Goal: Task Accomplishment & Management: Use online tool/utility

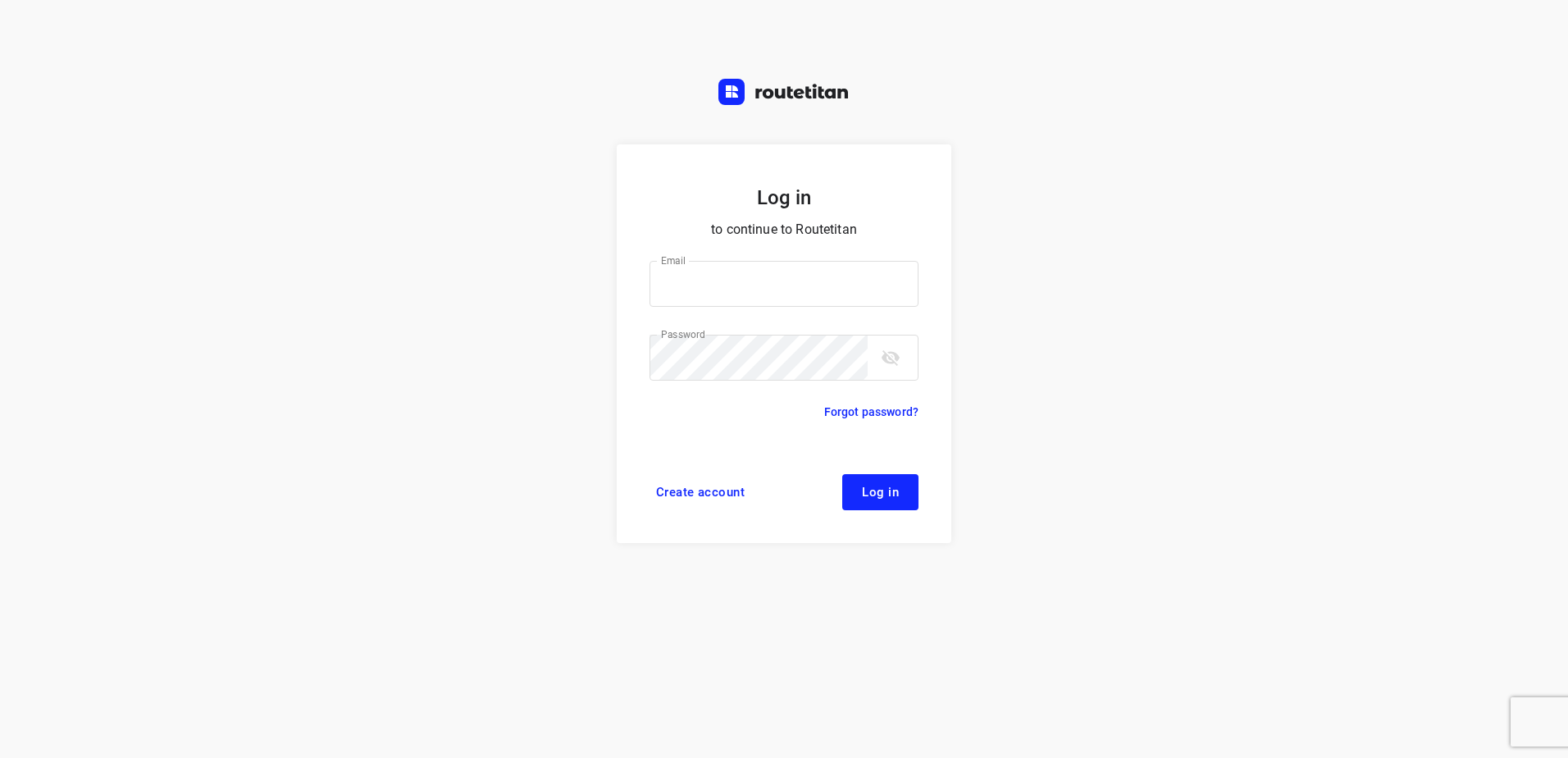
type input "horeca@kaddour.nl"
click at [874, 494] on span "Log in" at bounding box center [880, 492] width 37 height 13
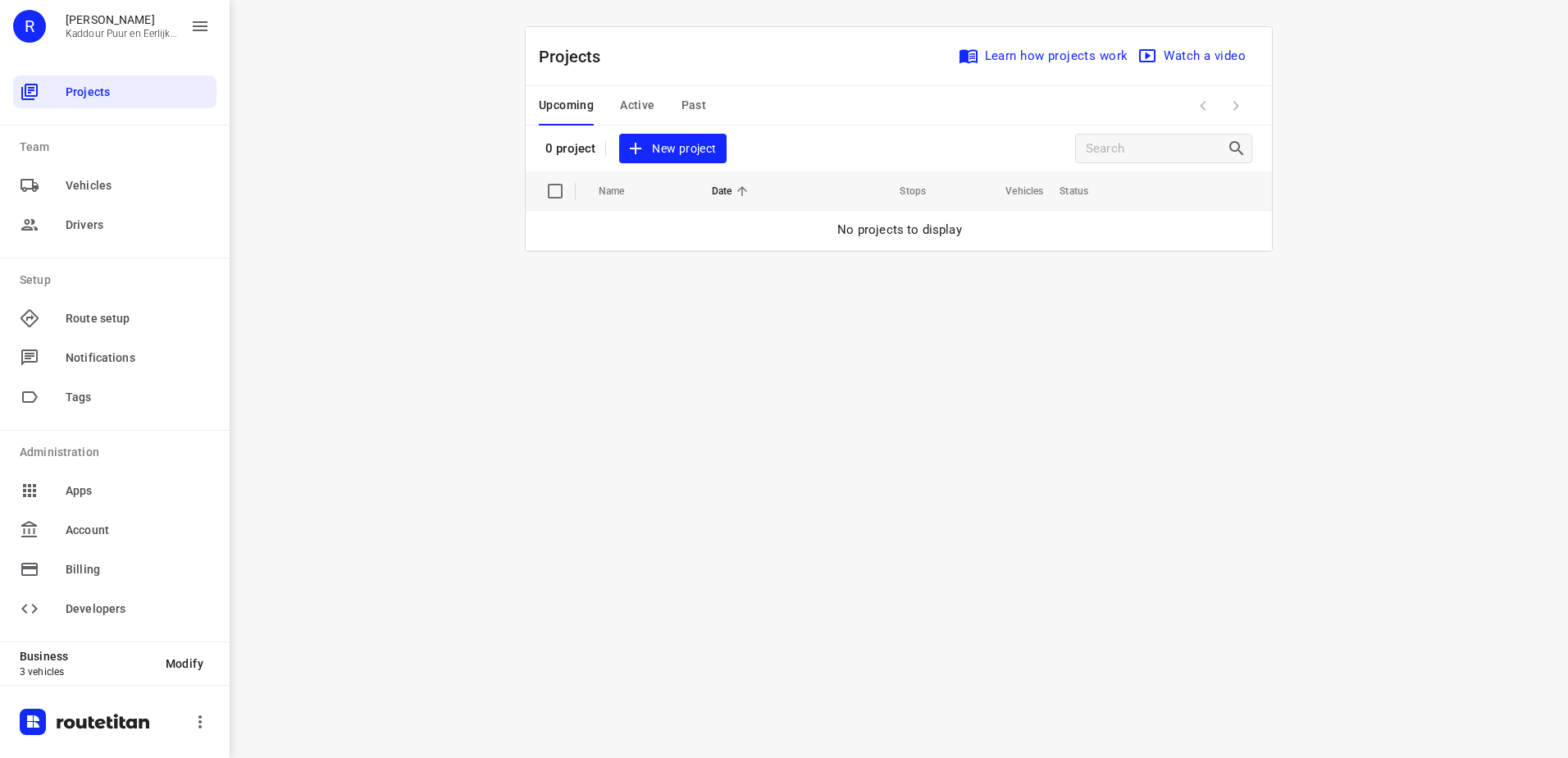
click at [670, 146] on span "New project" at bounding box center [673, 149] width 87 height 20
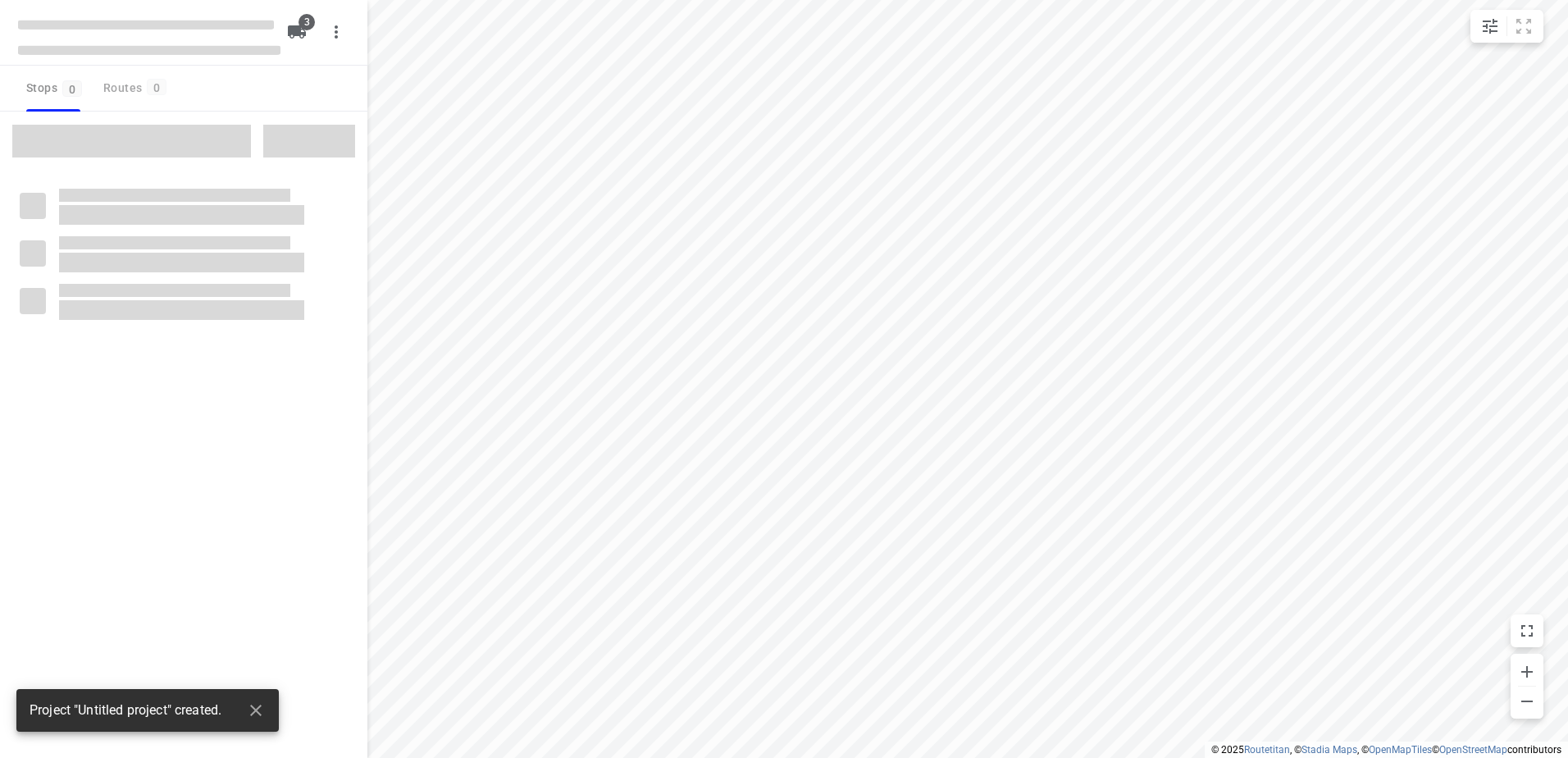
type input "distance"
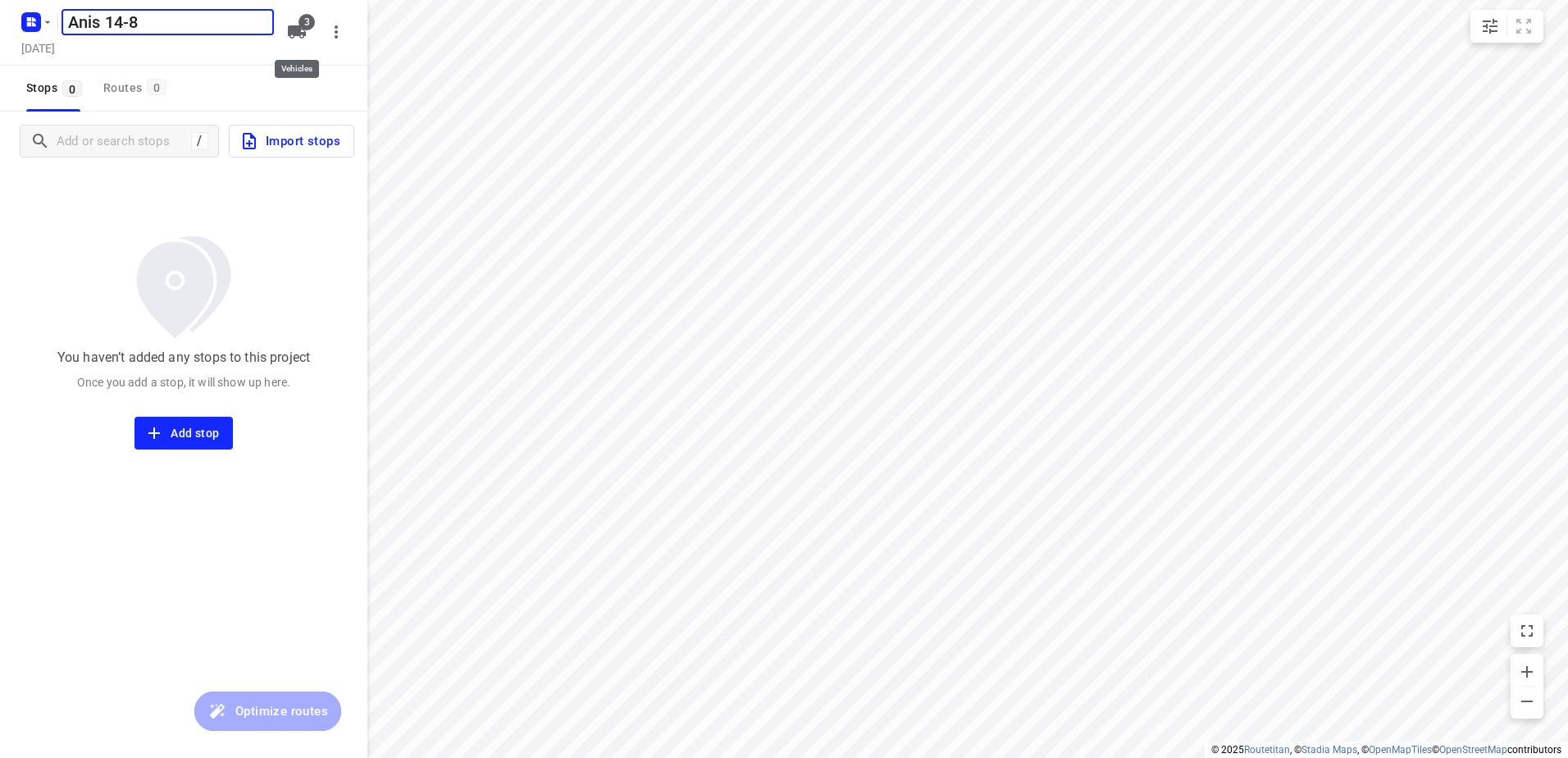
type input "Anis 14-8"
click at [297, 21] on button "3" at bounding box center [297, 32] width 32 height 32
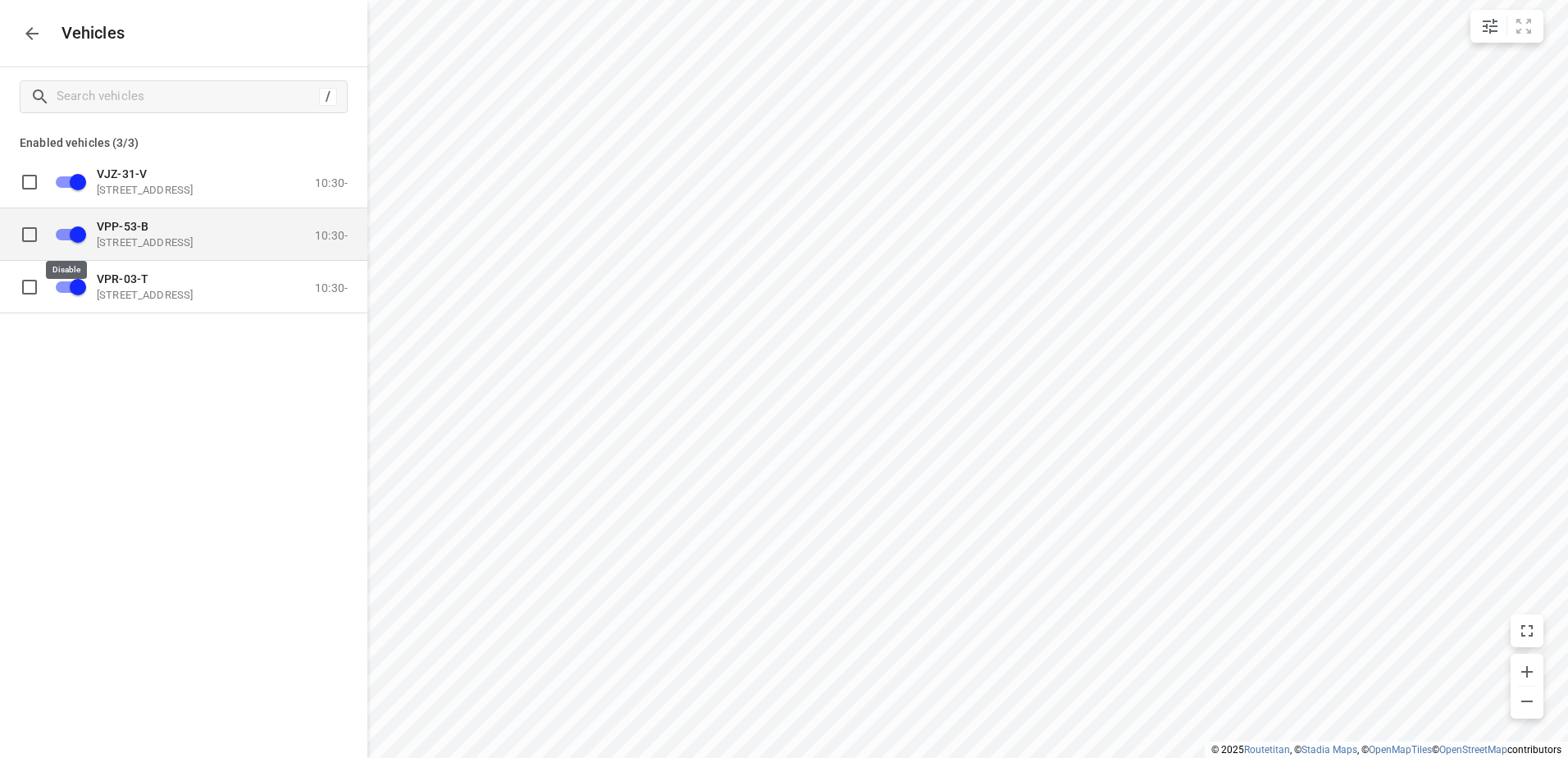
click at [73, 230] on input "grid" at bounding box center [79, 234] width 94 height 32
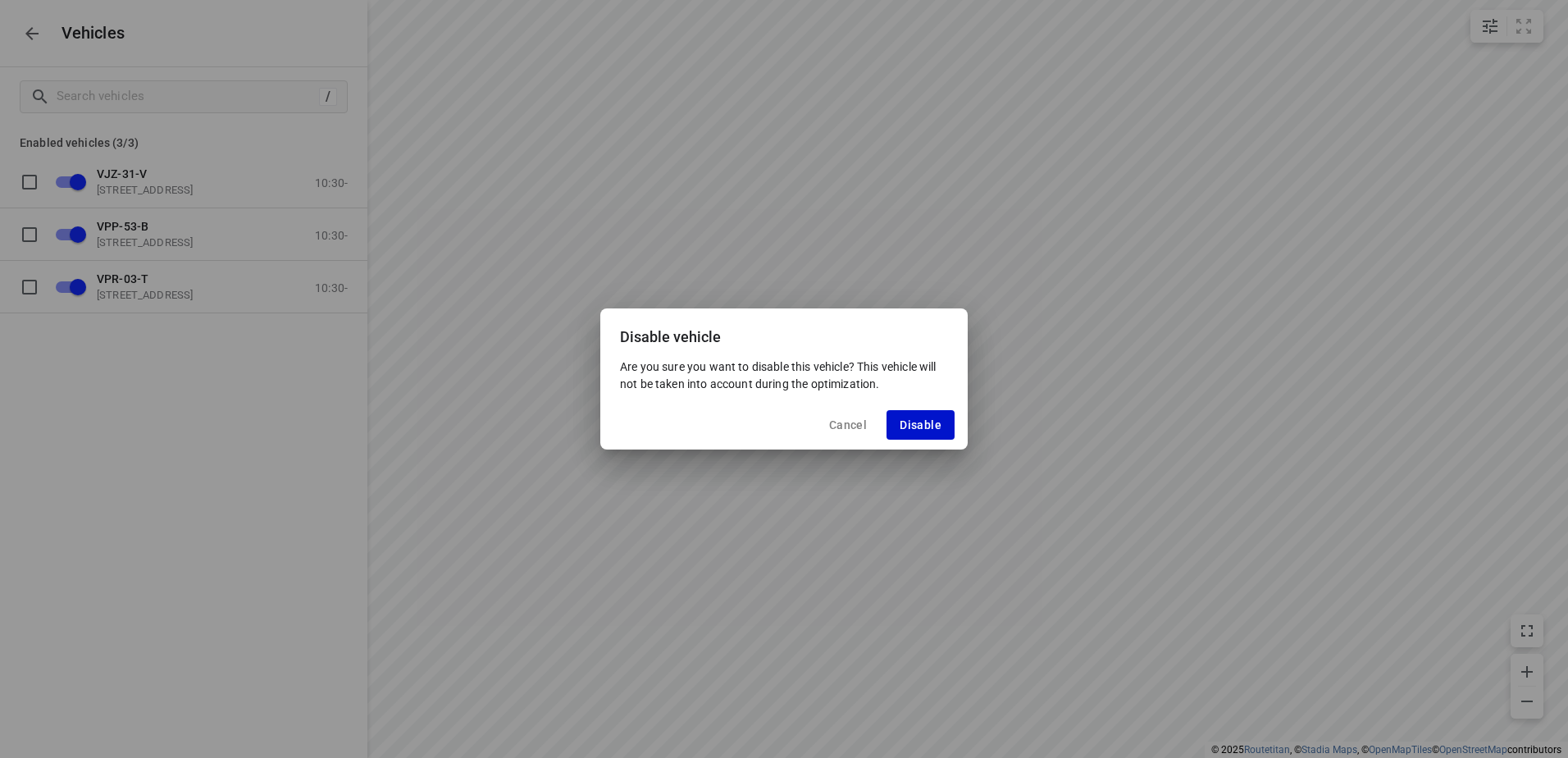
drag, startPoint x: 932, startPoint y: 425, endPoint x: 833, endPoint y: 423, distance: 99.0
click at [931, 424] on span "Disable" at bounding box center [920, 424] width 42 height 13
checkbox input "false"
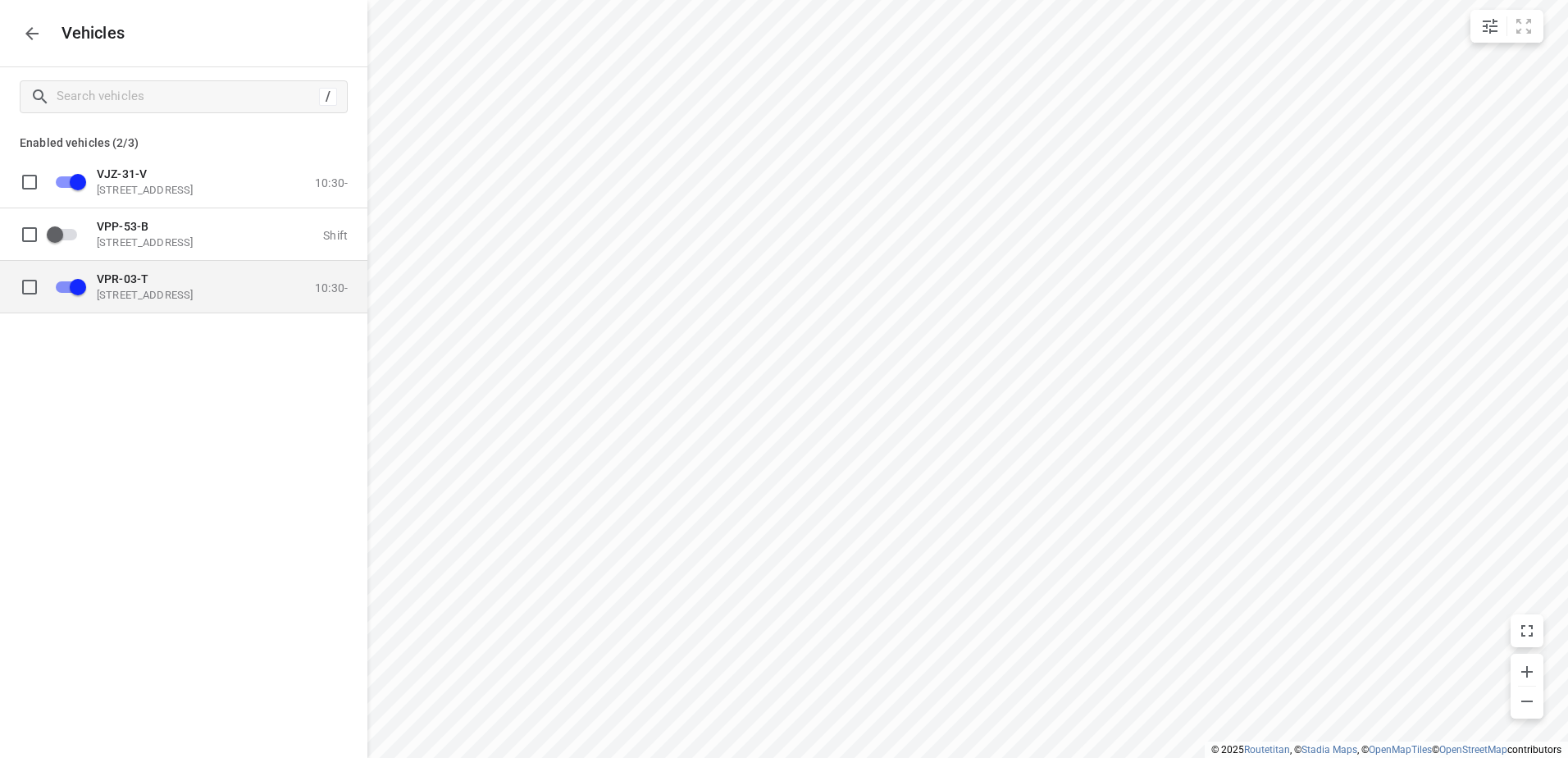
click at [83, 281] on input "grid" at bounding box center [79, 286] width 94 height 32
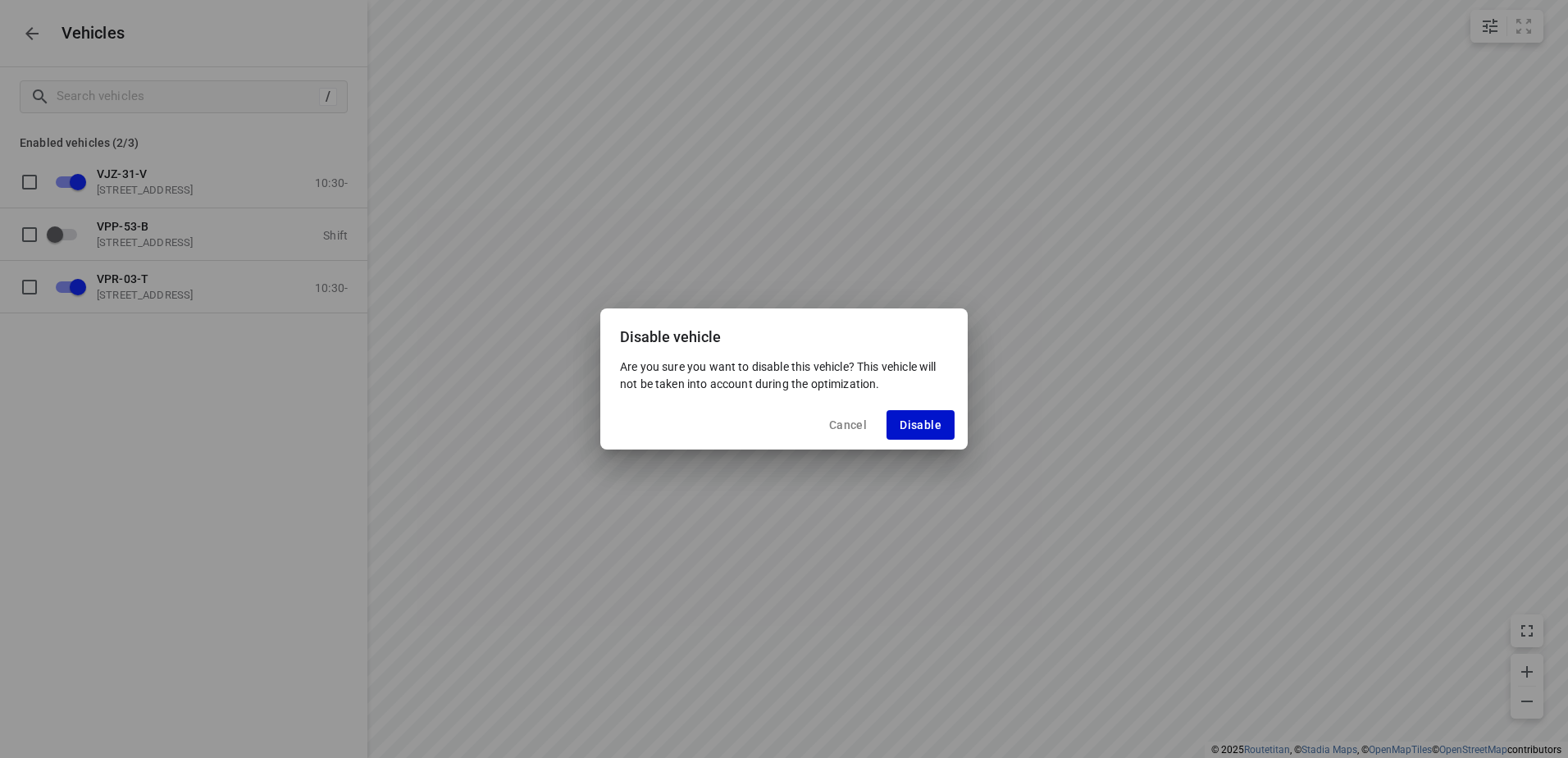
click at [939, 423] on span "Disable" at bounding box center [920, 424] width 42 height 13
checkbox input "false"
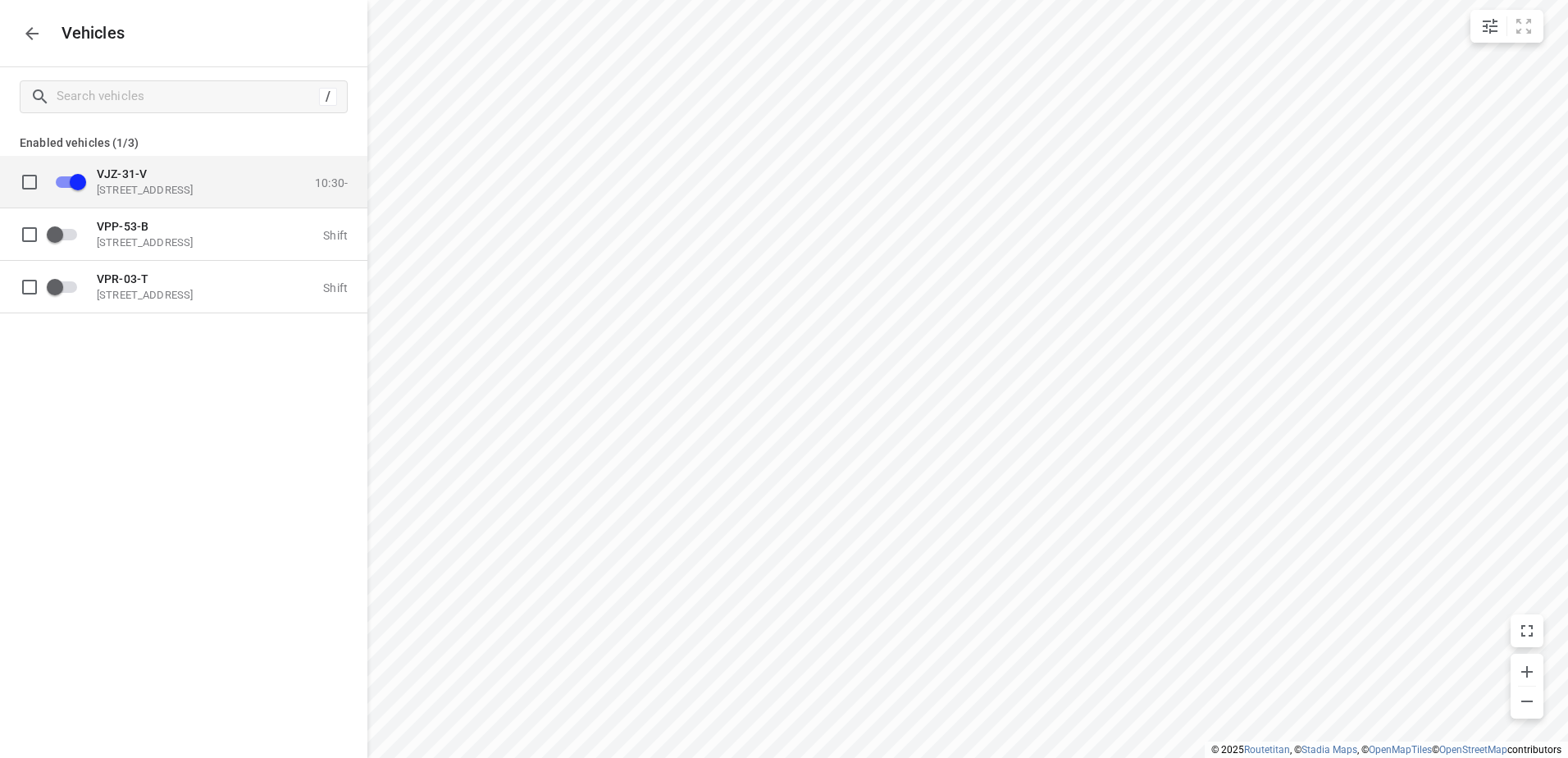
click at [138, 193] on p "[STREET_ADDRESS]" at bounding box center [178, 189] width 164 height 13
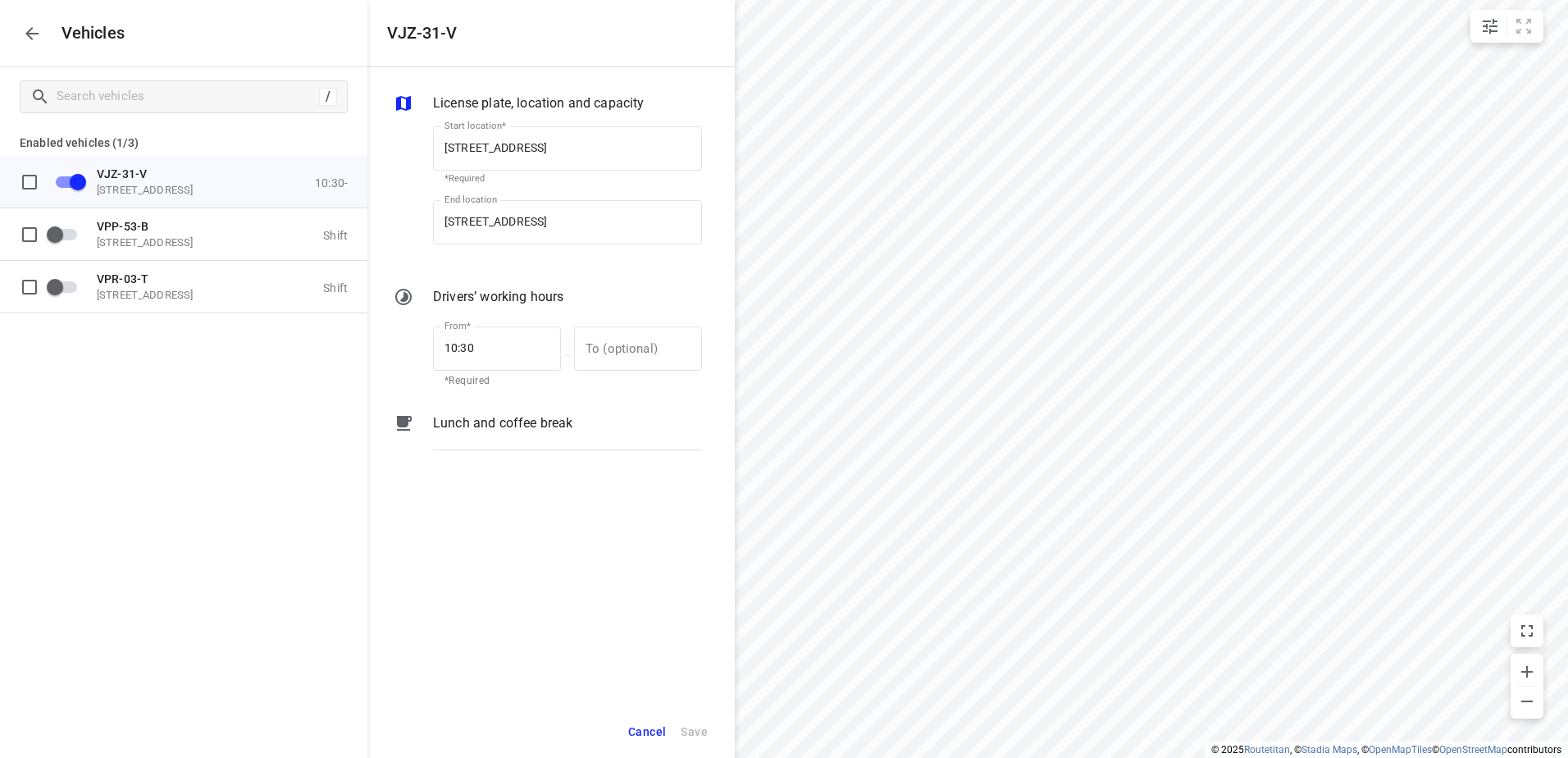
click at [519, 432] on p "Lunch and coffee break" at bounding box center [502, 423] width 139 height 20
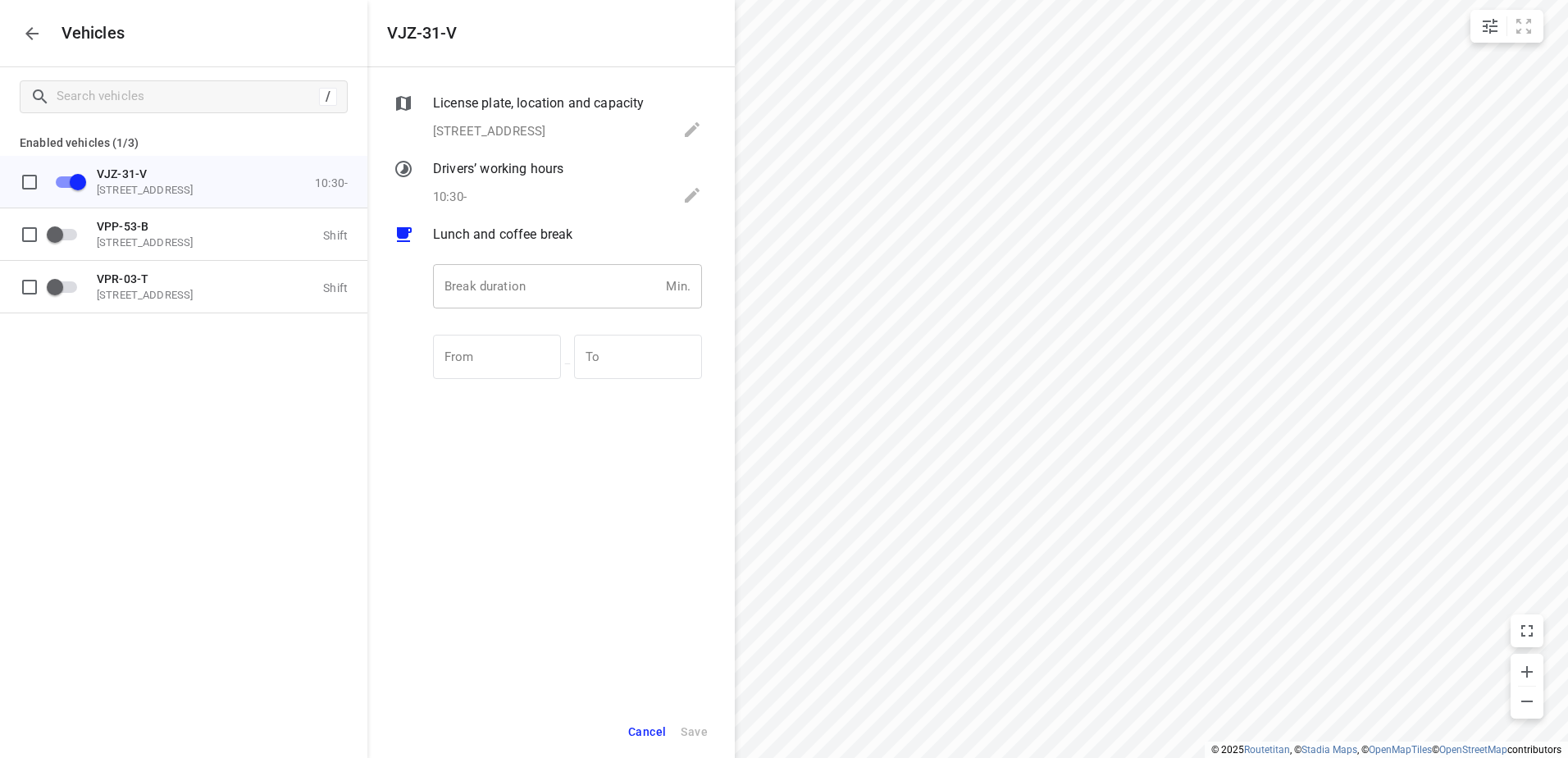
click at [538, 294] on input "number" at bounding box center [545, 286] width 226 height 44
type input "30"
click at [700, 730] on span "Save" at bounding box center [694, 732] width 27 height 20
click at [38, 28] on icon "button" at bounding box center [32, 33] width 20 height 20
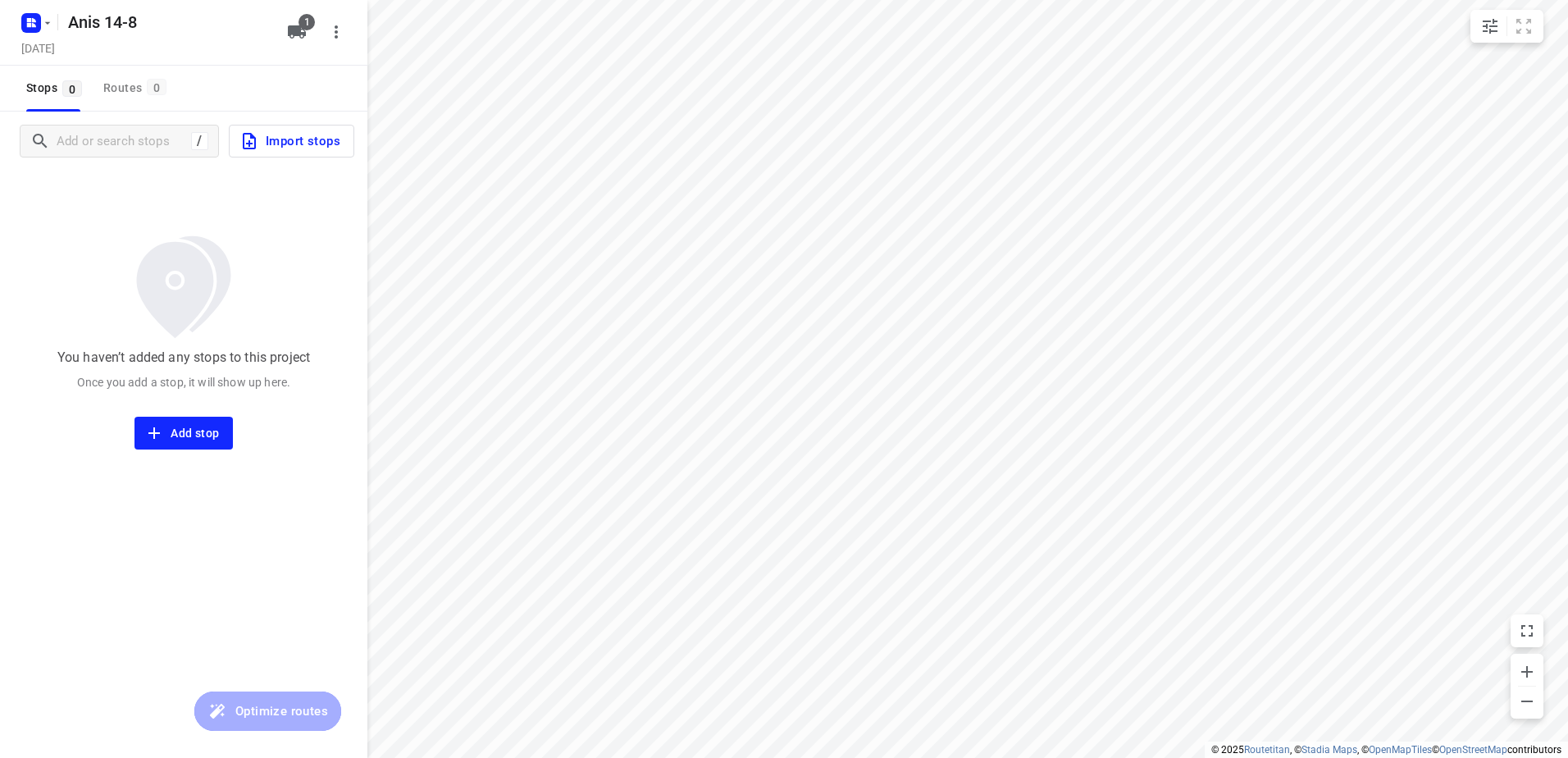
click at [290, 137] on span "Import stops" at bounding box center [289, 141] width 101 height 21
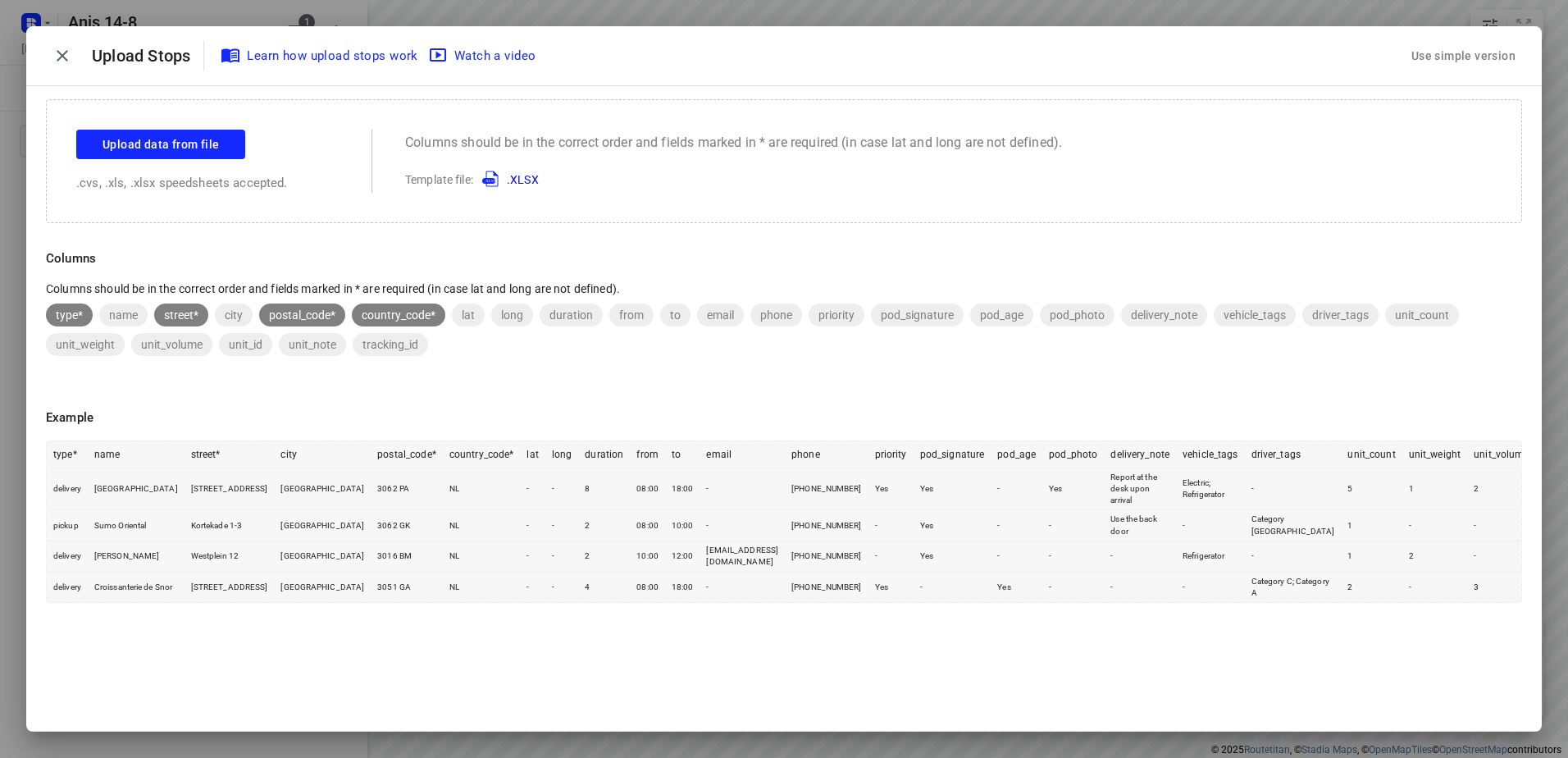
click at [1466, 53] on div "Use simple version" at bounding box center [1463, 56] width 111 height 27
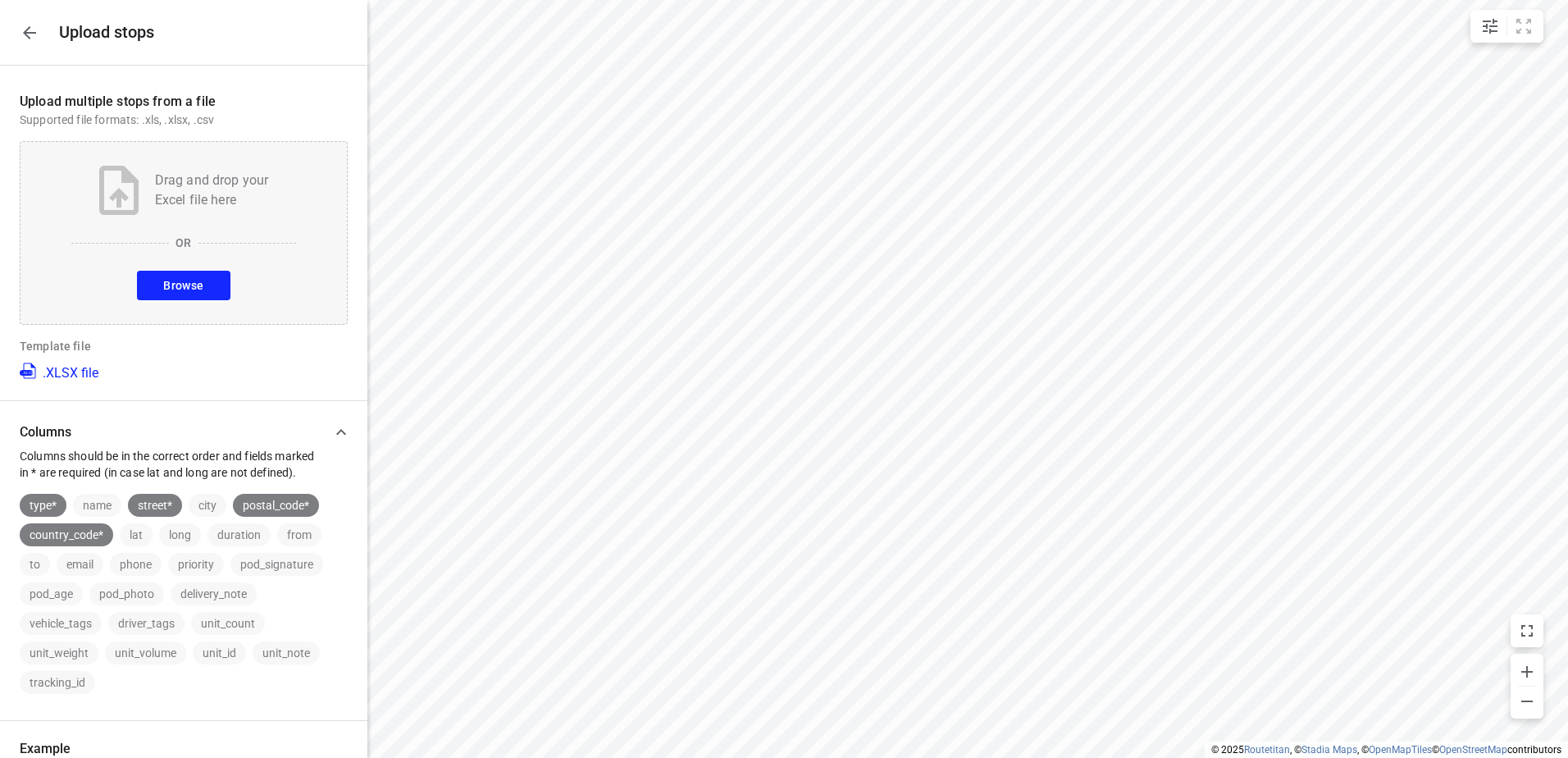
click at [195, 284] on span "Browse" at bounding box center [183, 286] width 40 height 20
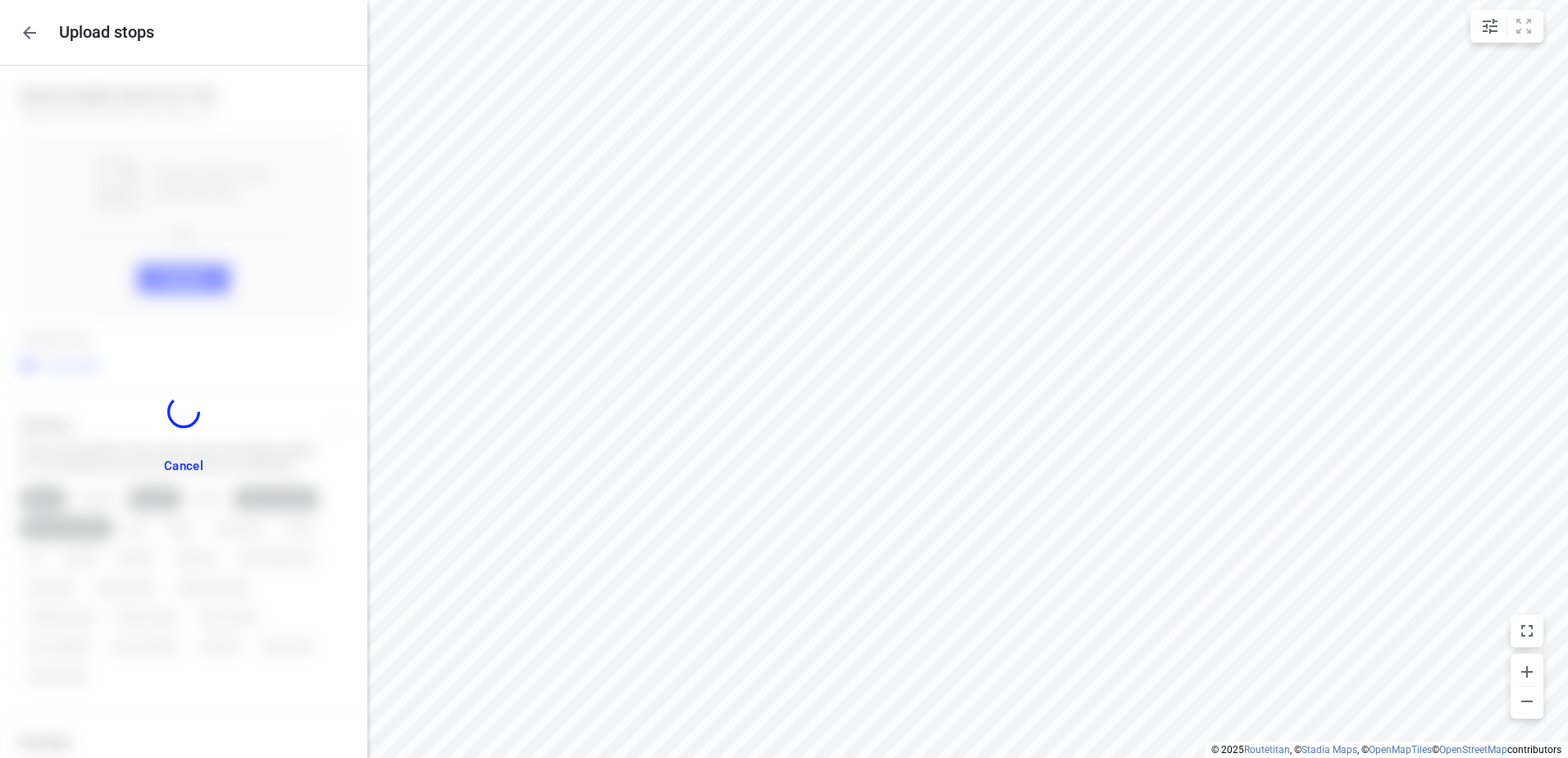
scroll to position [306, 0]
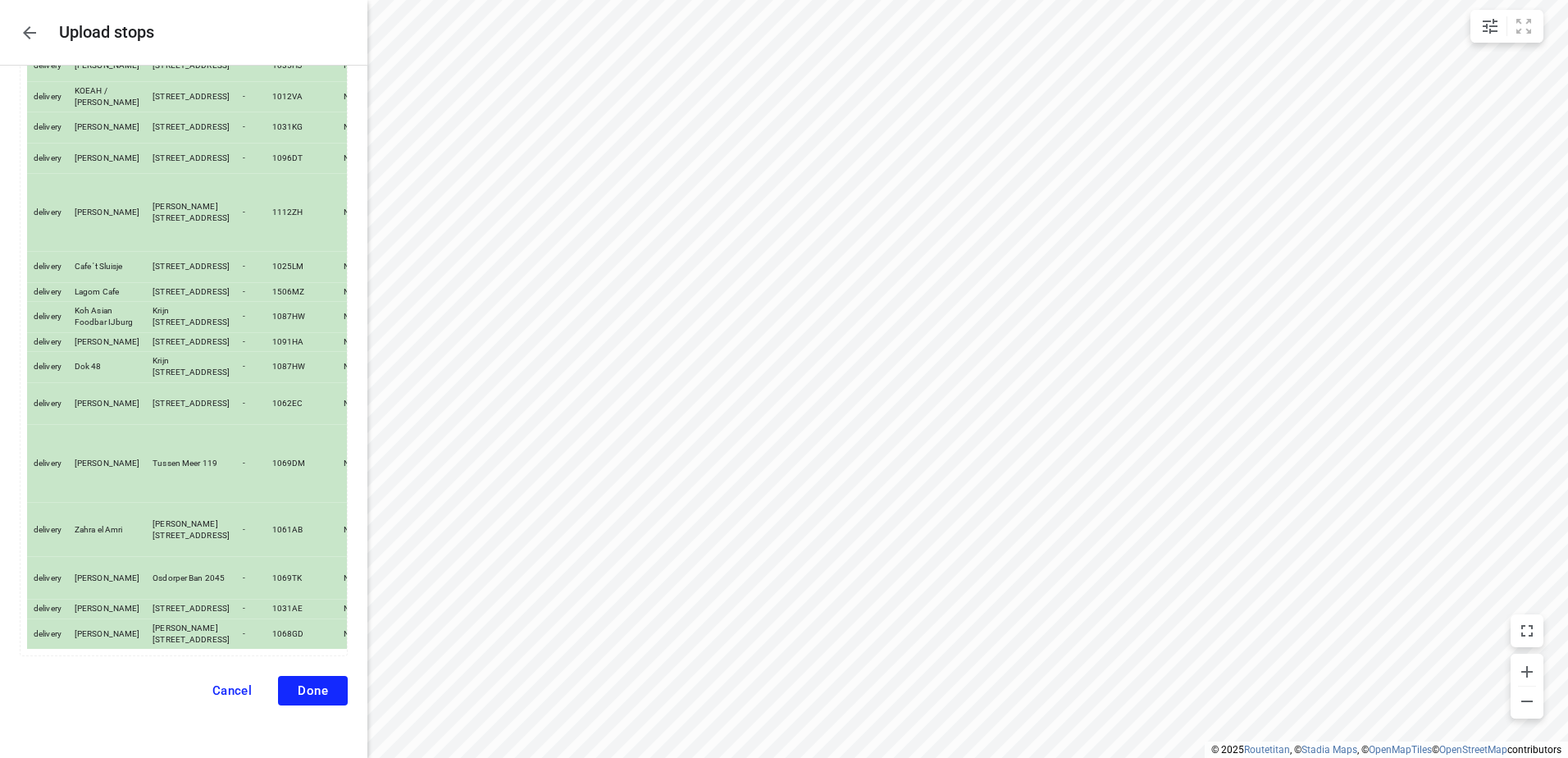
click at [284, 683] on button "Done" at bounding box center [313, 691] width 70 height 30
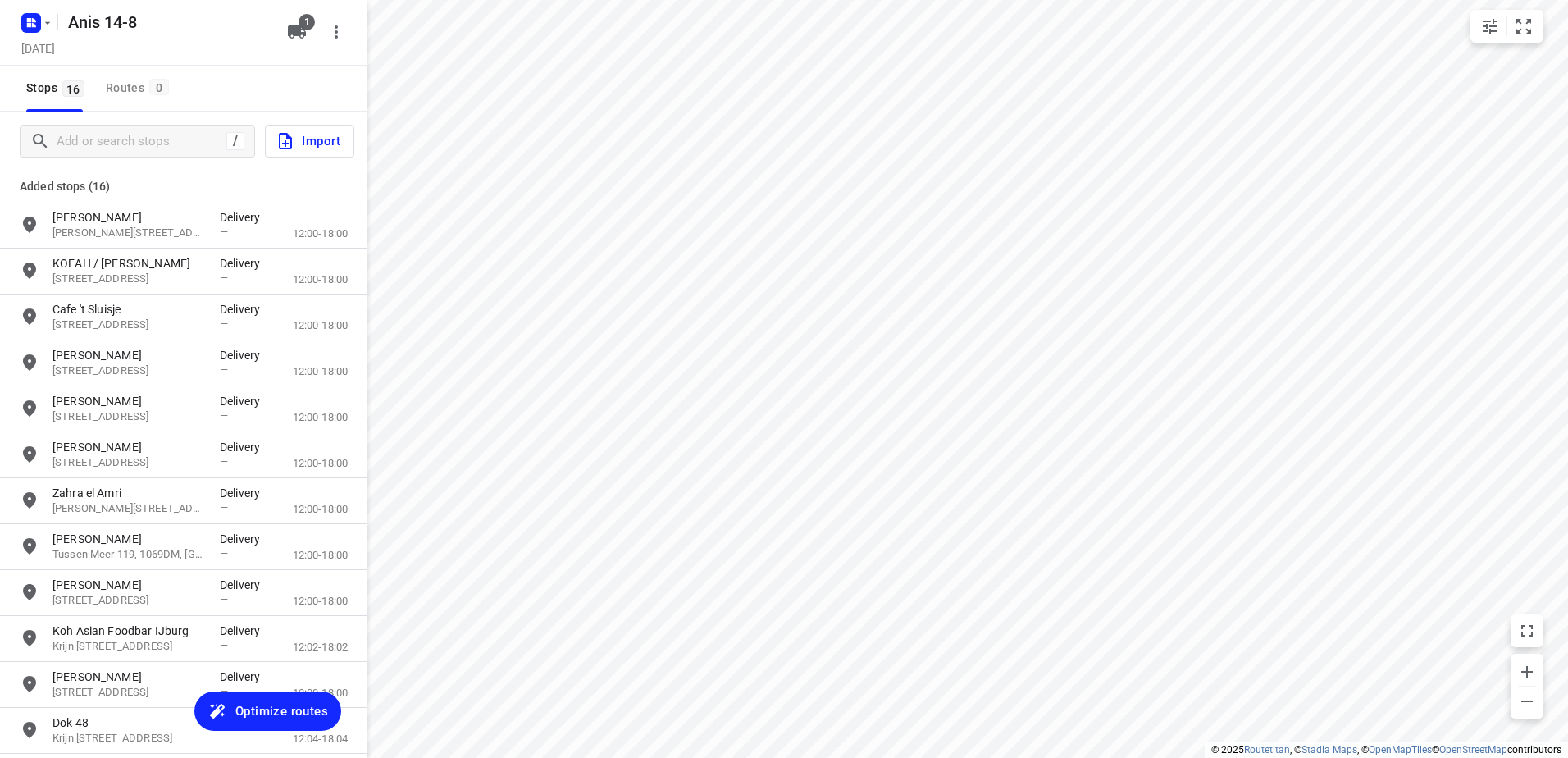
click at [304, 703] on span "Optimize routes" at bounding box center [282, 710] width 93 height 21
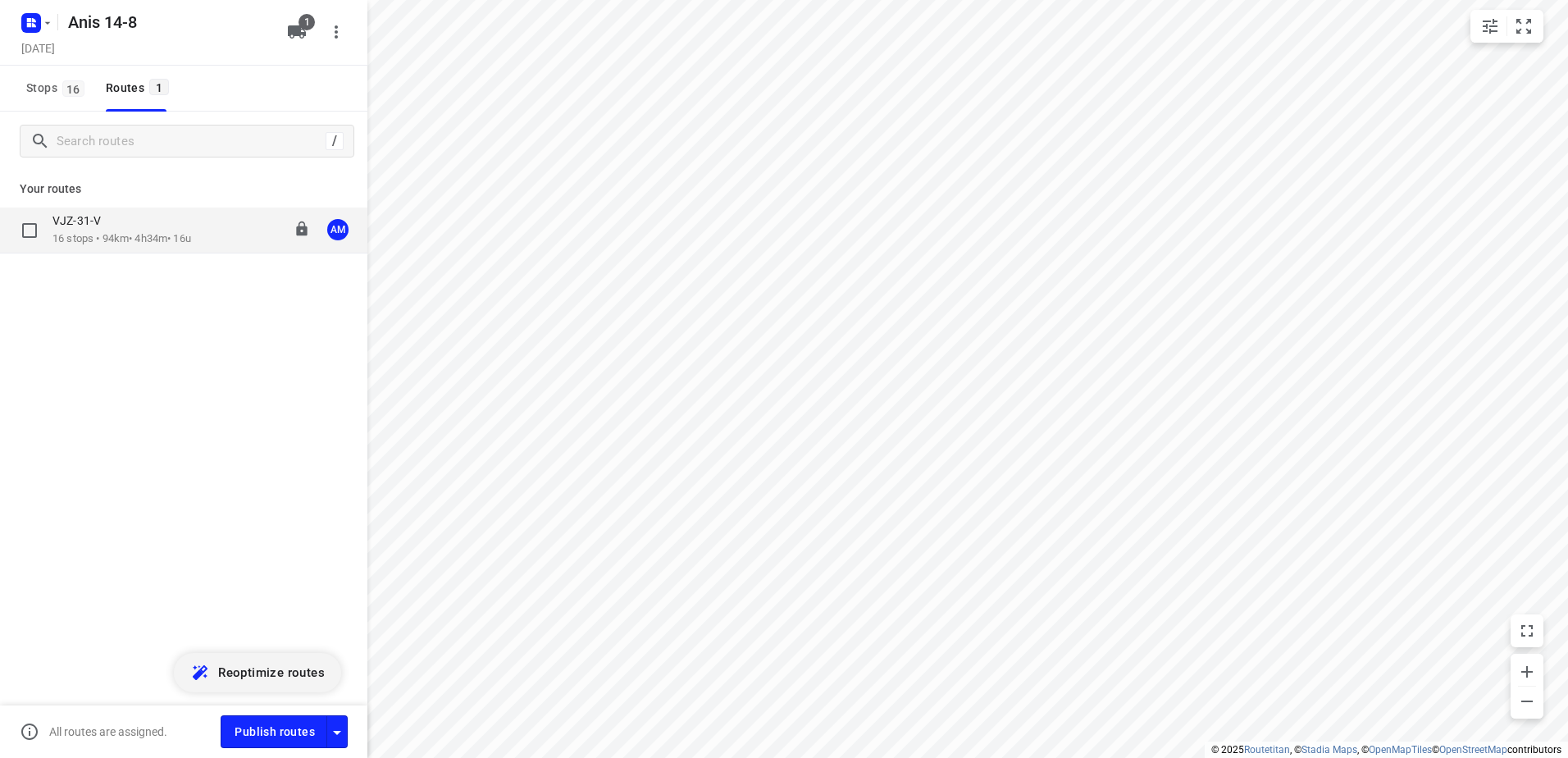
click at [127, 233] on p "16 stops • 94km • 4h34m • 16u" at bounding box center [121, 239] width 138 height 15
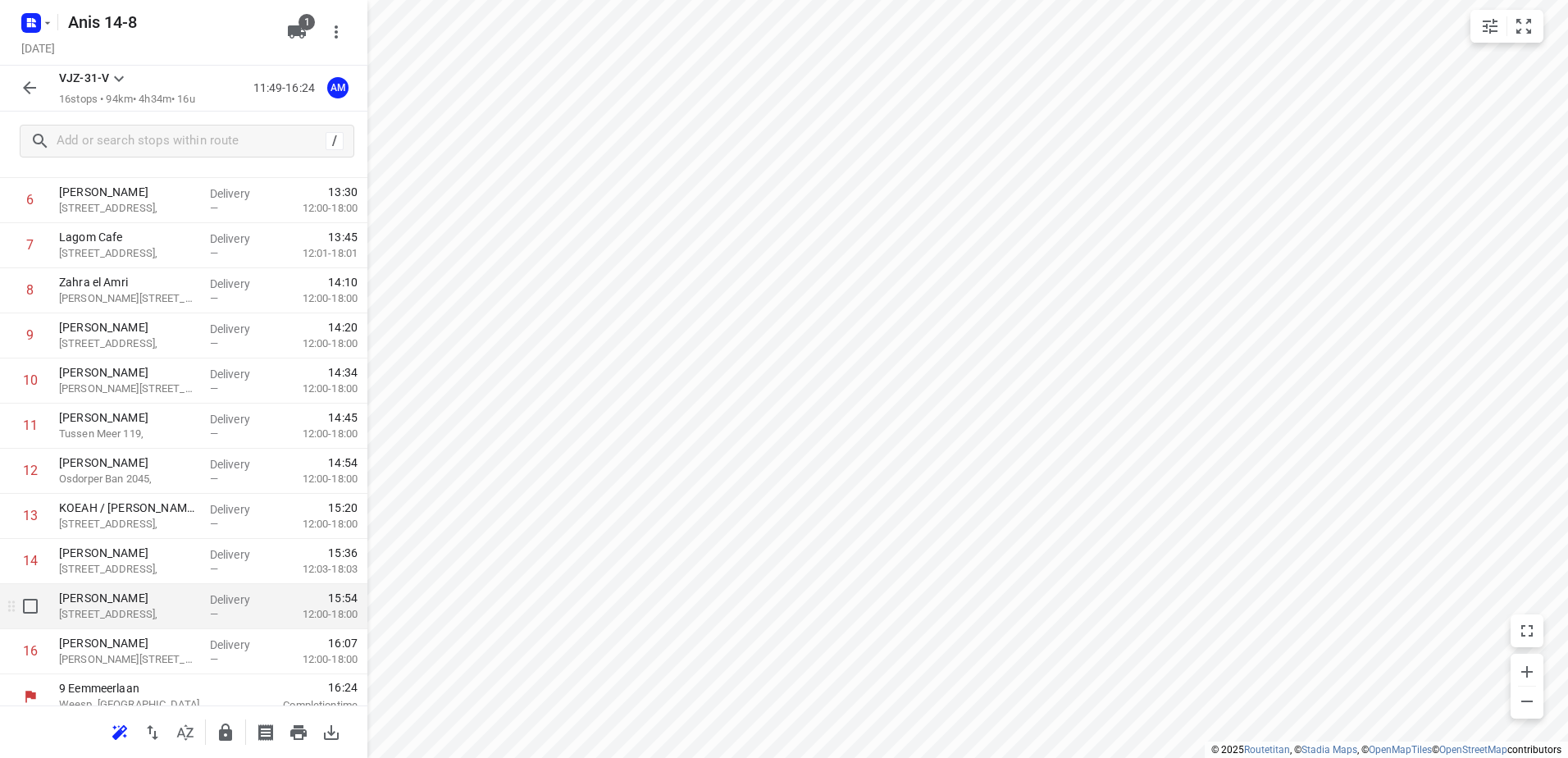
scroll to position [314, 0]
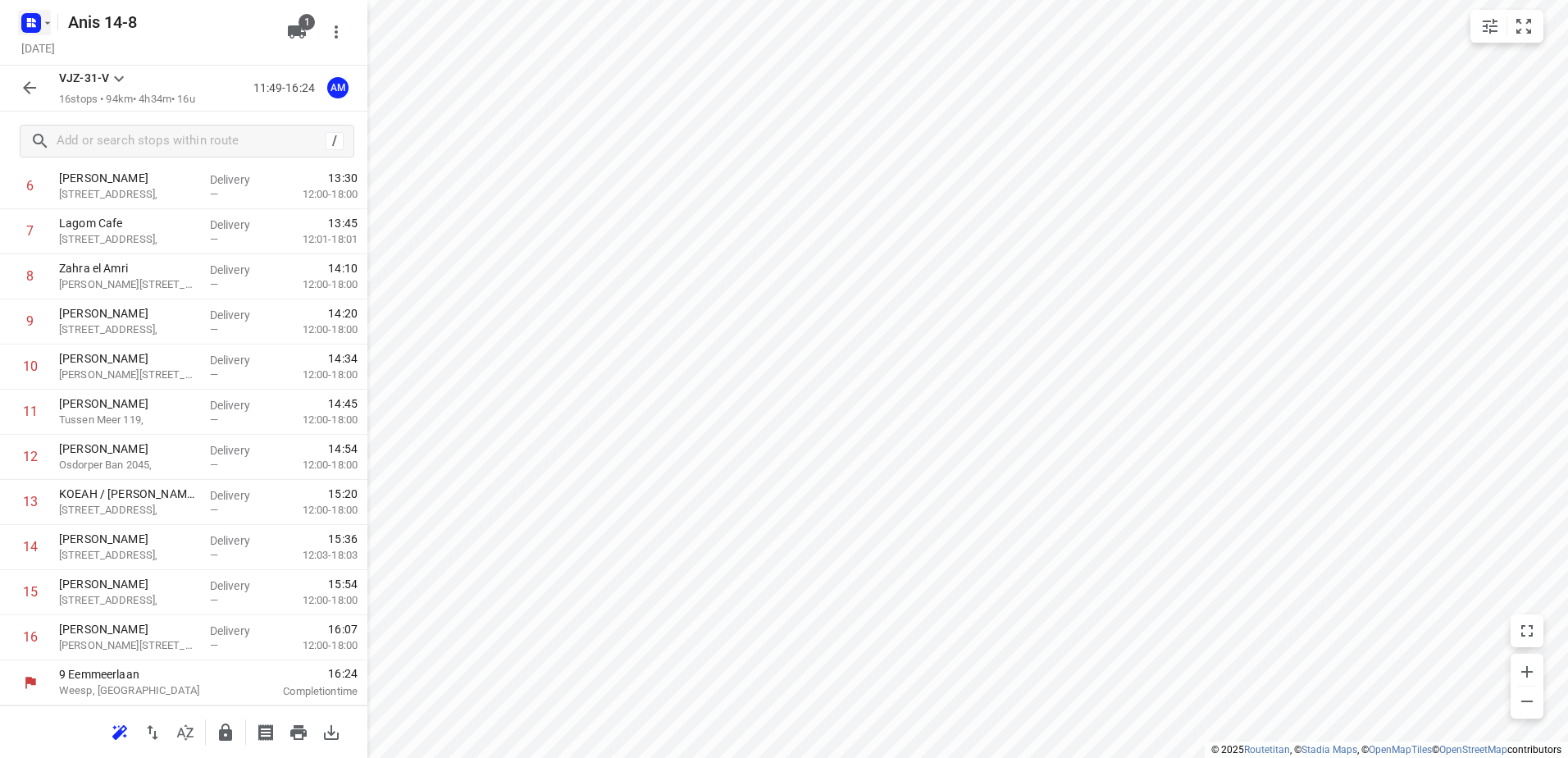
click at [45, 23] on icon "button" at bounding box center [47, 22] width 13 height 13
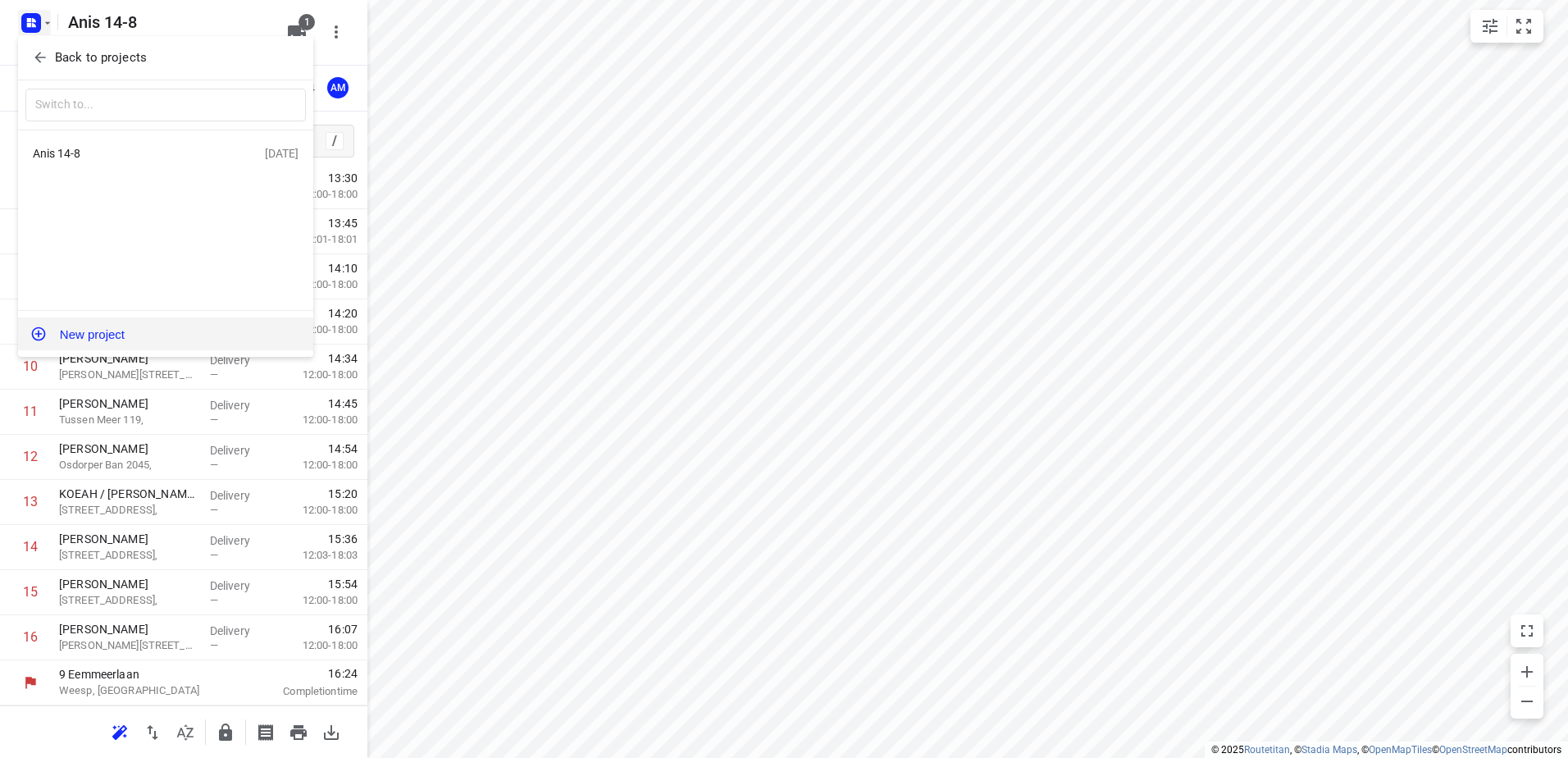
click at [88, 334] on button "New project" at bounding box center [166, 334] width 295 height 32
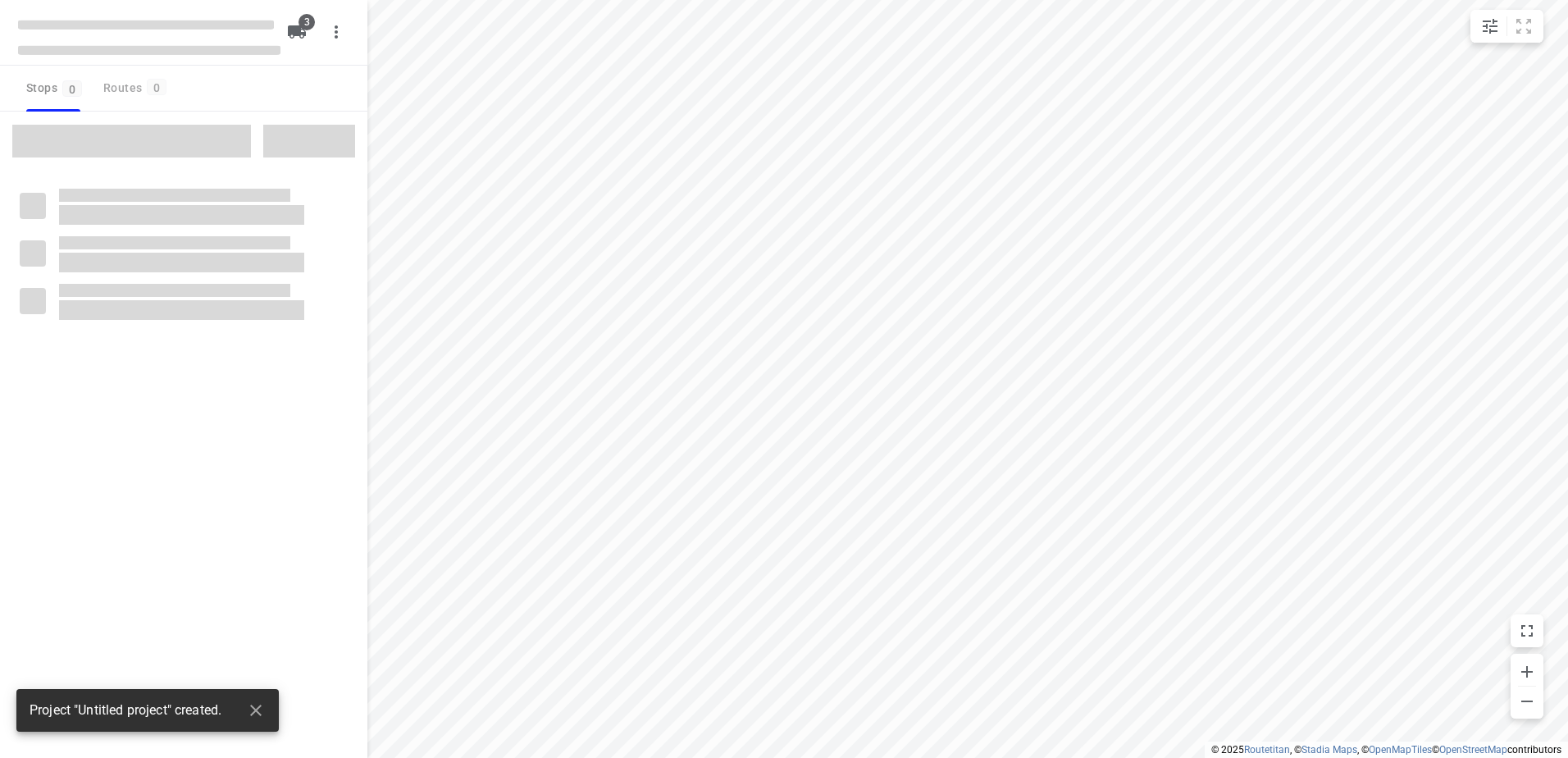
type input "distance"
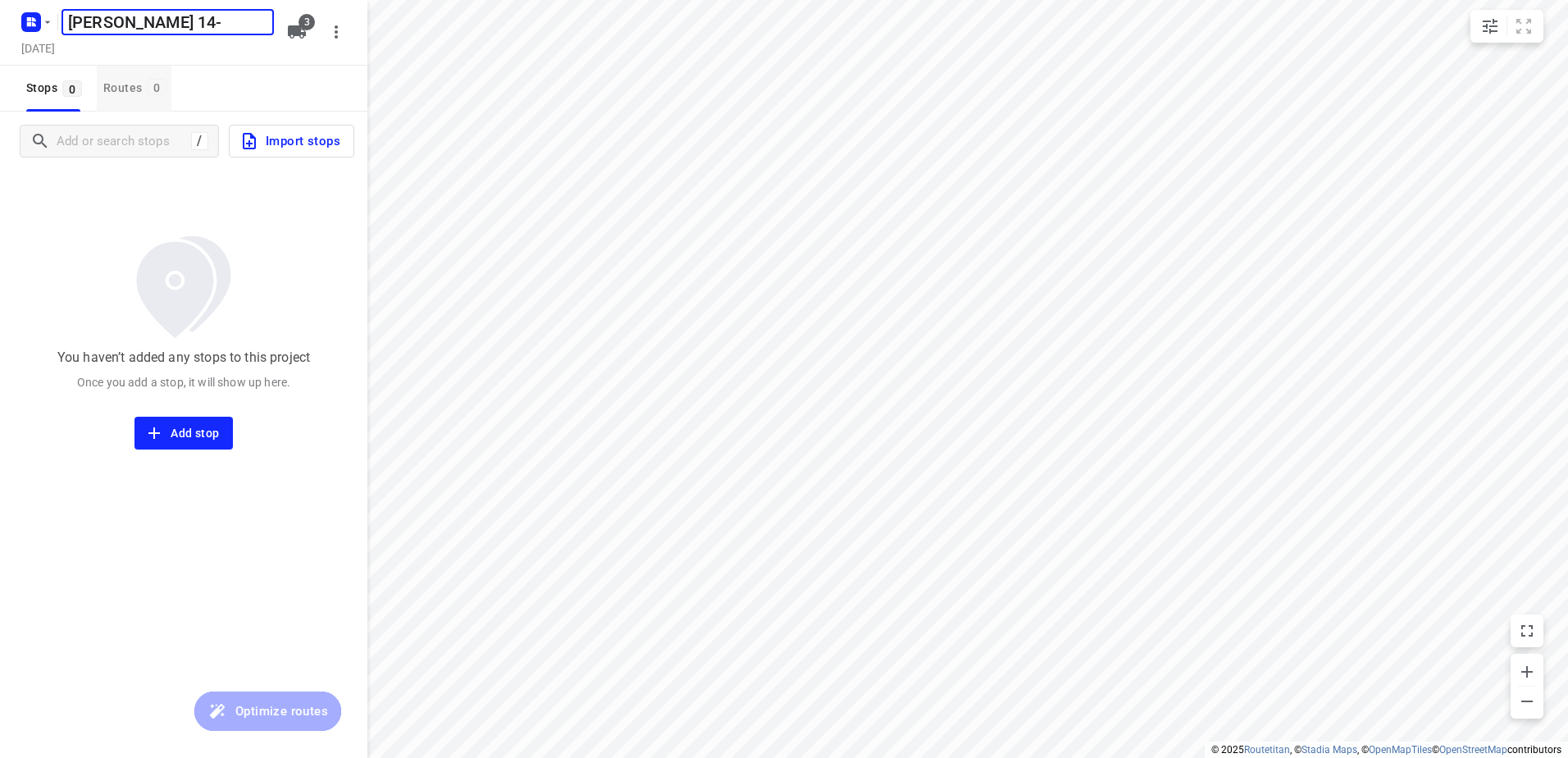
type input "[PERSON_NAME] 14-8"
click at [299, 28] on icon "button" at bounding box center [296, 32] width 18 height 13
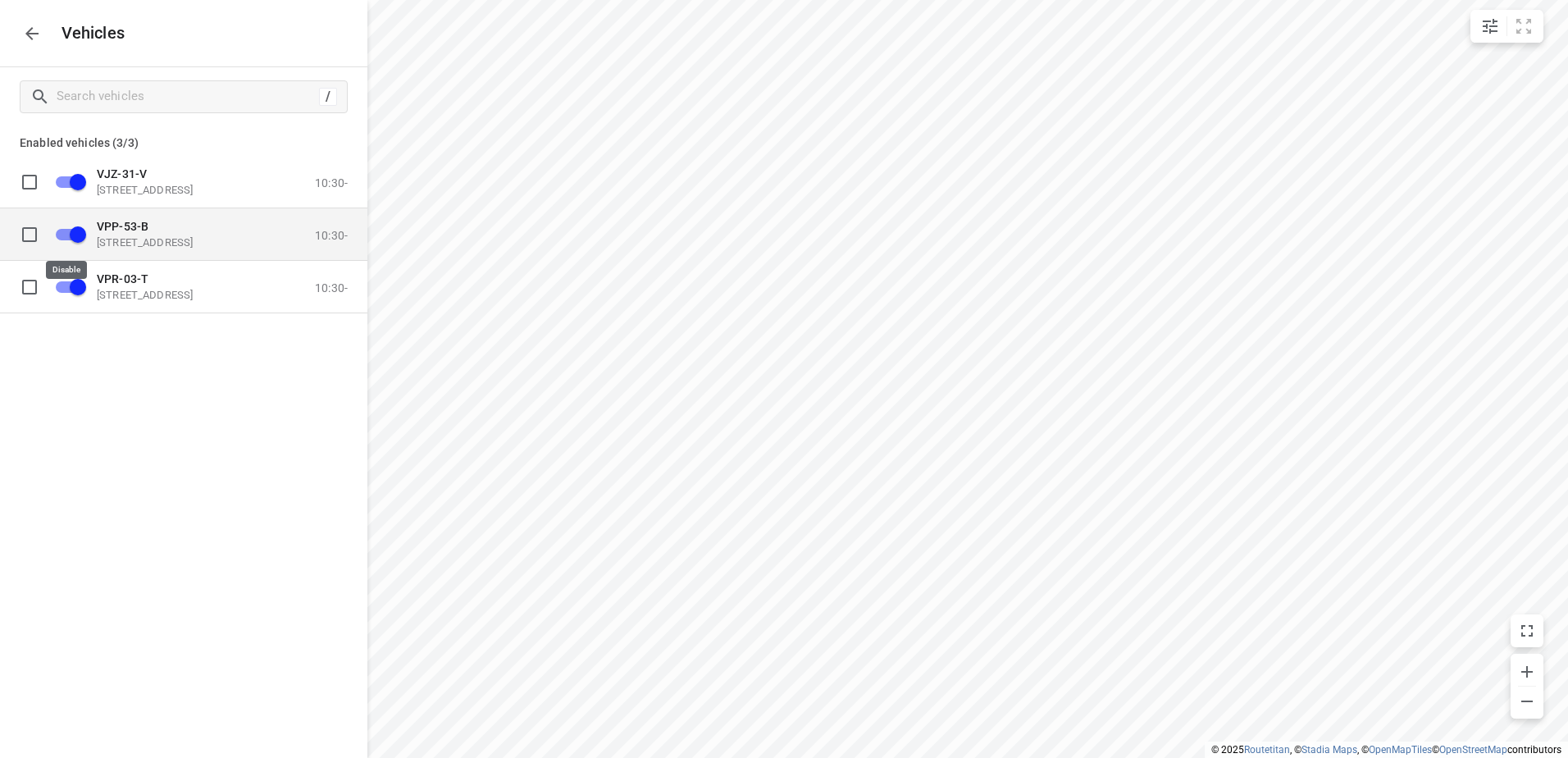
click at [74, 224] on input "grid" at bounding box center [79, 234] width 94 height 32
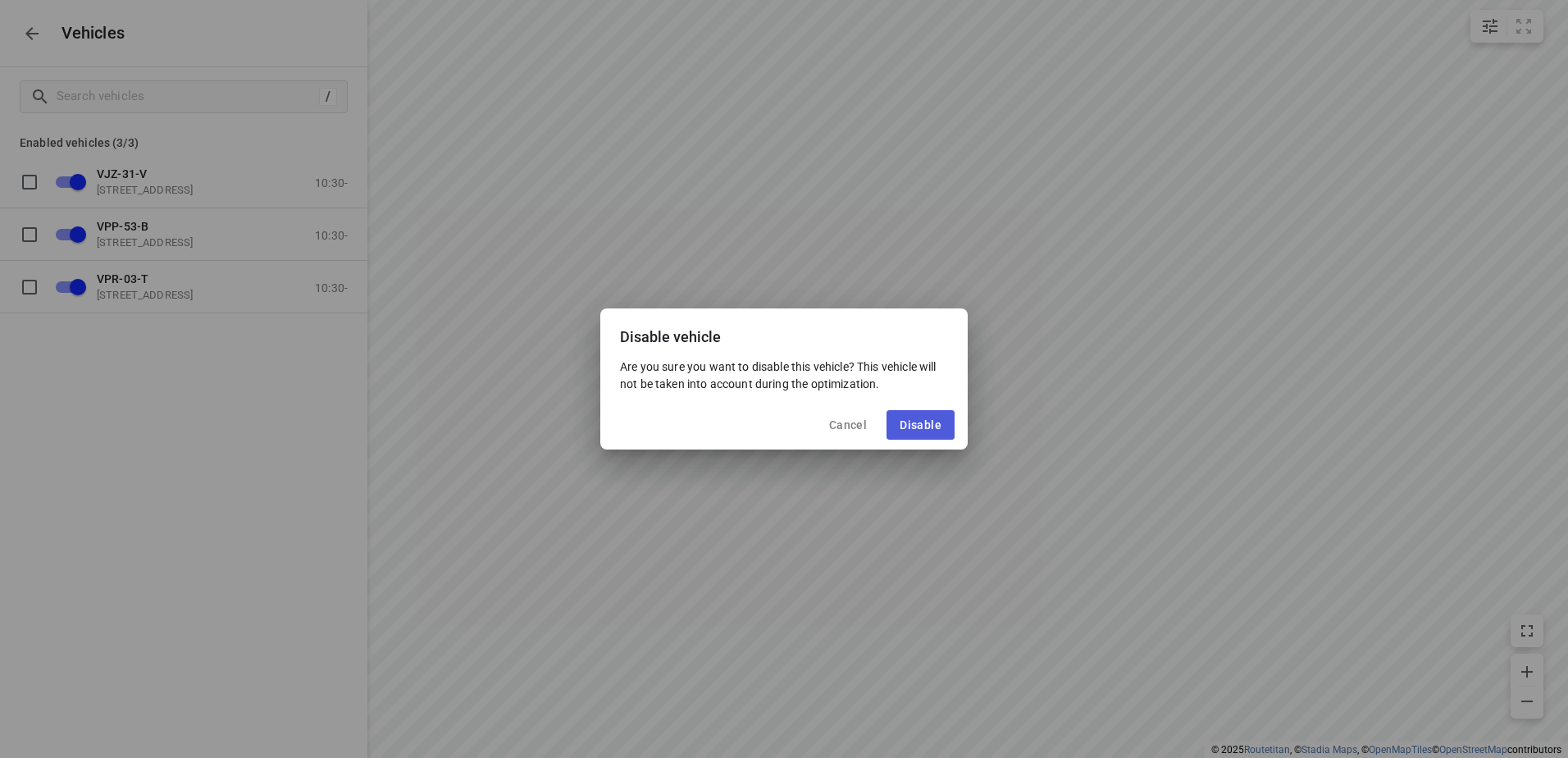
click at [925, 418] on span "Disable" at bounding box center [920, 424] width 42 height 13
checkbox input "false"
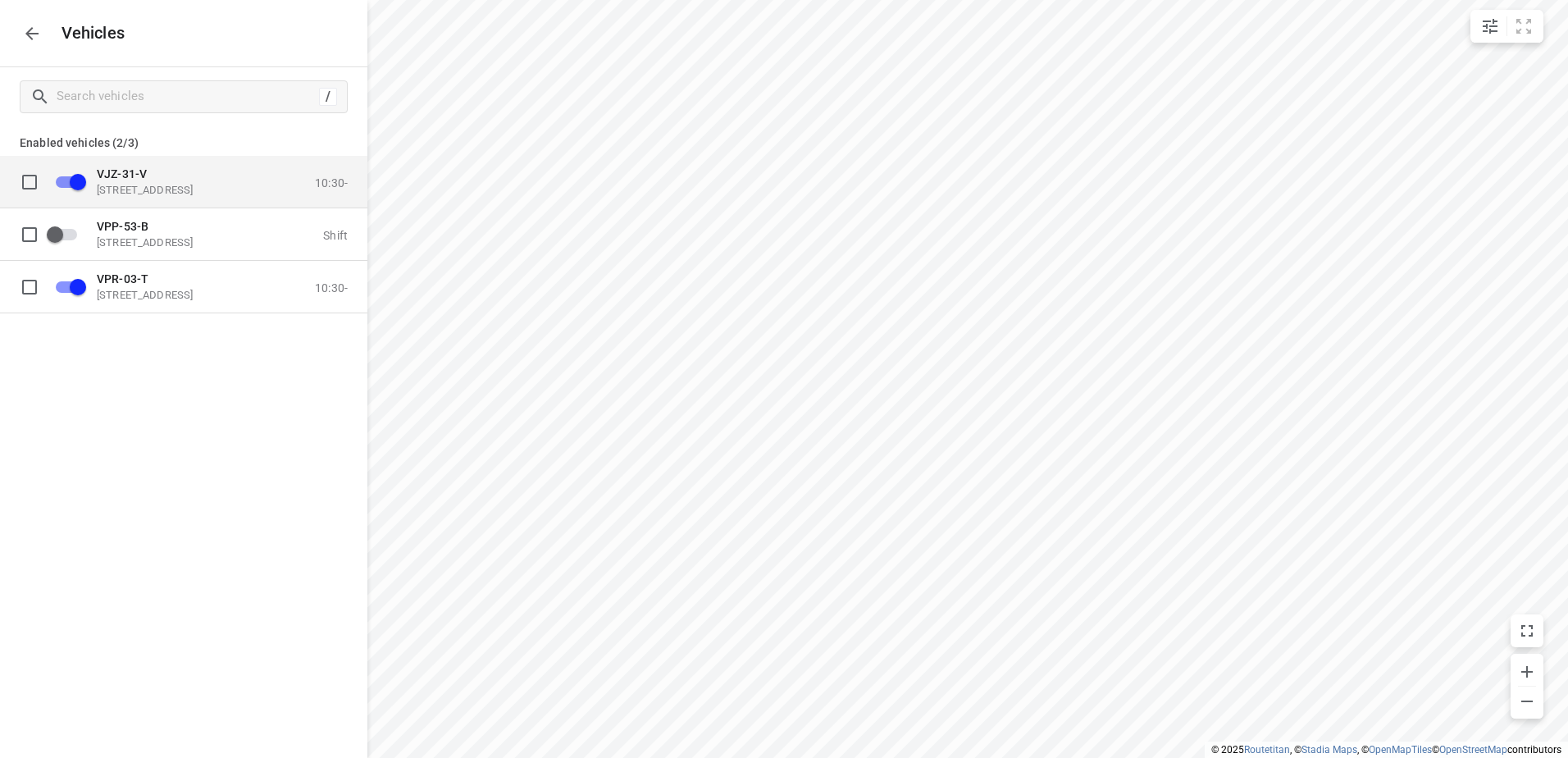
click at [73, 178] on input "grid" at bounding box center [79, 181] width 94 height 32
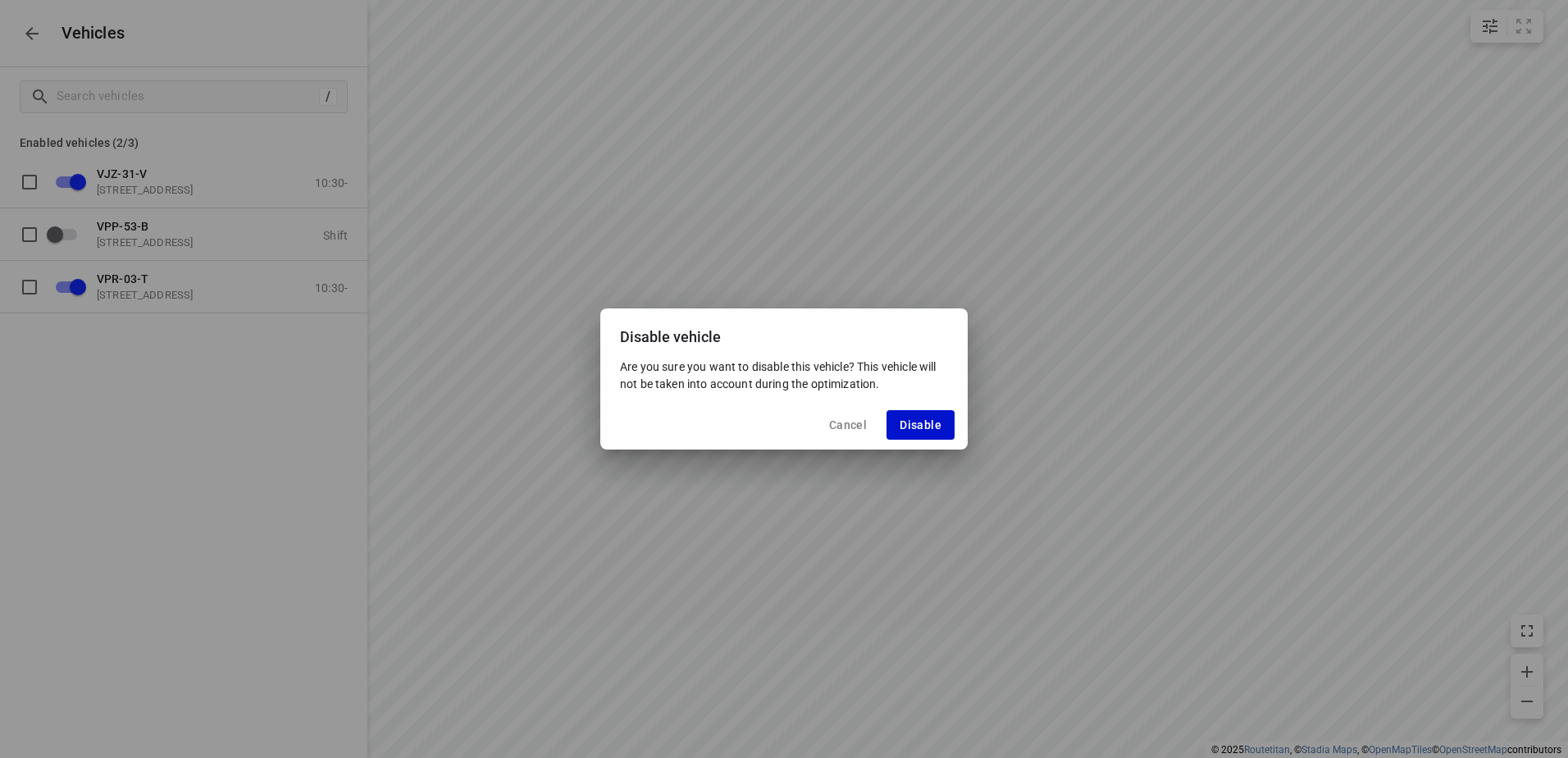
click at [925, 415] on button "Disable" at bounding box center [920, 424] width 68 height 30
checkbox input "false"
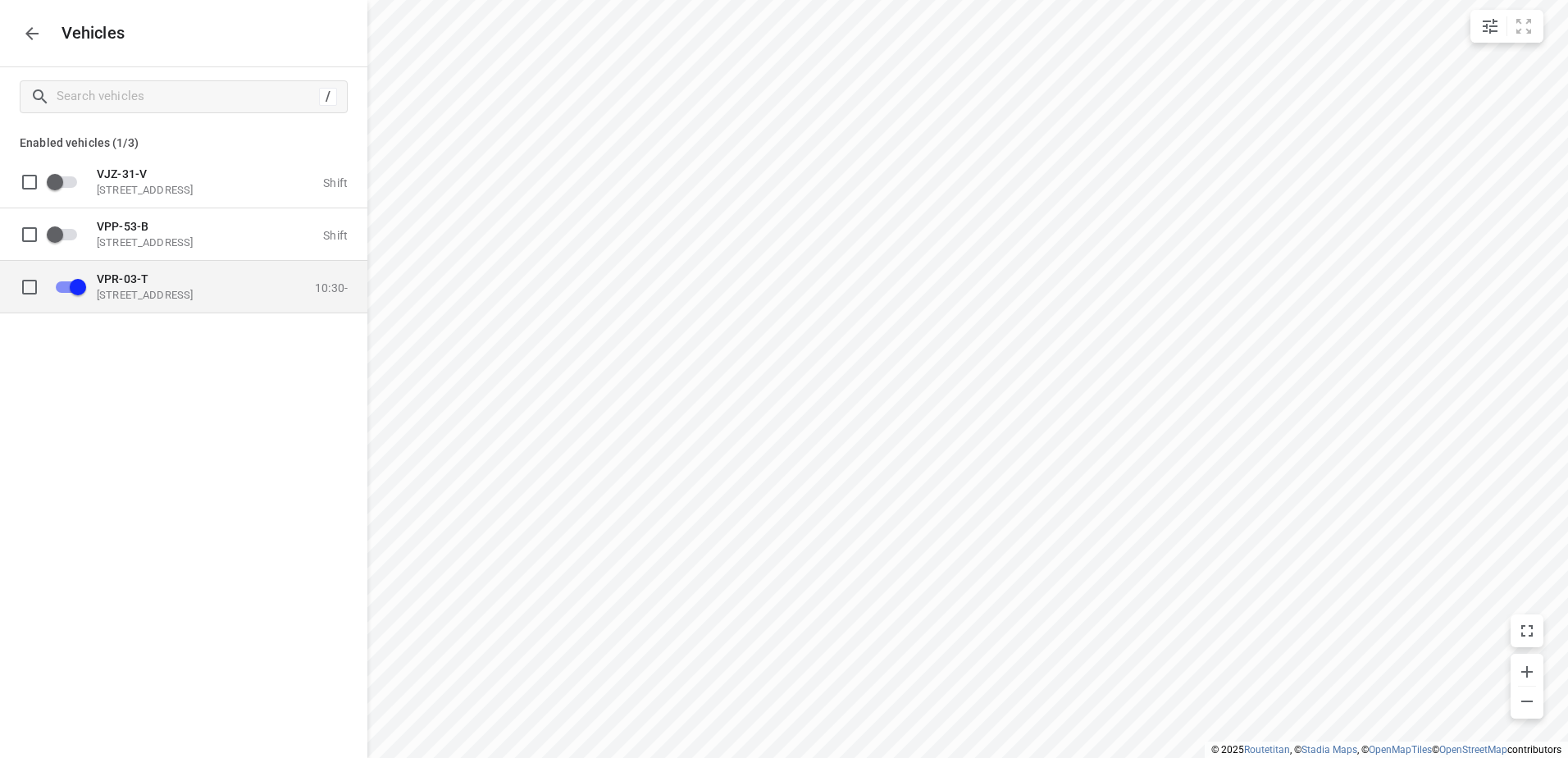
click at [144, 283] on span "VPR-03-T" at bounding box center [122, 277] width 52 height 13
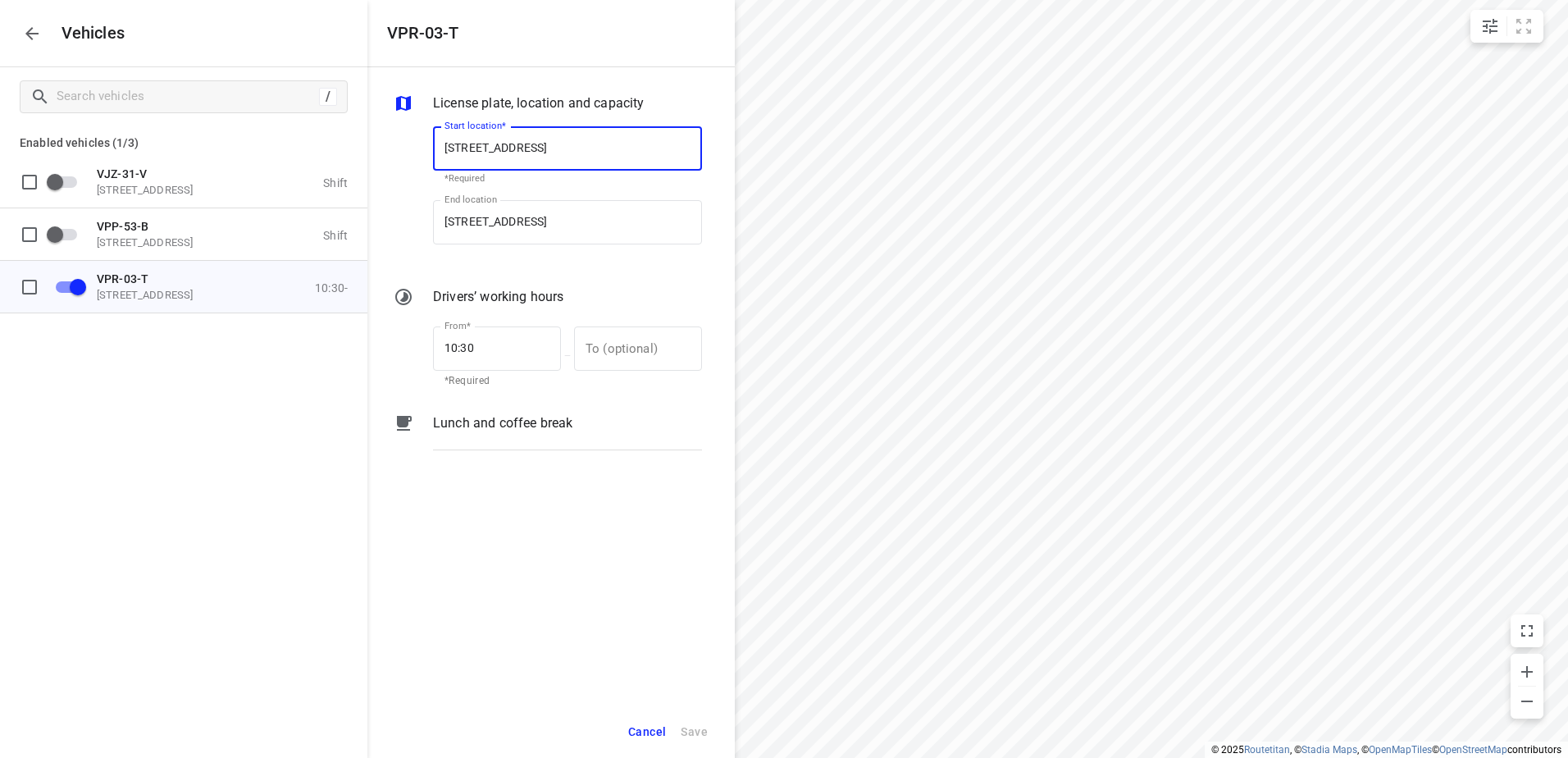
click at [500, 430] on p "Lunch and coffee break" at bounding box center [502, 423] width 139 height 20
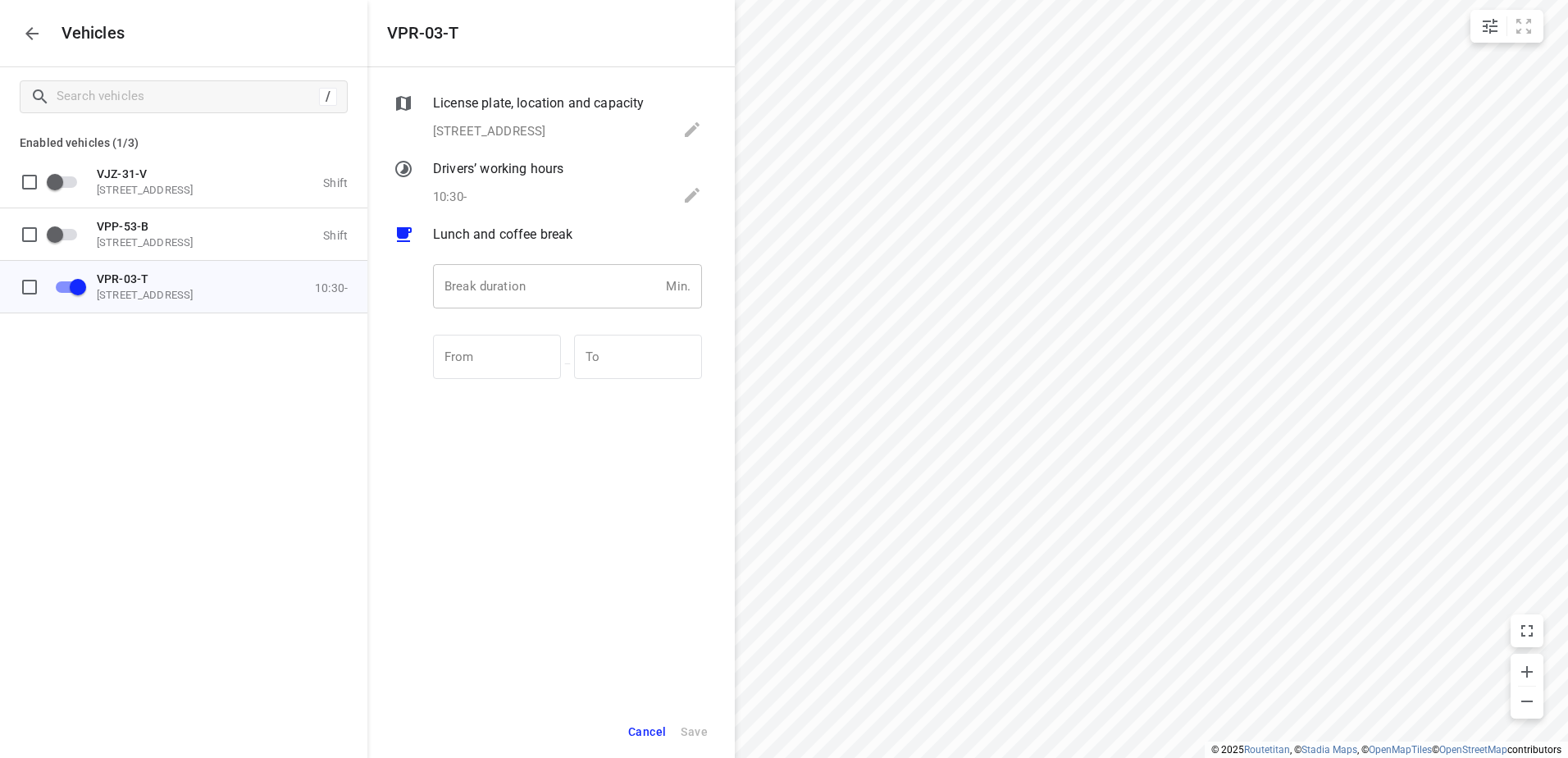
click at [555, 286] on input "number" at bounding box center [545, 286] width 226 height 44
type input "30"
click at [694, 728] on span "Save" at bounding box center [694, 732] width 27 height 20
click at [42, 41] on button "button" at bounding box center [32, 33] width 32 height 32
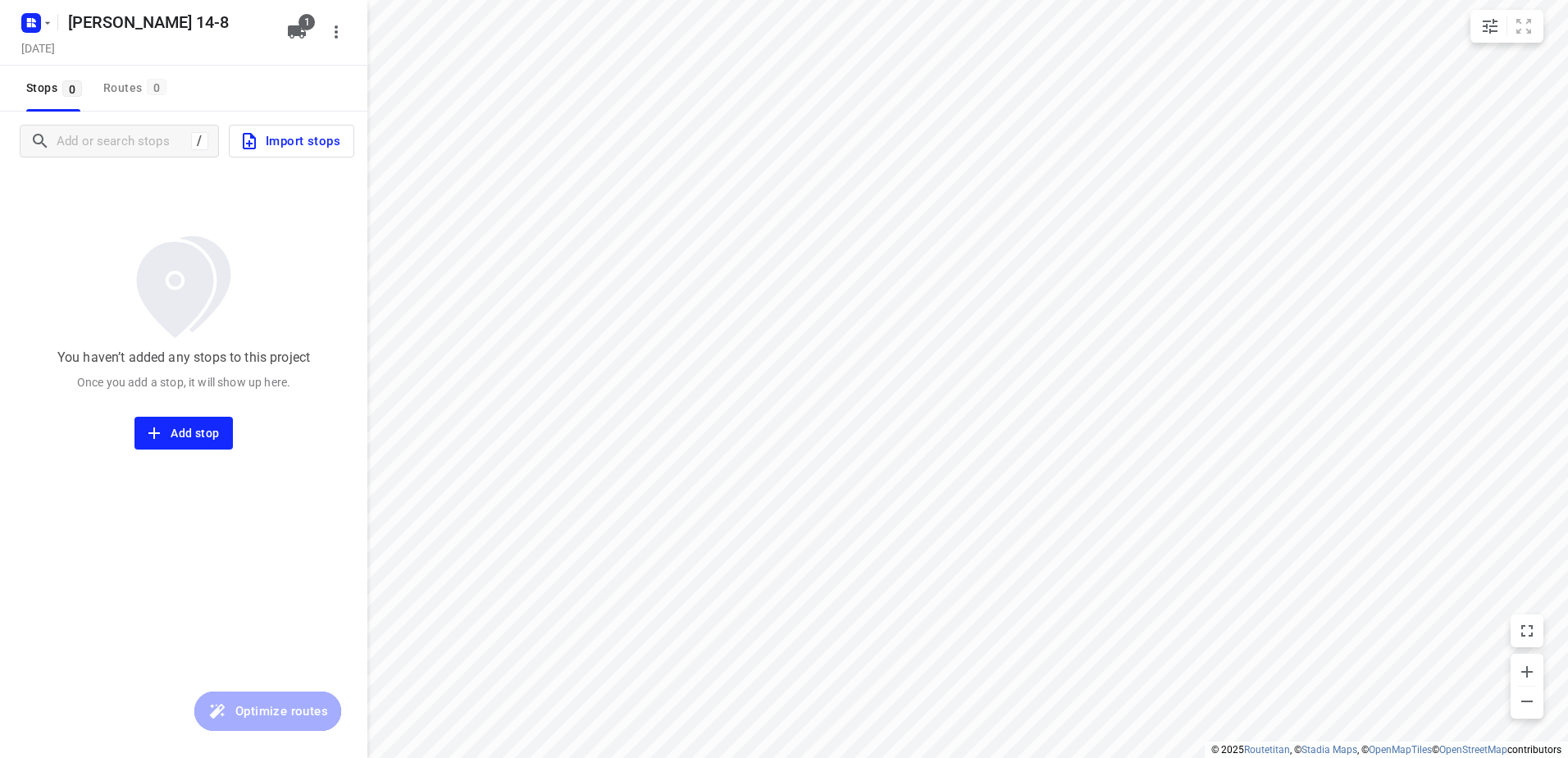
click at [298, 142] on span "Import stops" at bounding box center [289, 141] width 101 height 21
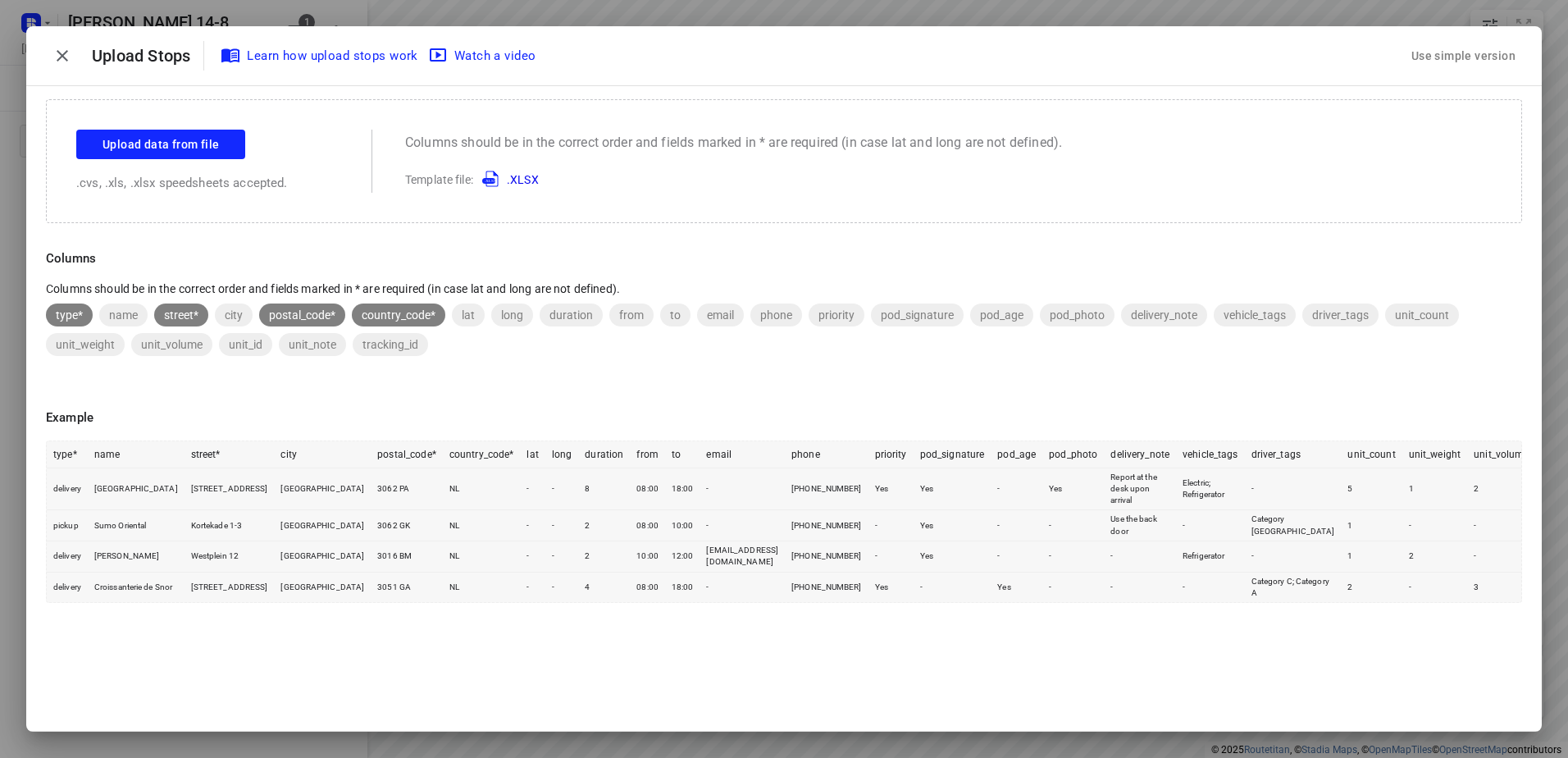
click at [1451, 61] on div "Use simple version" at bounding box center [1463, 56] width 111 height 27
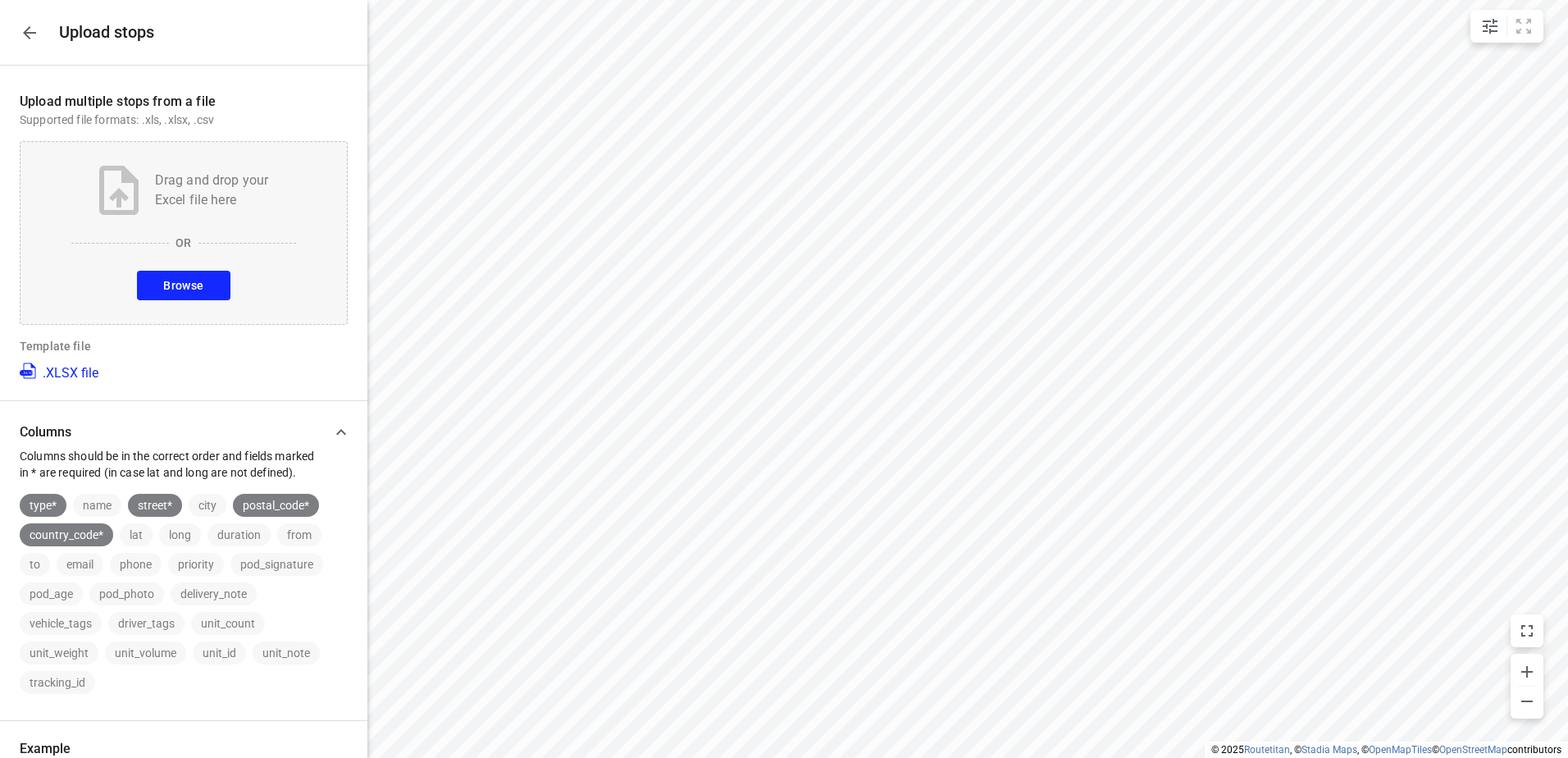
click at [209, 287] on button "Browse" at bounding box center [183, 285] width 93 height 30
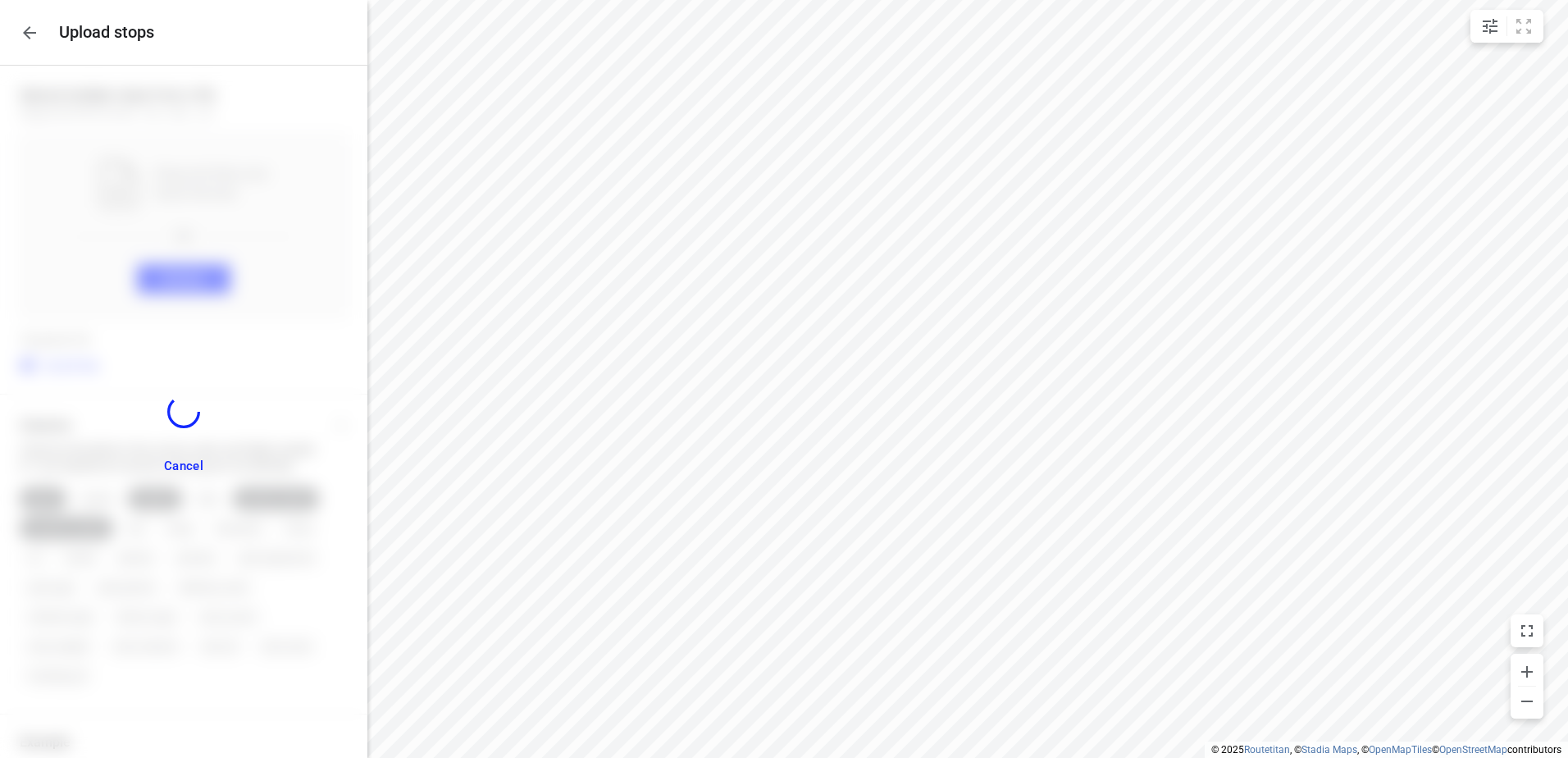
scroll to position [61, 0]
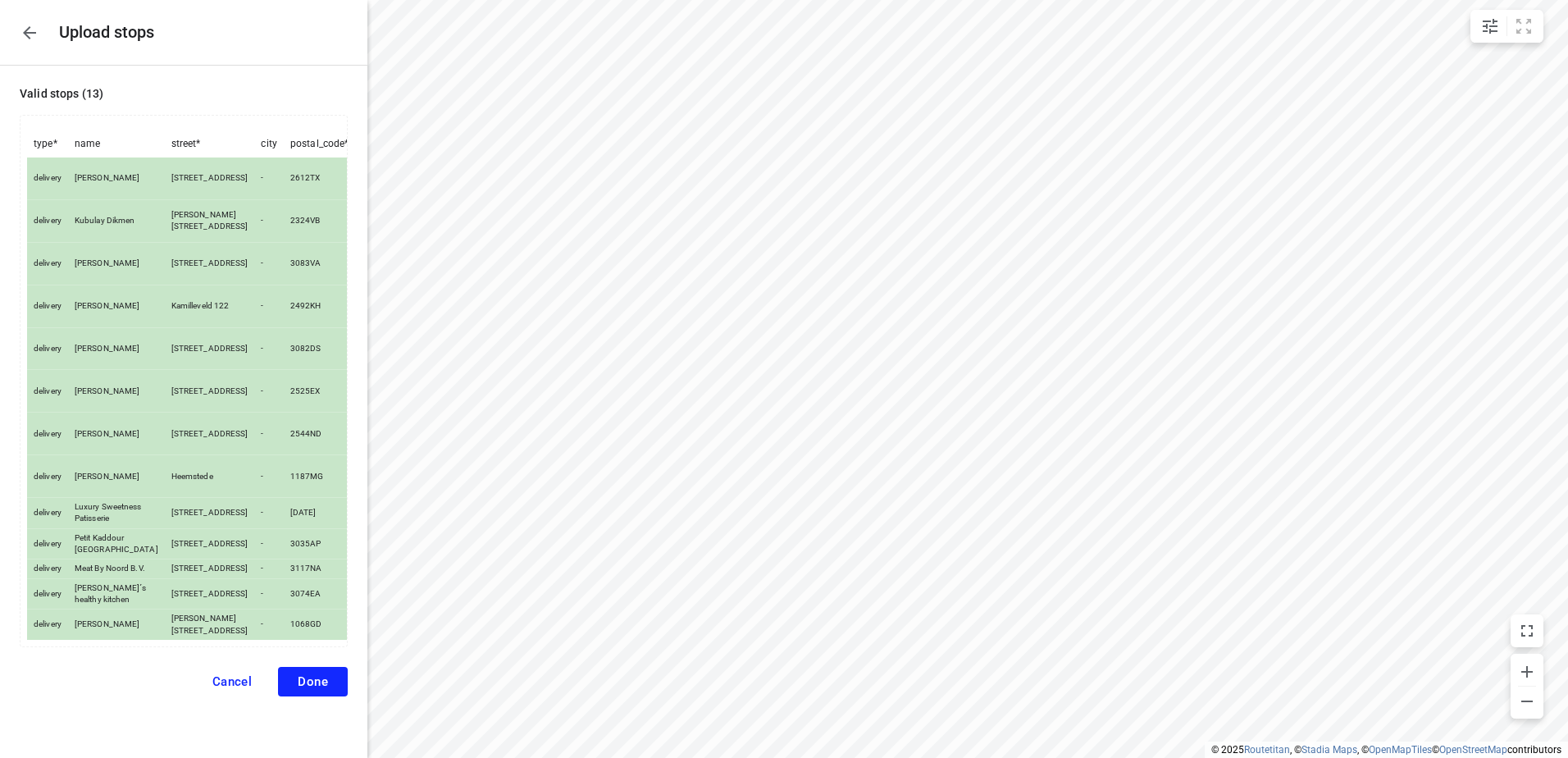
click at [314, 687] on span "Done" at bounding box center [313, 681] width 31 height 15
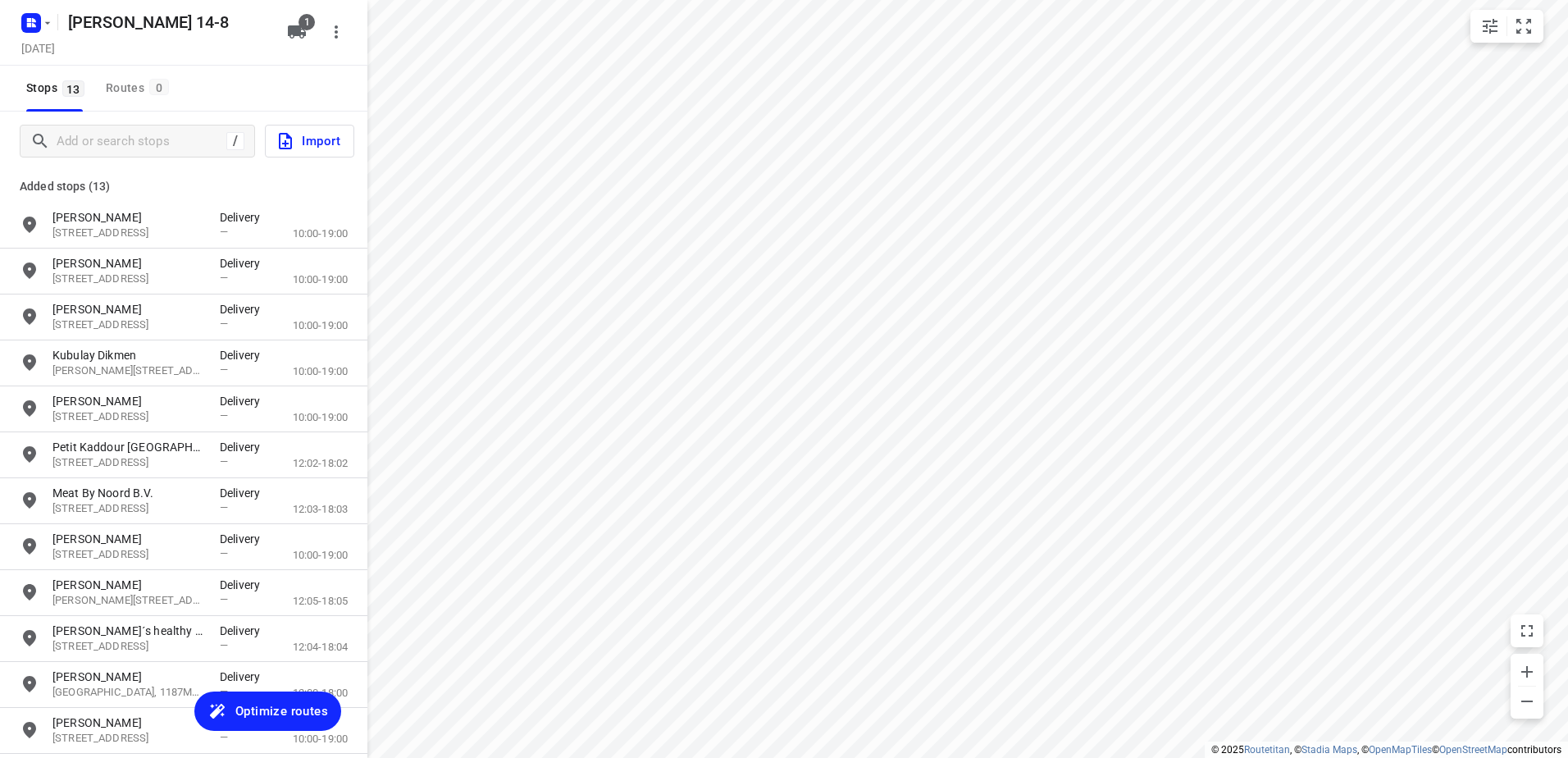
click at [285, 719] on span "Optimize routes" at bounding box center [282, 710] width 93 height 21
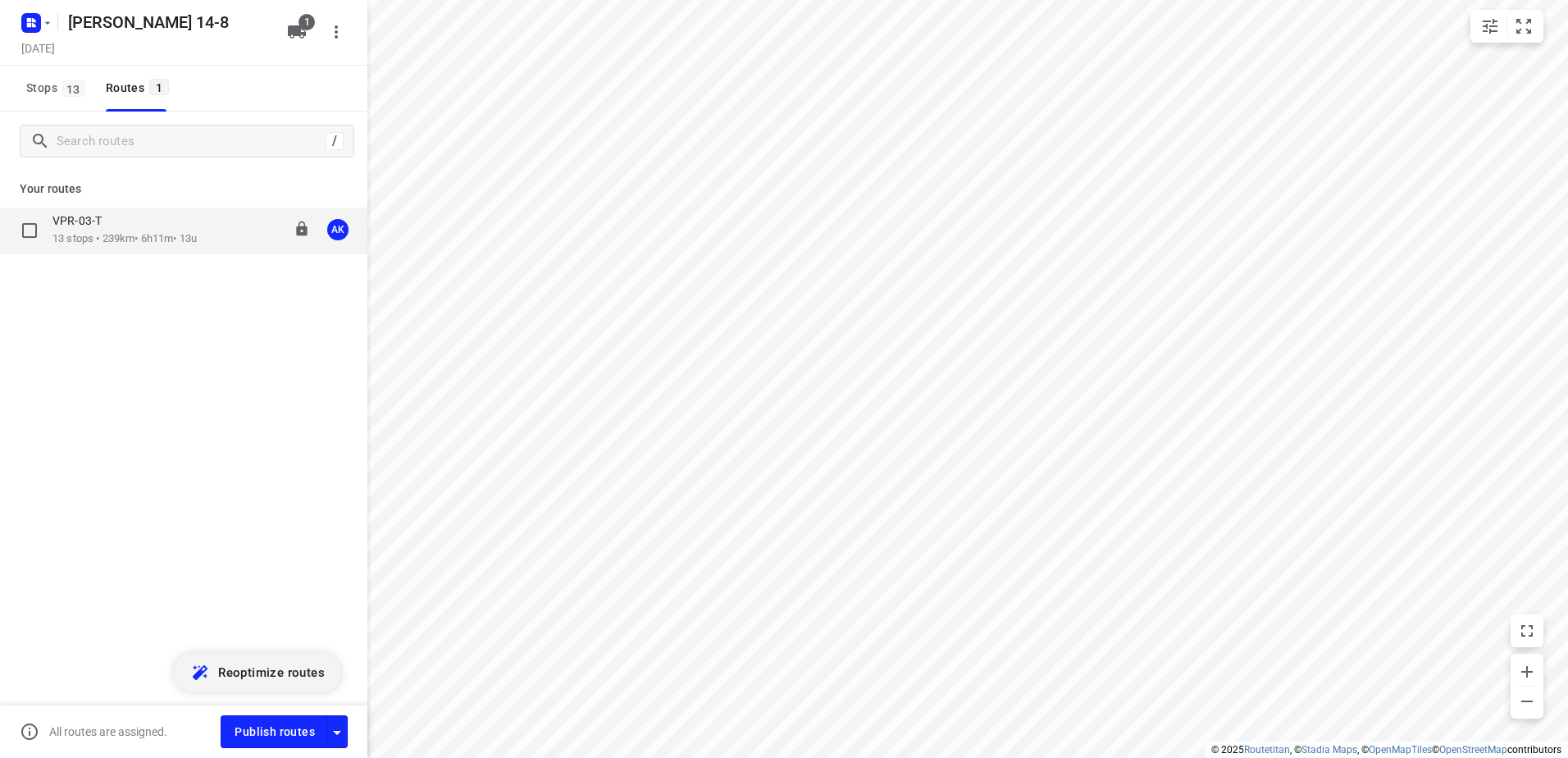
click at [106, 234] on p "13 stops • 239km • 6h11m • 13u" at bounding box center [124, 239] width 144 height 15
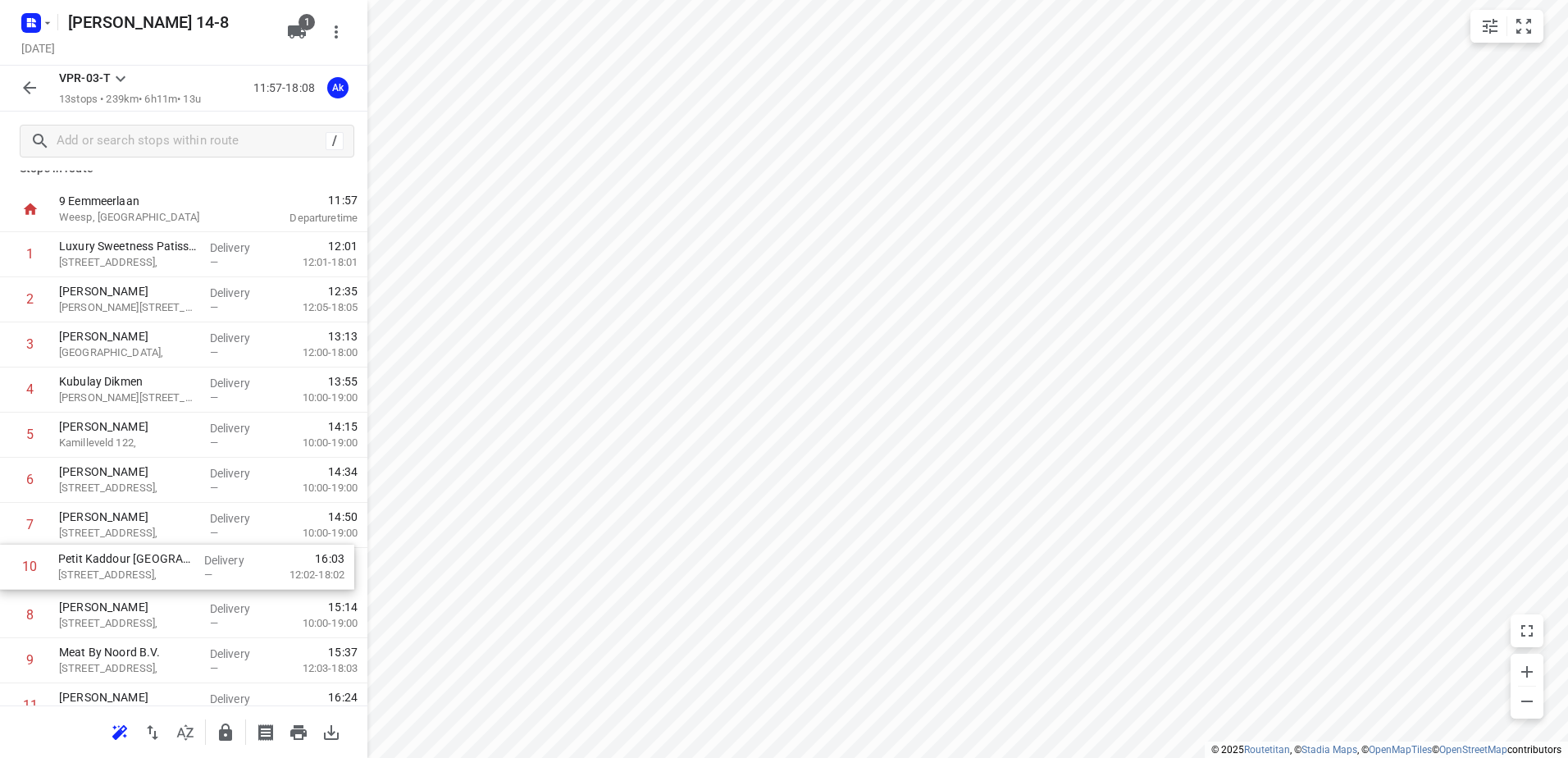
scroll to position [20, 0]
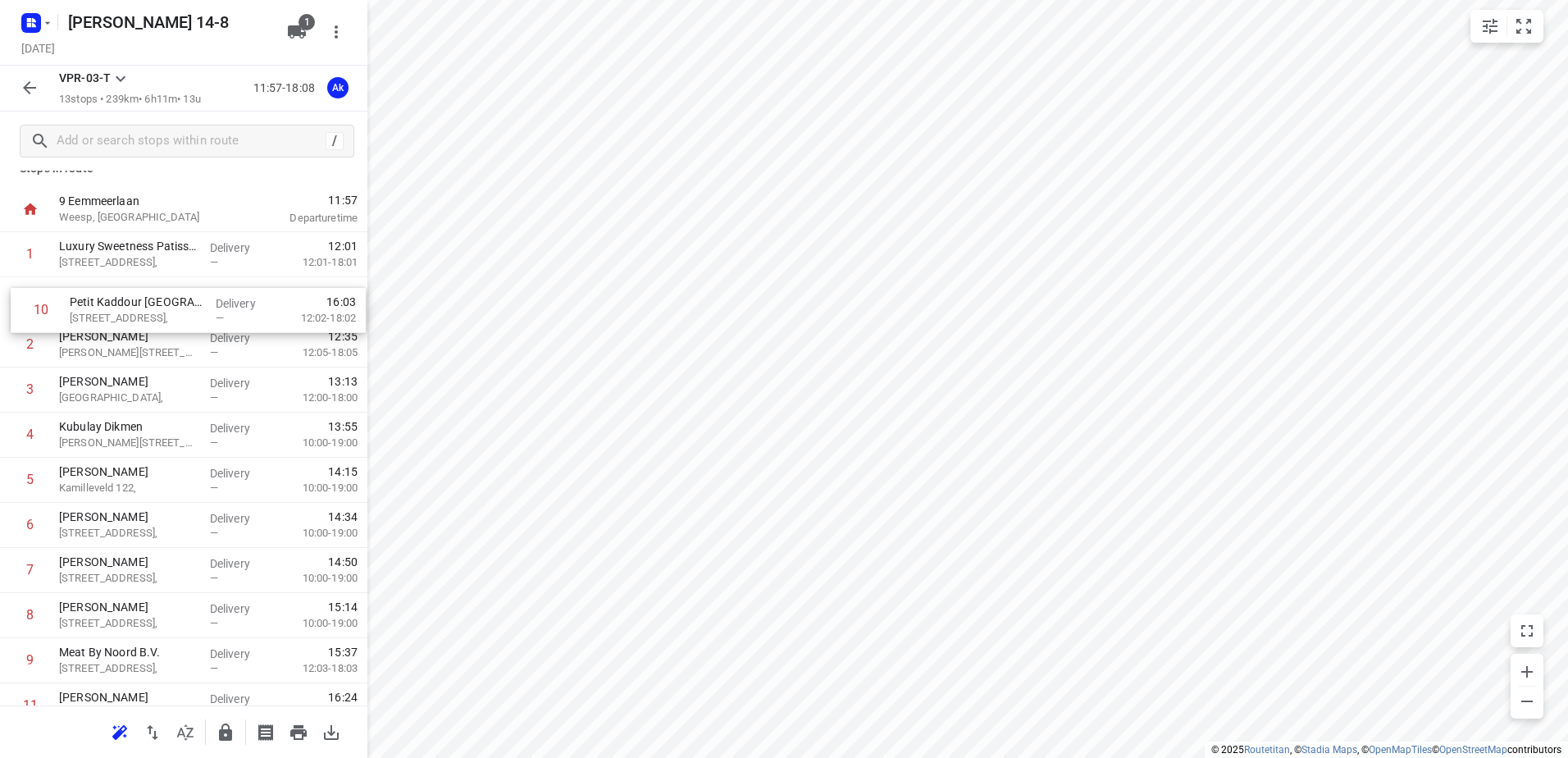
drag, startPoint x: 132, startPoint y: 655, endPoint x: 143, endPoint y: 302, distance: 353.2
click at [143, 302] on div "1 Luxury Sweetness Patisserie [STREET_ADDRESS], Delivery — 12:01 12:01-18:01 2 …" at bounding box center [184, 525] width 367 height 586
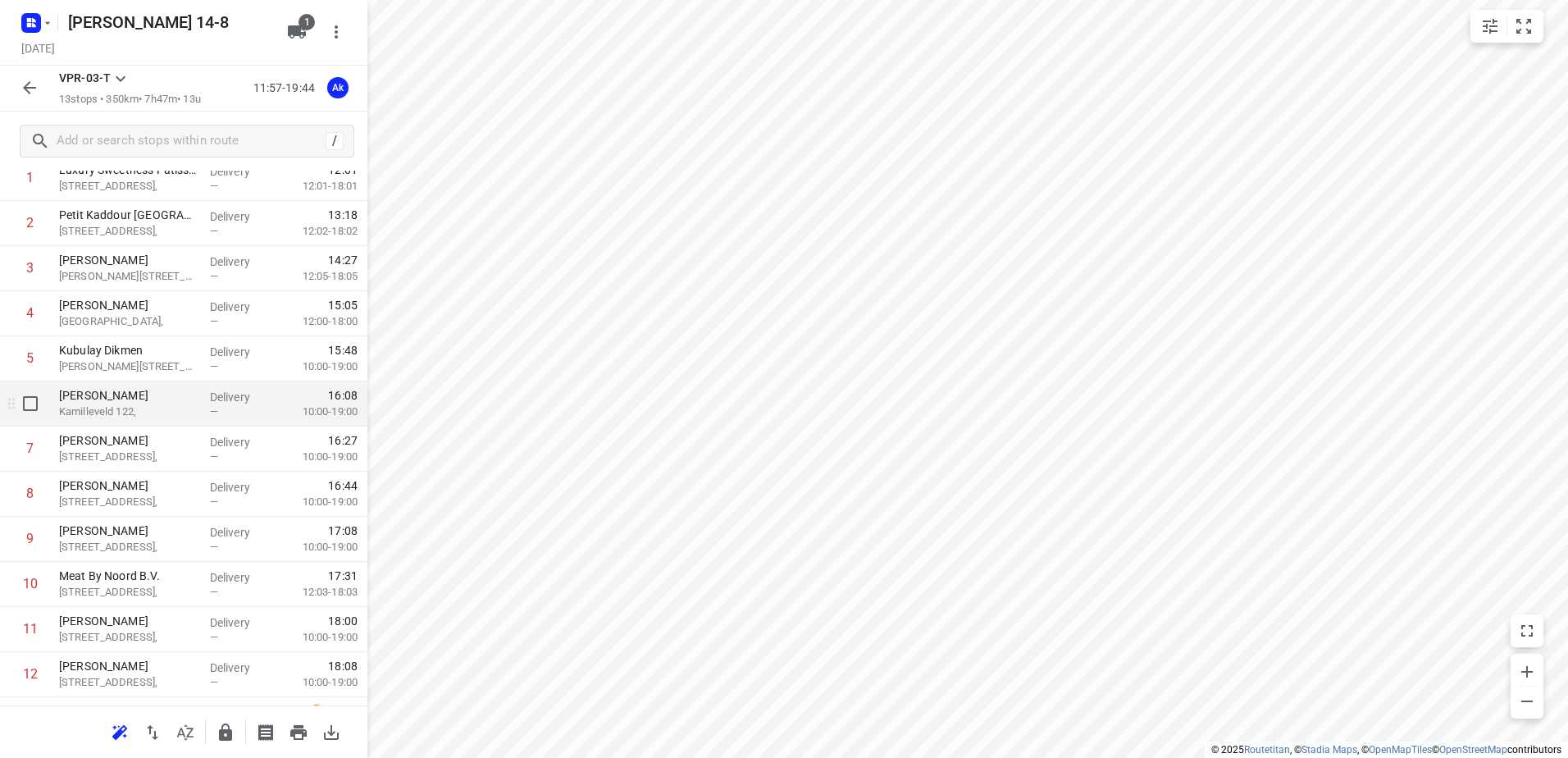
scroll to position [0, 0]
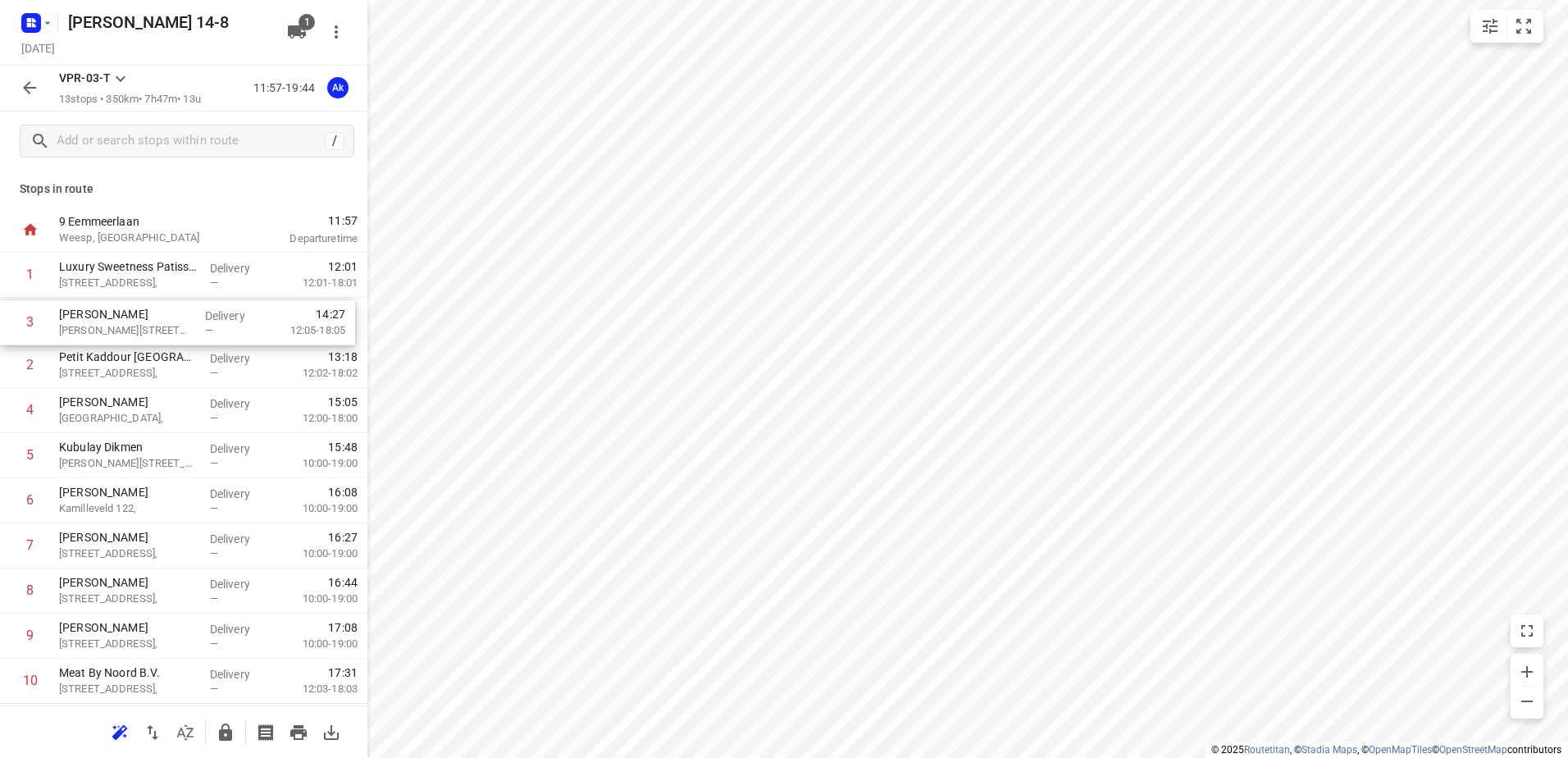
drag, startPoint x: 134, startPoint y: 379, endPoint x: 135, endPoint y: 330, distance: 49.0
click at [135, 330] on div "1 Luxury Sweetness Patisserie [STREET_ADDRESS], Delivery — 12:01 12:01-18:01 2 …" at bounding box center [184, 545] width 367 height 586
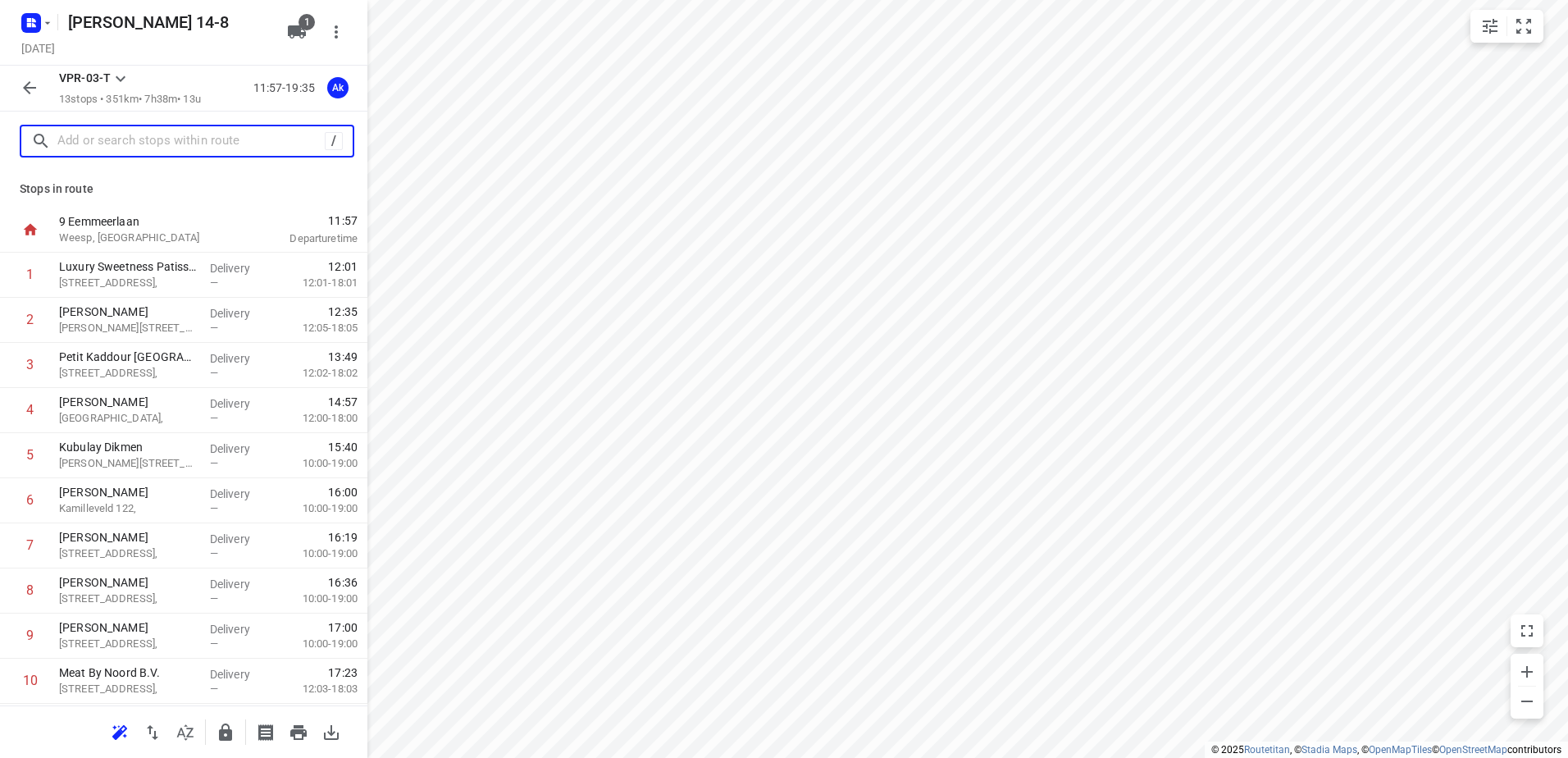
click at [136, 142] on input "text" at bounding box center [190, 142] width 267 height 26
paste input "Heemstede 234 1187mg"
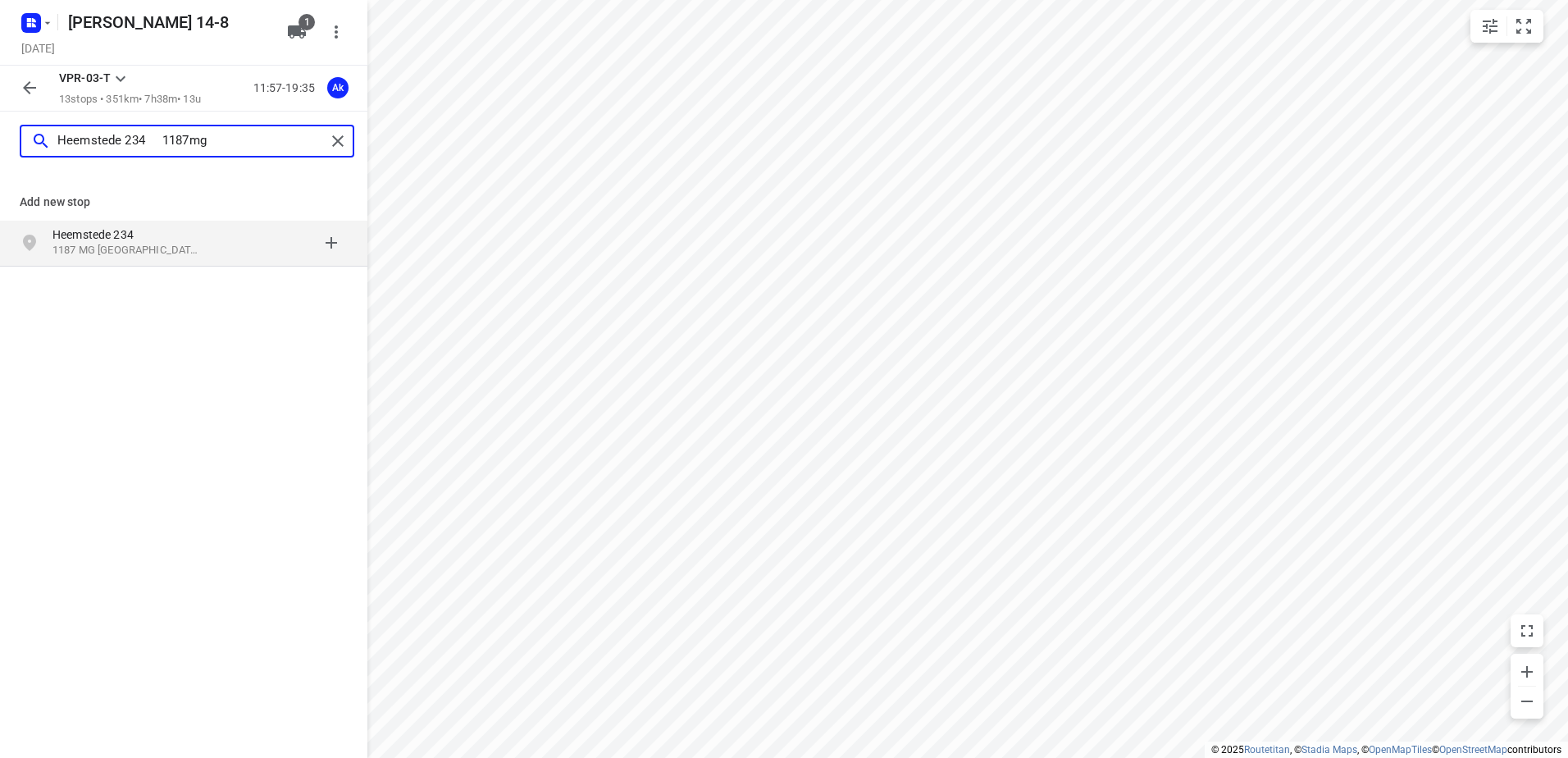
type input "Heemstede 234 1187mg"
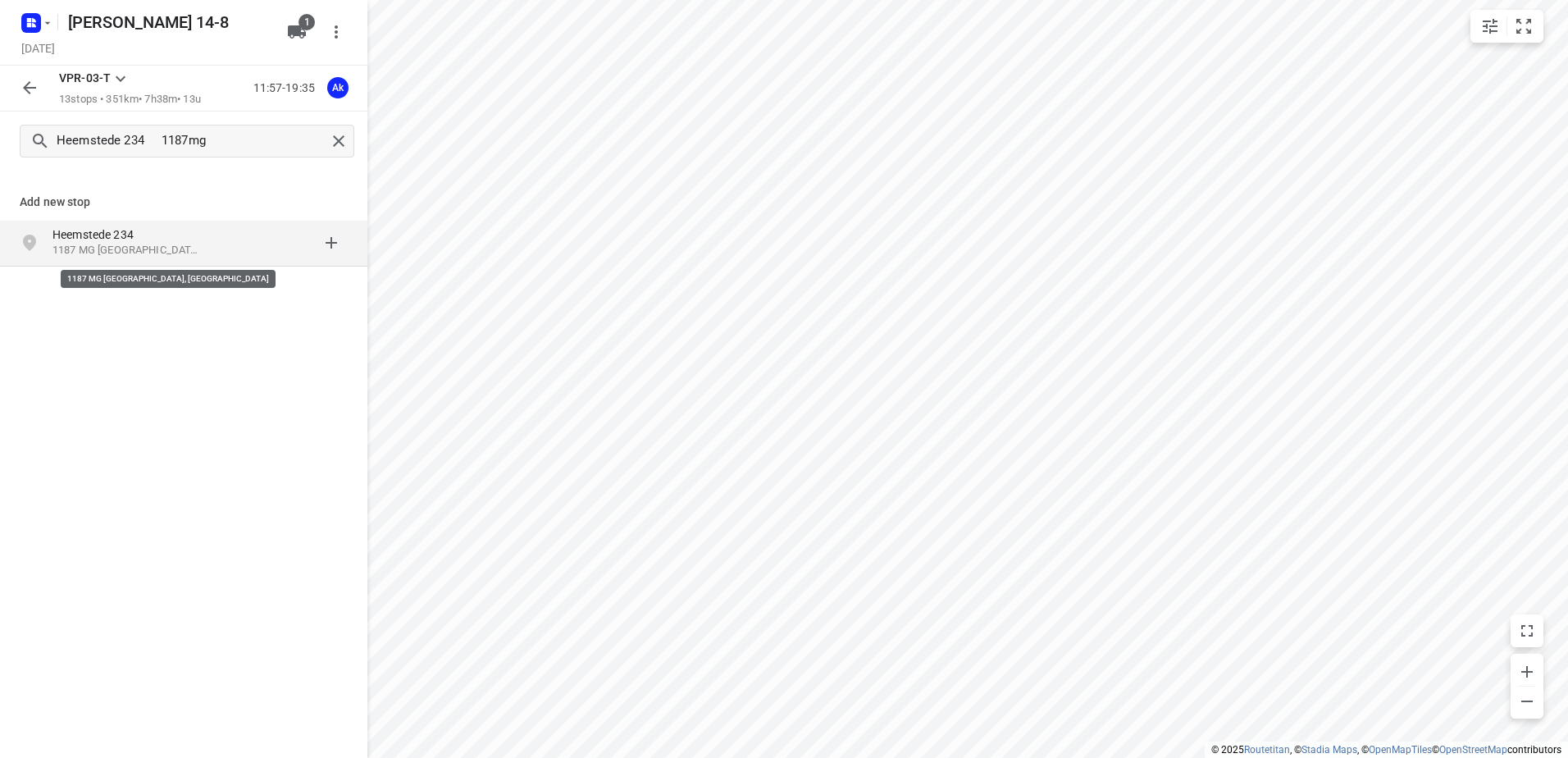
click at [146, 251] on p "1187 MG [GEOGRAPHIC_DATA], [GEOGRAPHIC_DATA]" at bounding box center [127, 250] width 151 height 15
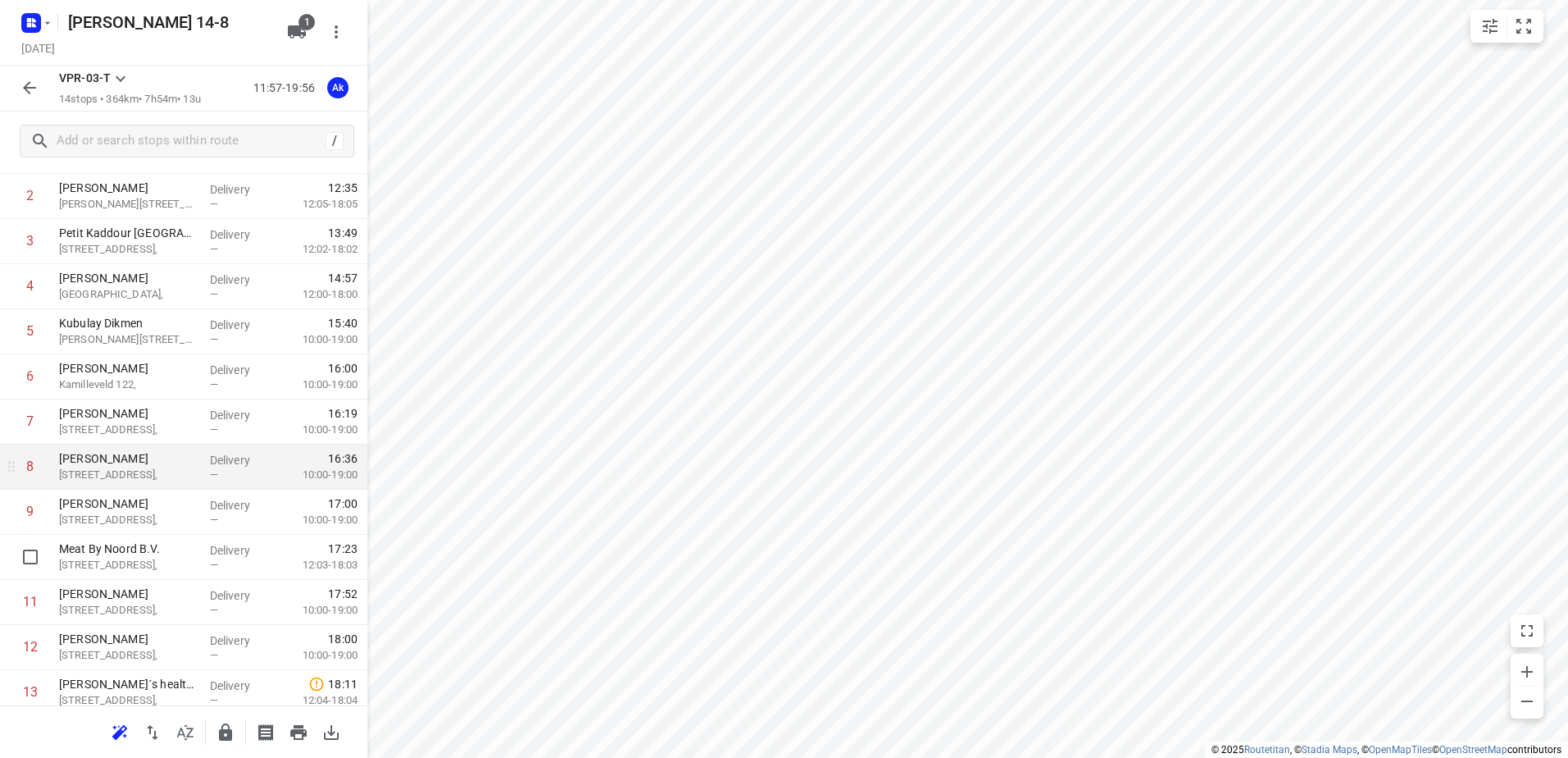
scroll to position [60, 0]
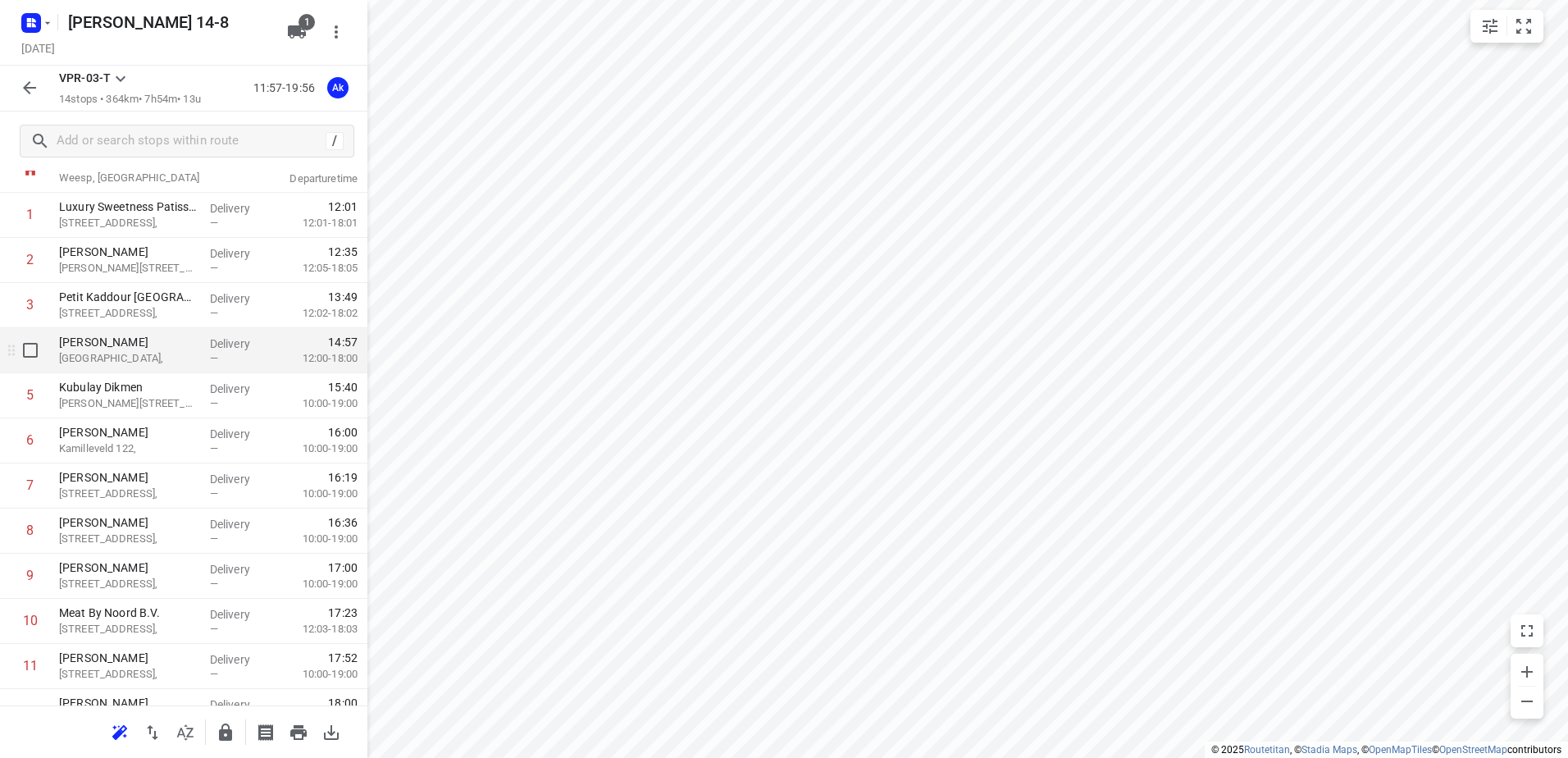
click at [129, 359] on p "[GEOGRAPHIC_DATA]," at bounding box center [127, 358] width 137 height 16
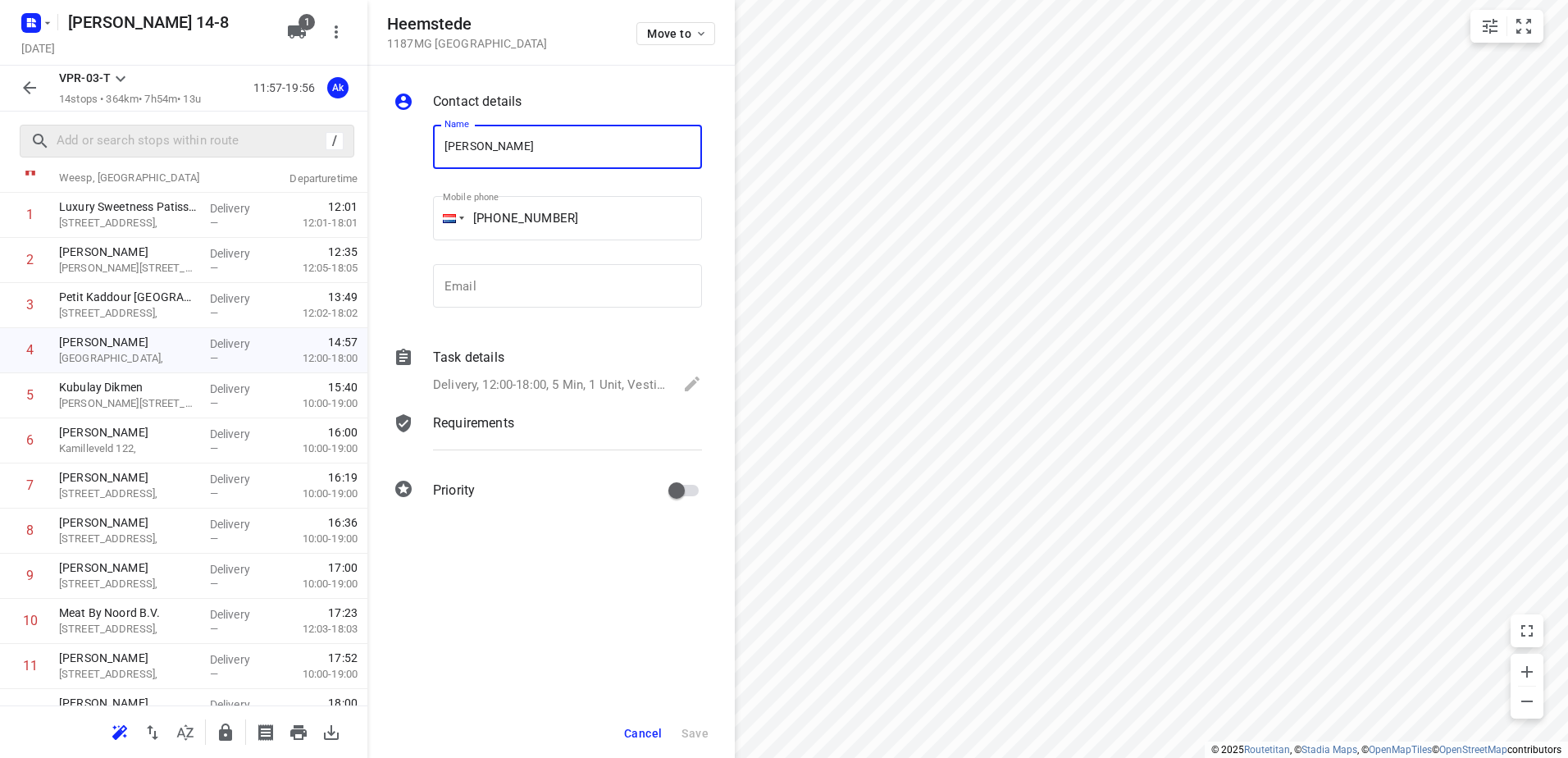
drag, startPoint x: 589, startPoint y: 141, endPoint x: 259, endPoint y: 141, distance: 330.0
click at [264, 141] on div "Heemstede 1187MG Netherlands Move to Contact details Name [PERSON_NAME] Name Mo…" at bounding box center [184, 379] width 367 height 758
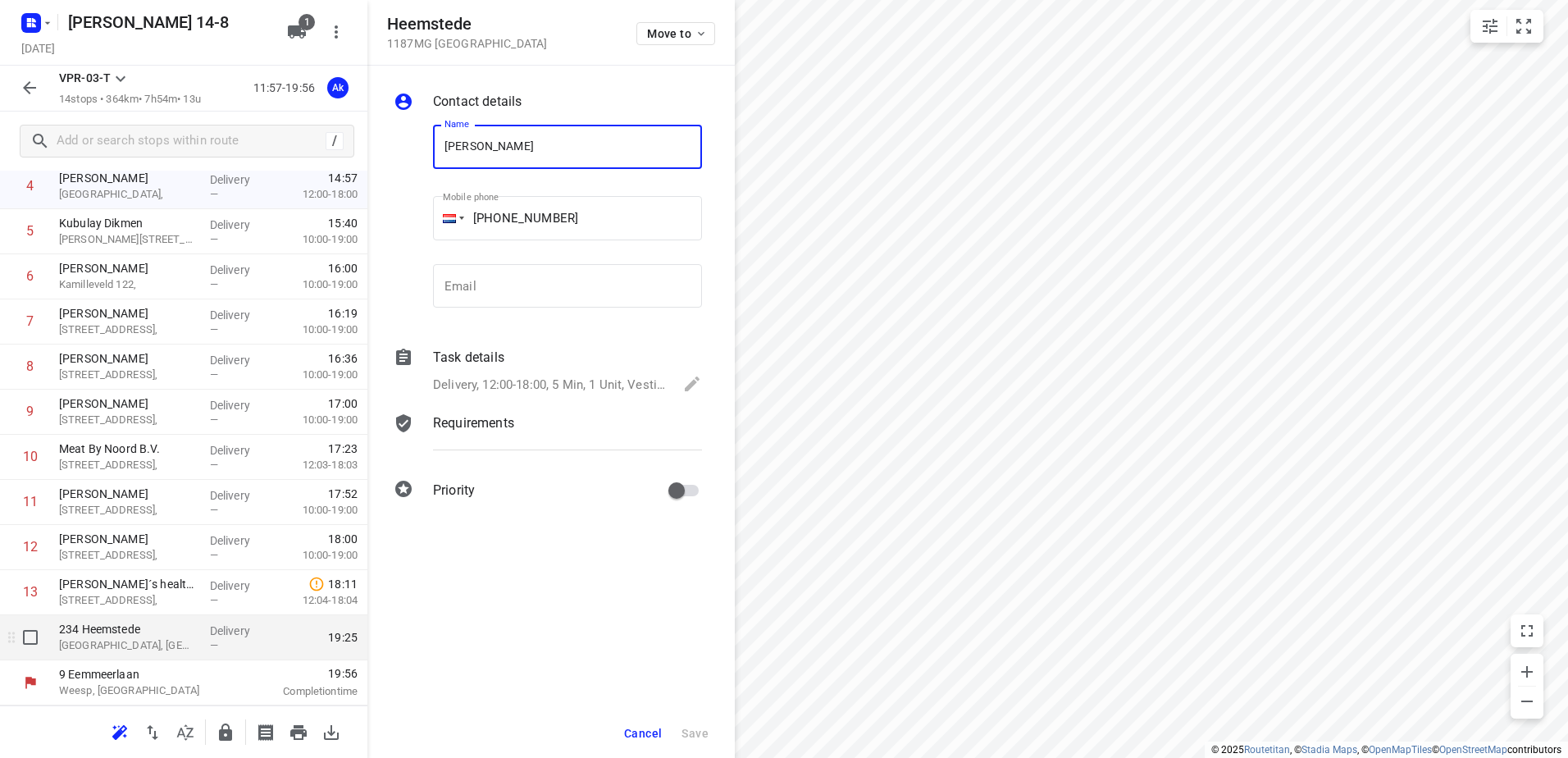
click at [118, 642] on p "[GEOGRAPHIC_DATA], [GEOGRAPHIC_DATA]" at bounding box center [127, 644] width 137 height 16
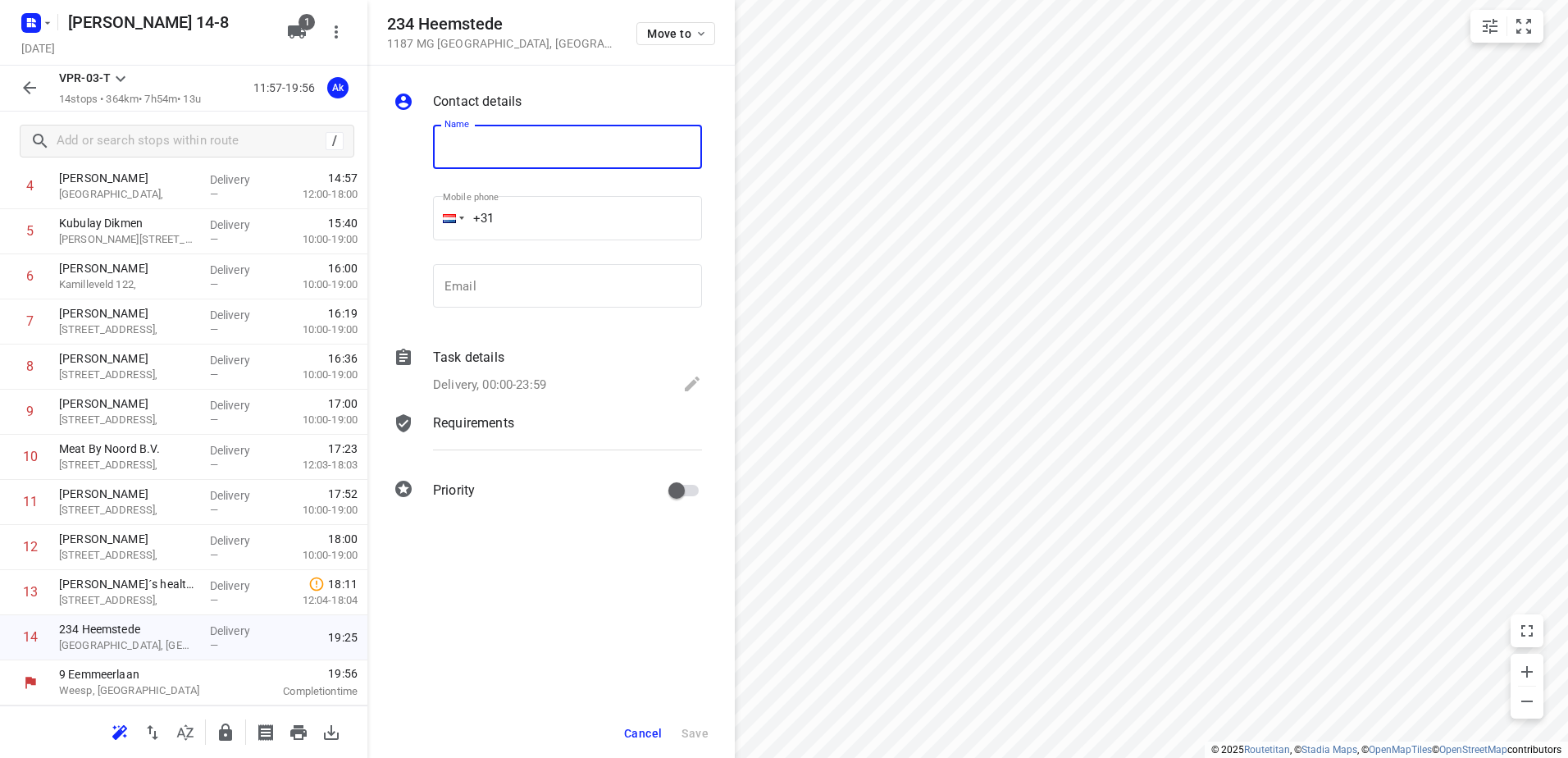
click at [510, 148] on input "text" at bounding box center [567, 147] width 269 height 44
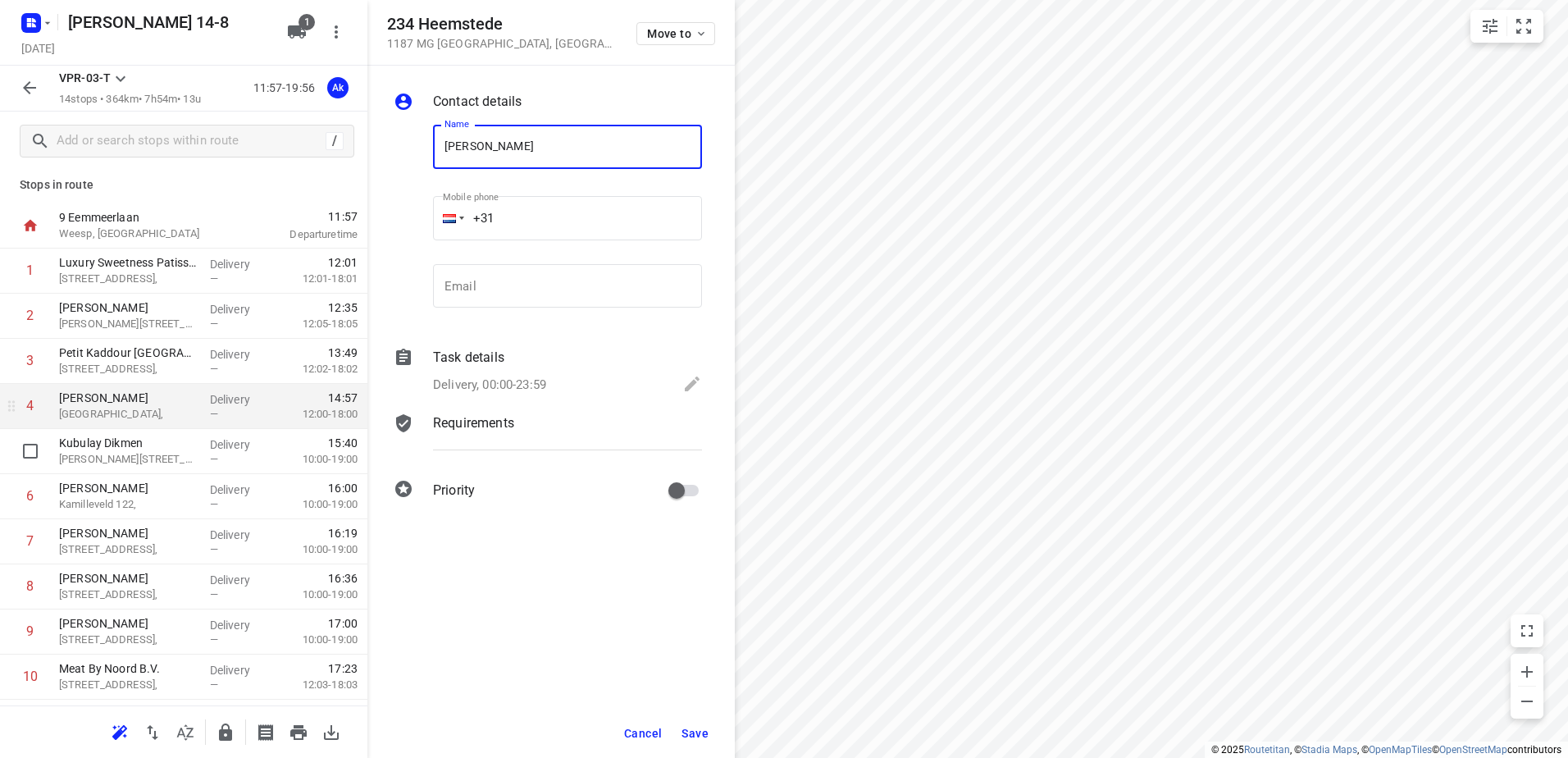
scroll to position [0, 0]
click at [121, 414] on p "[GEOGRAPHIC_DATA]," at bounding box center [127, 417] width 137 height 16
type input "[PERSON_NAME]"
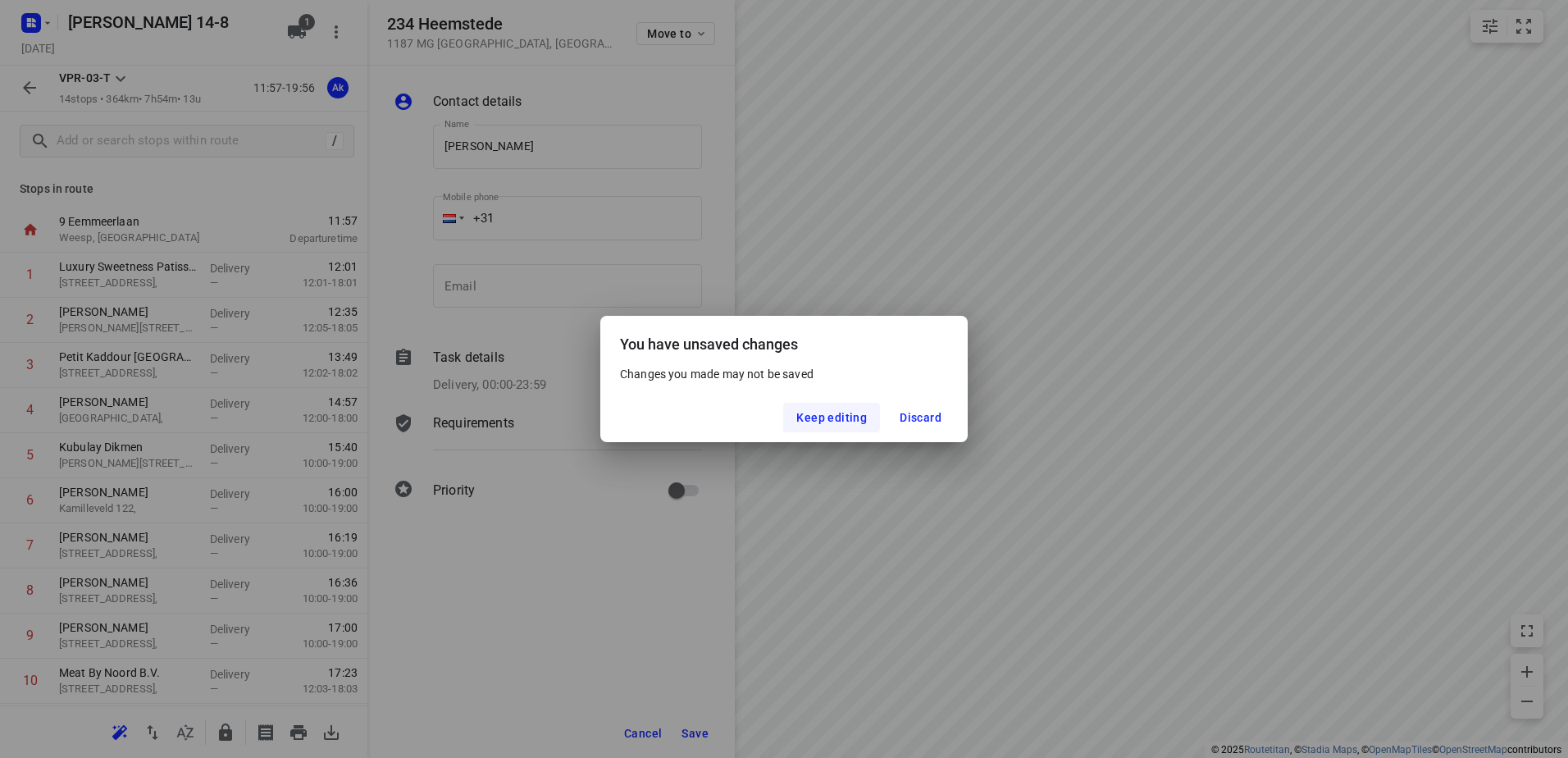
click at [843, 420] on span "Keep editing" at bounding box center [831, 417] width 71 height 13
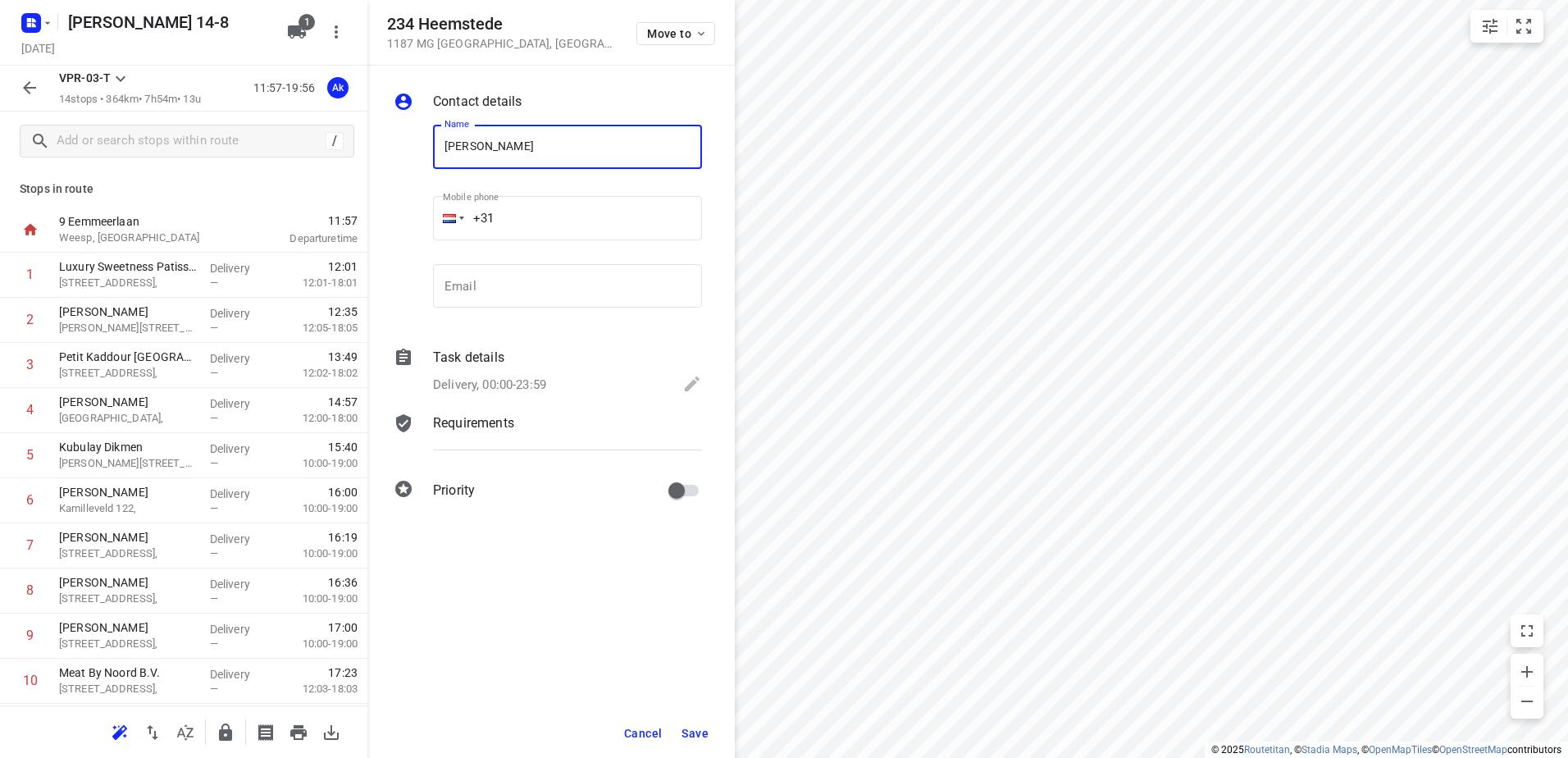
click at [702, 736] on span "Save" at bounding box center [695, 732] width 27 height 13
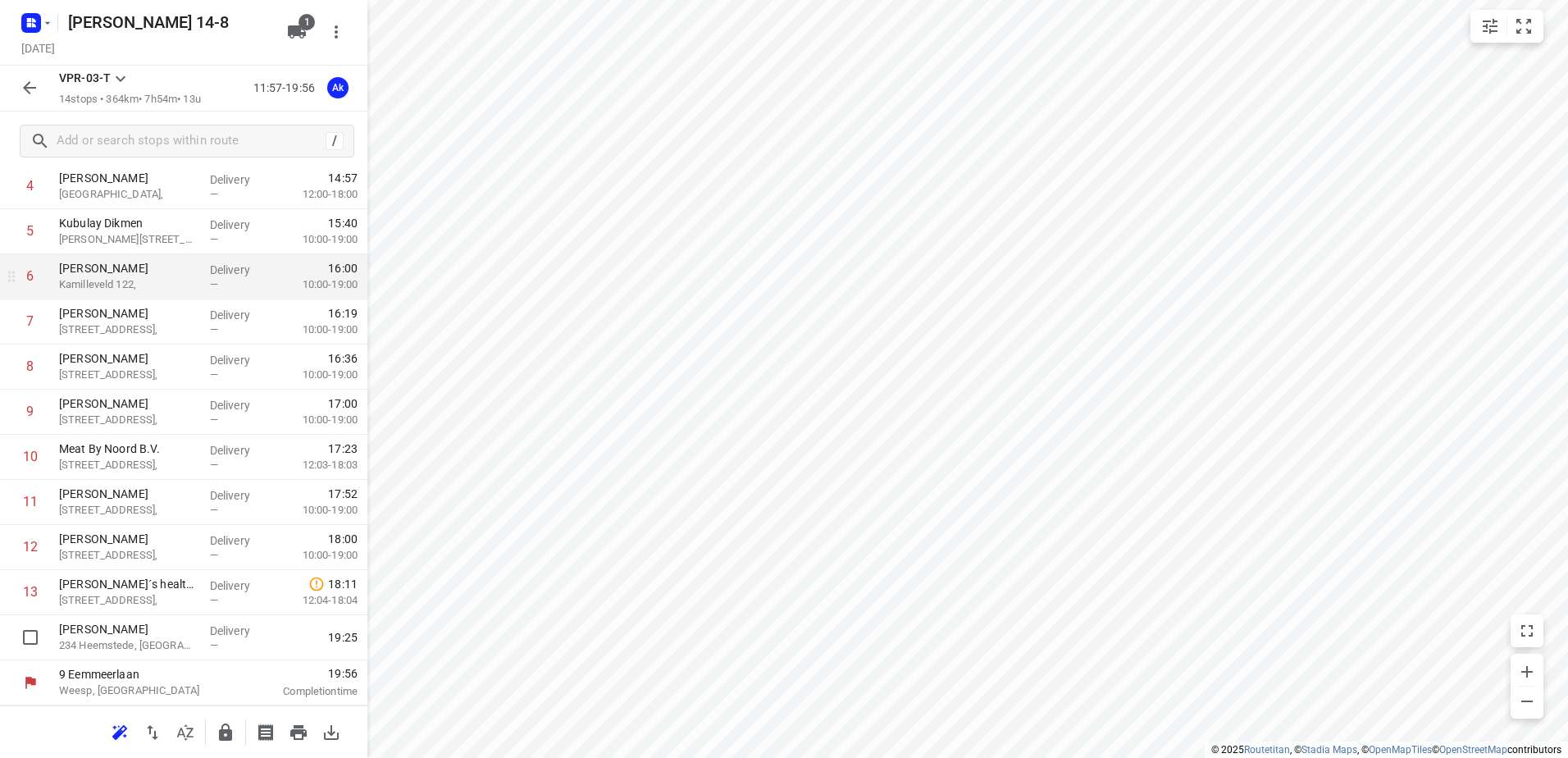
scroll to position [60, 0]
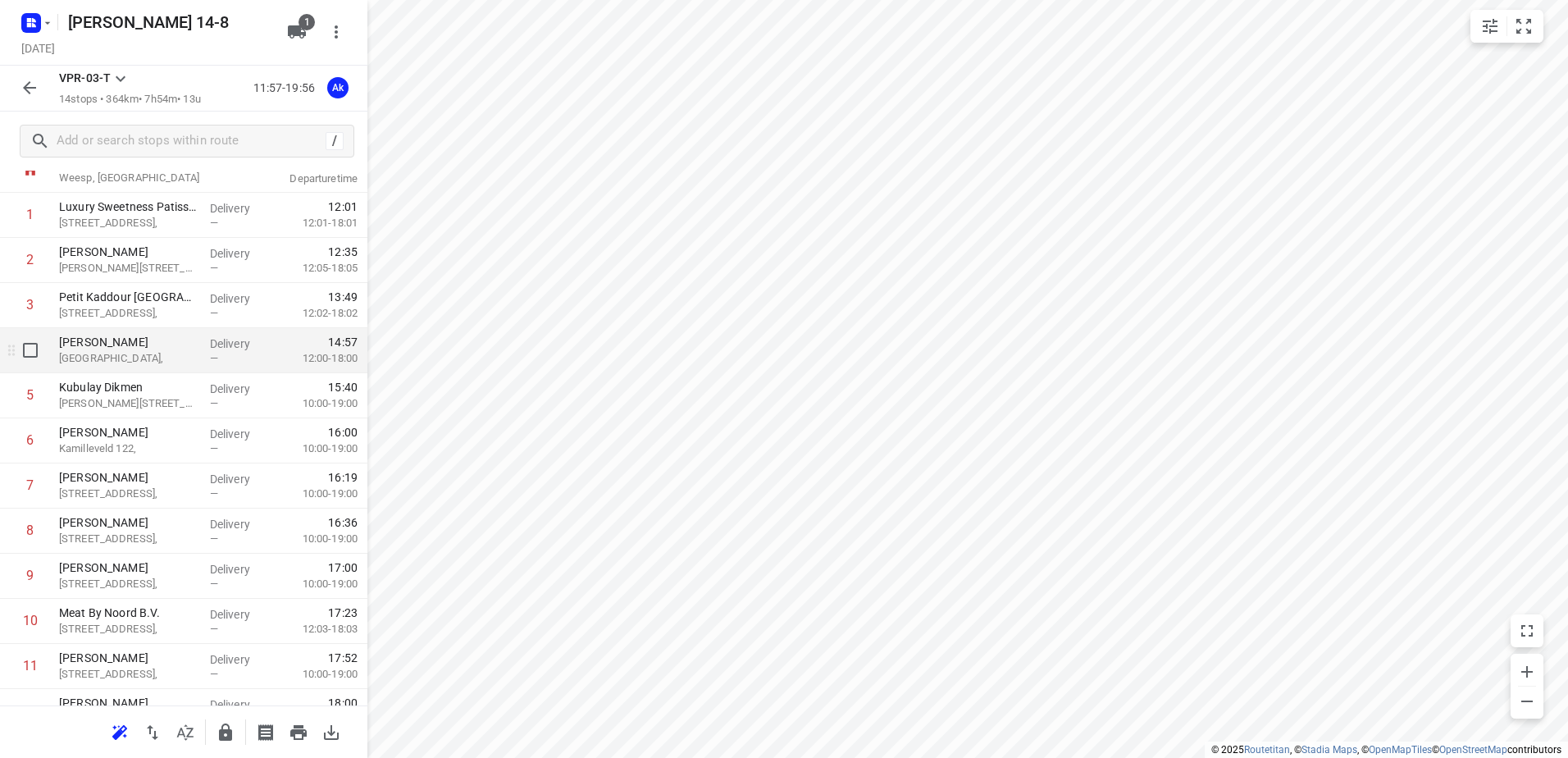
click at [108, 359] on p "[GEOGRAPHIC_DATA]," at bounding box center [127, 358] width 137 height 16
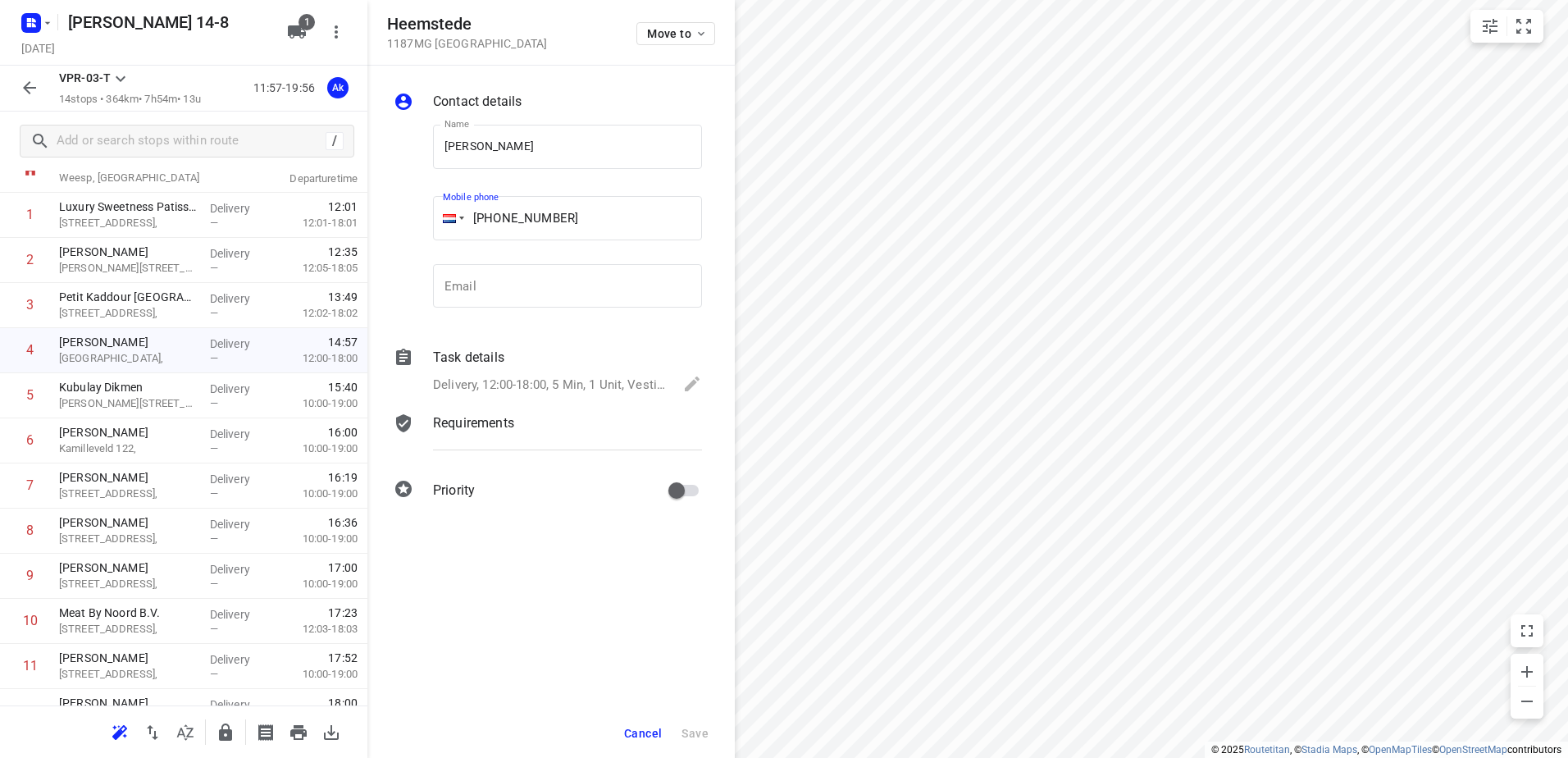
drag, startPoint x: 570, startPoint y: 220, endPoint x: 452, endPoint y: 231, distance: 118.5
click at [455, 225] on div "[PHONE_NUMBER]" at bounding box center [567, 219] width 269 height 44
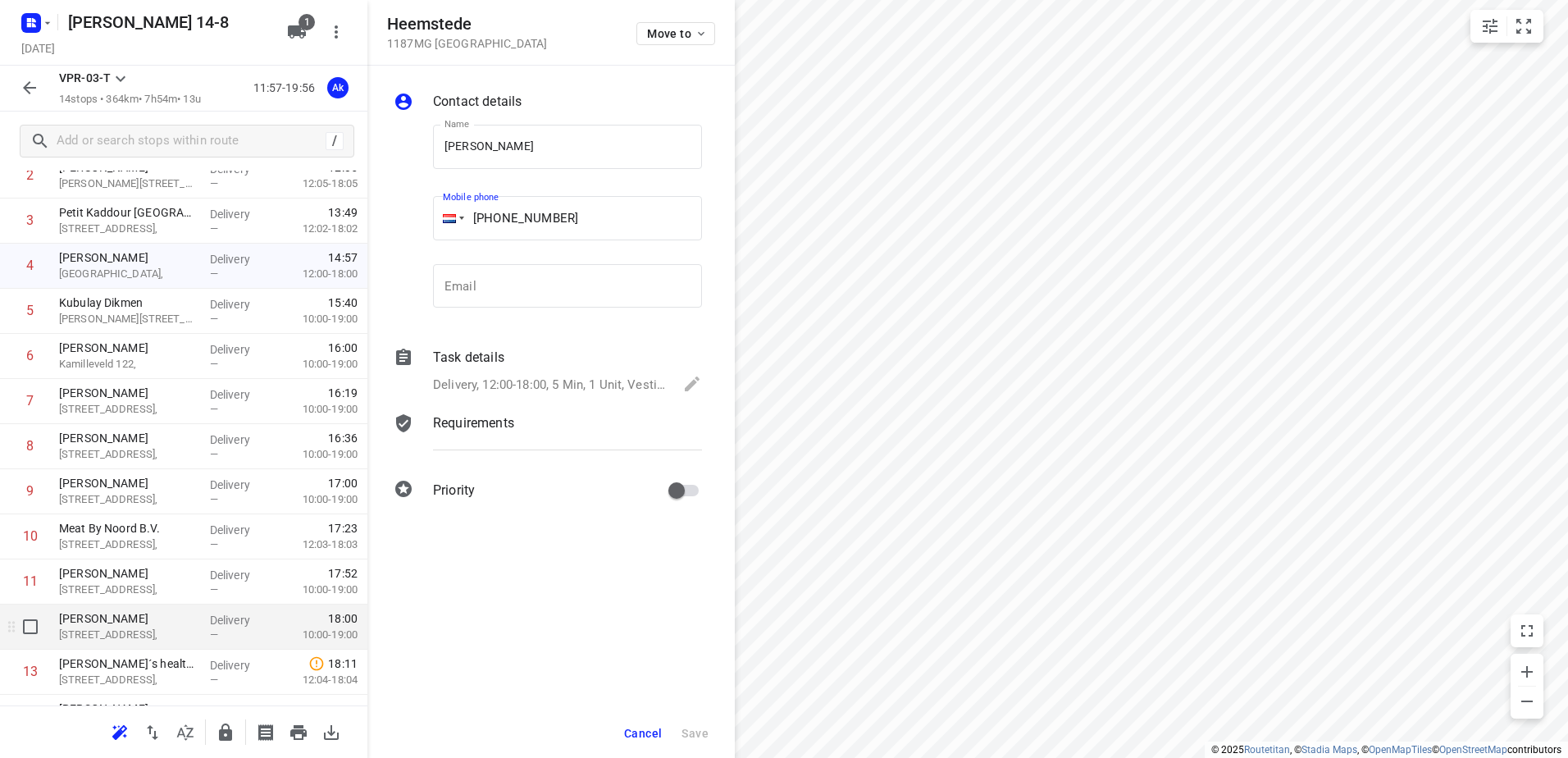
scroll to position [224, 0]
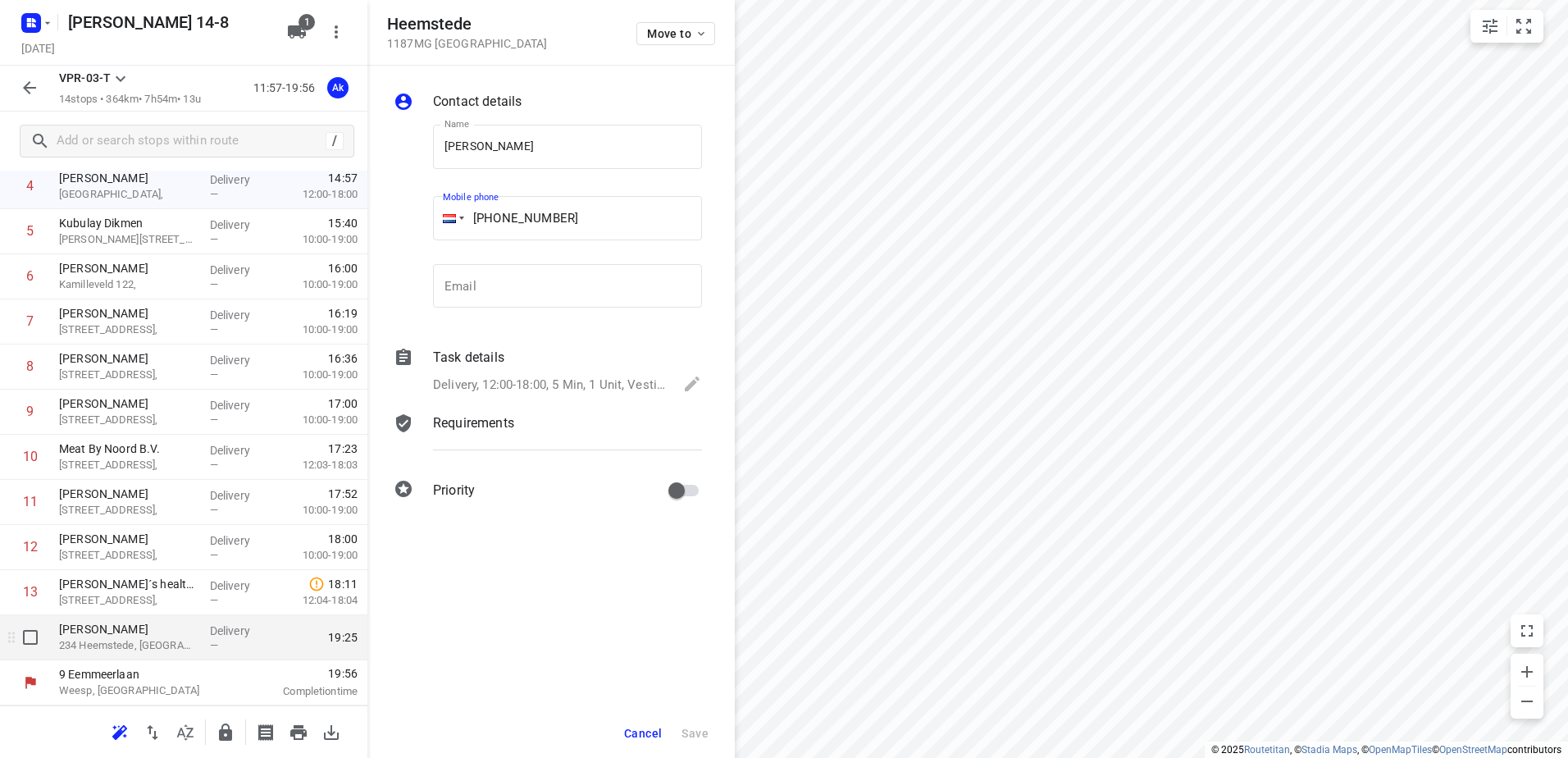
click at [135, 631] on p "[PERSON_NAME]" at bounding box center [127, 628] width 137 height 16
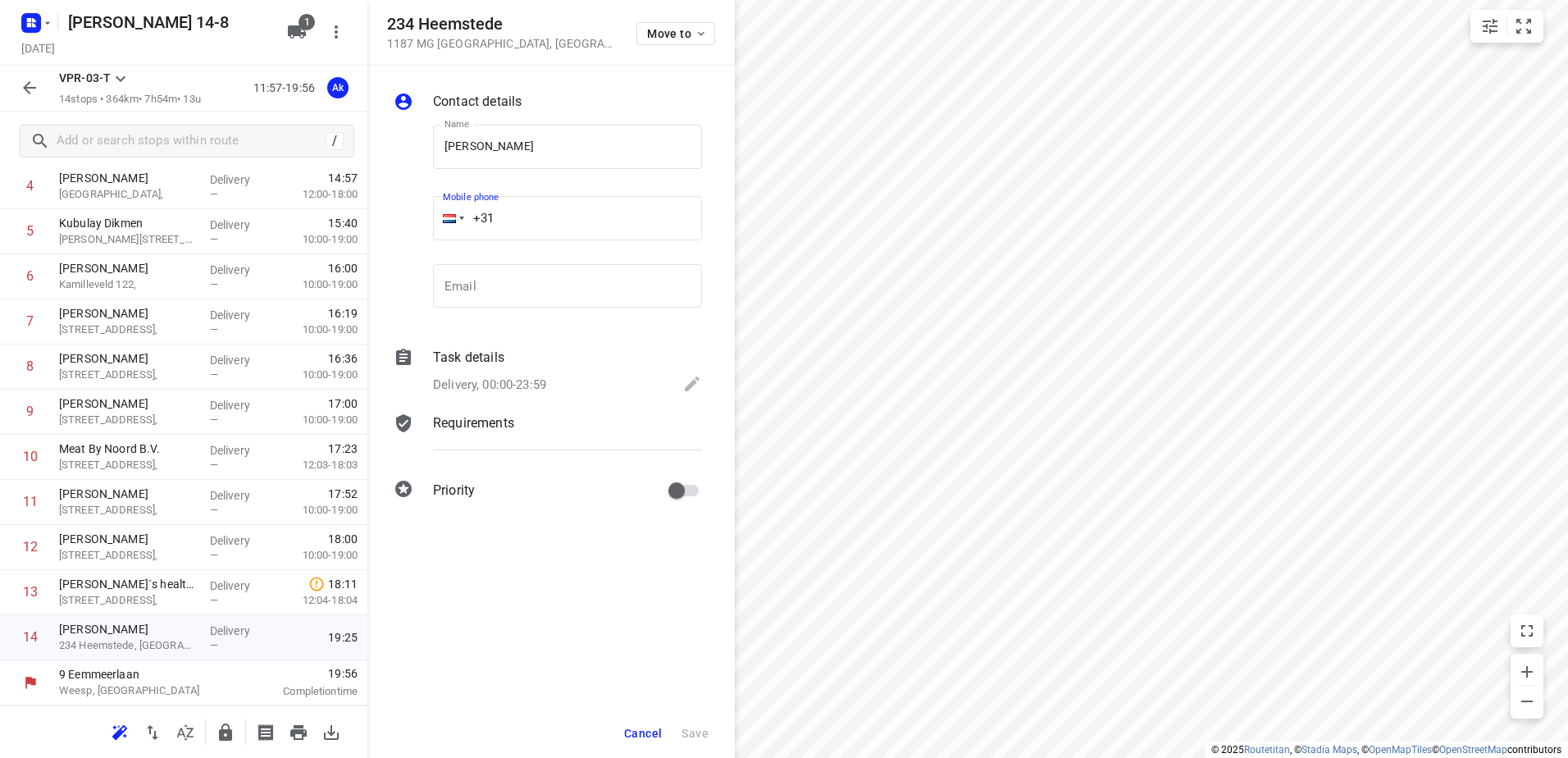
drag, startPoint x: 533, startPoint y: 221, endPoint x: 405, endPoint y: 221, distance: 128.0
click at [411, 221] on div "Name [PERSON_NAME] Name Mobile phone +31 ​ Email Email" at bounding box center [547, 220] width 315 height 217
paste input "tel"
paste input "31615948318"
click at [512, 220] on input "[PHONE_NUMBER]" at bounding box center [567, 219] width 269 height 44
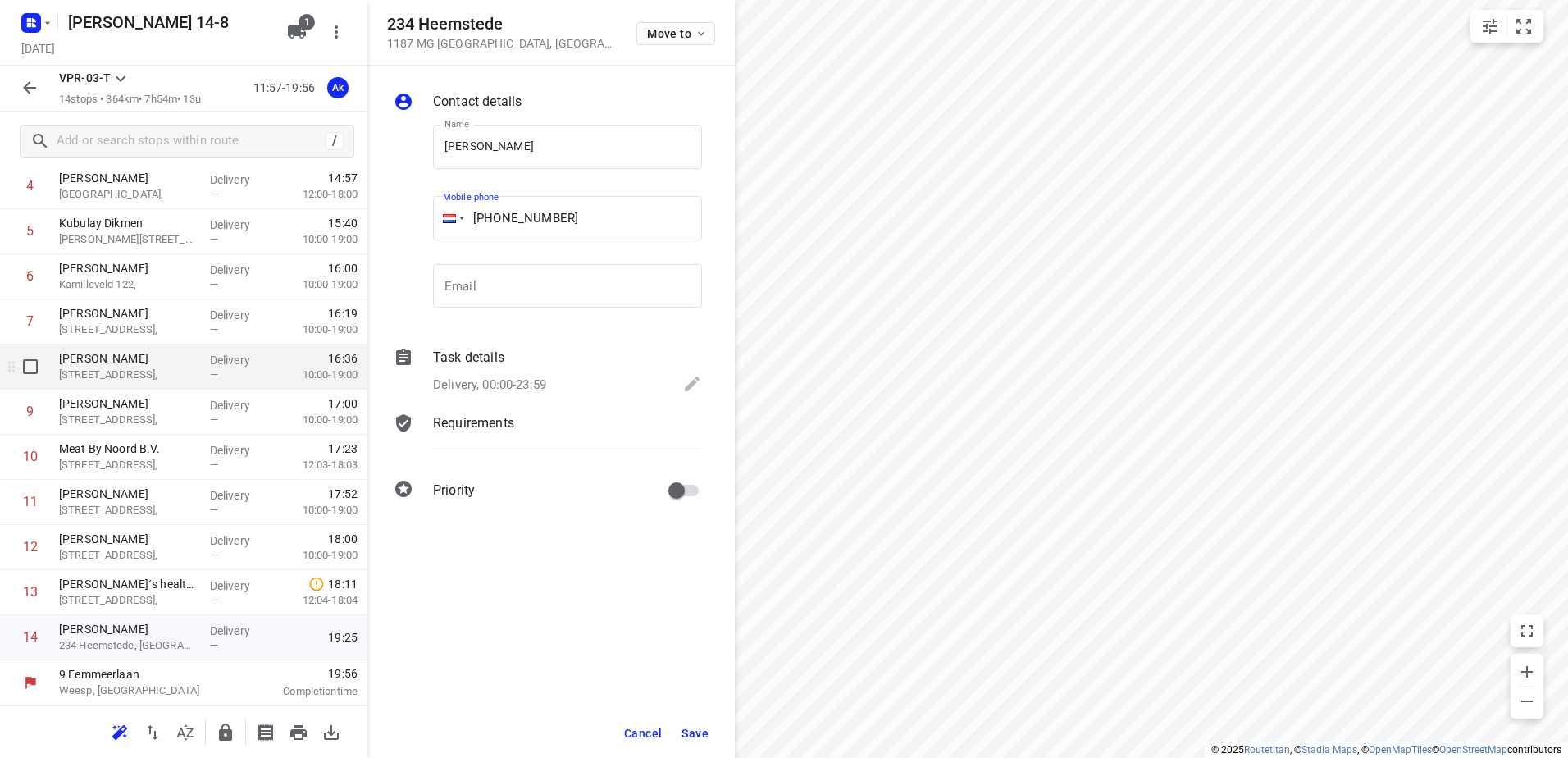
scroll to position [0, 0]
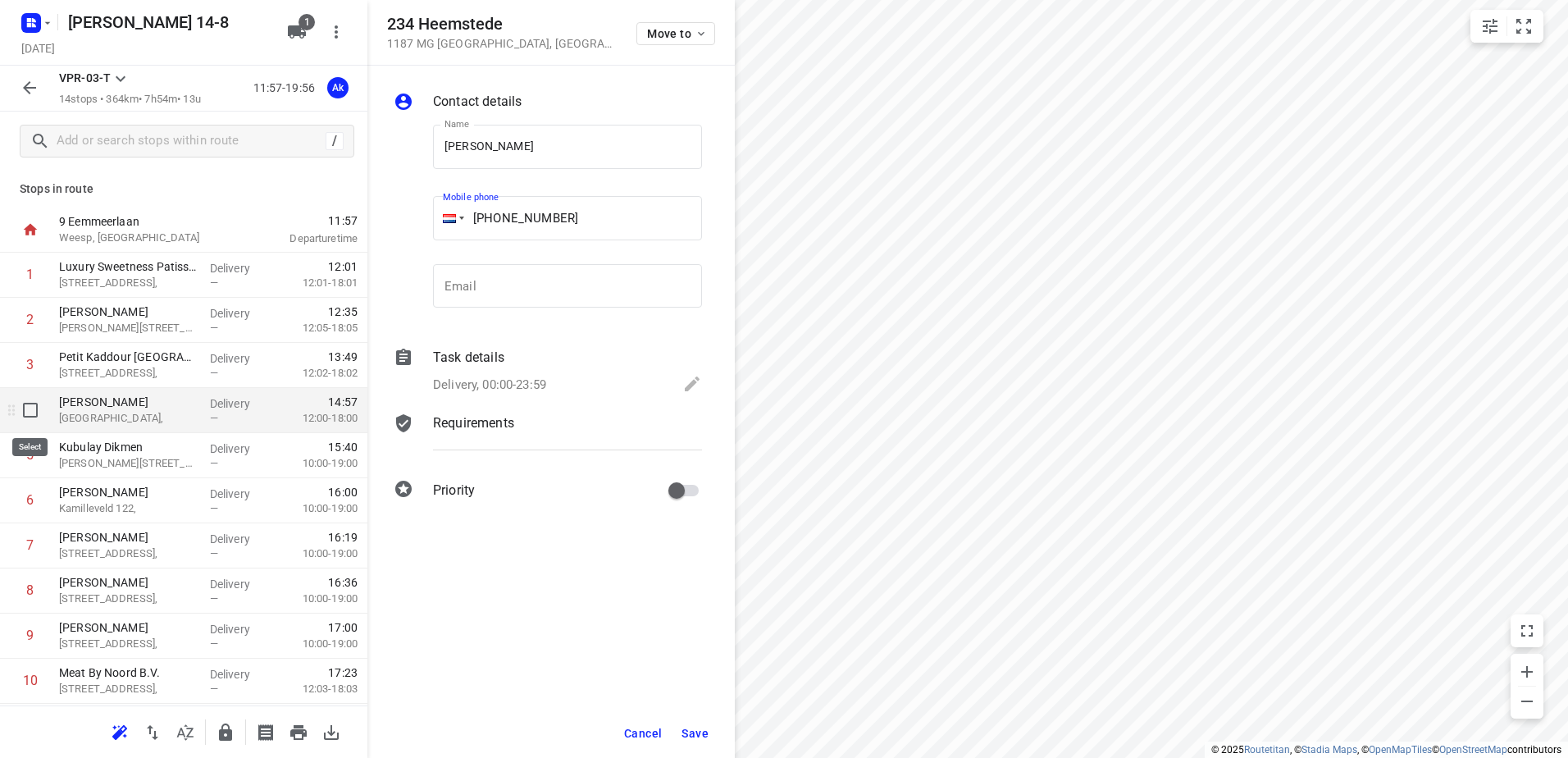
type input "[PHONE_NUMBER]"
click at [31, 408] on input "checkbox" at bounding box center [30, 410] width 32 height 32
checkbox input "true"
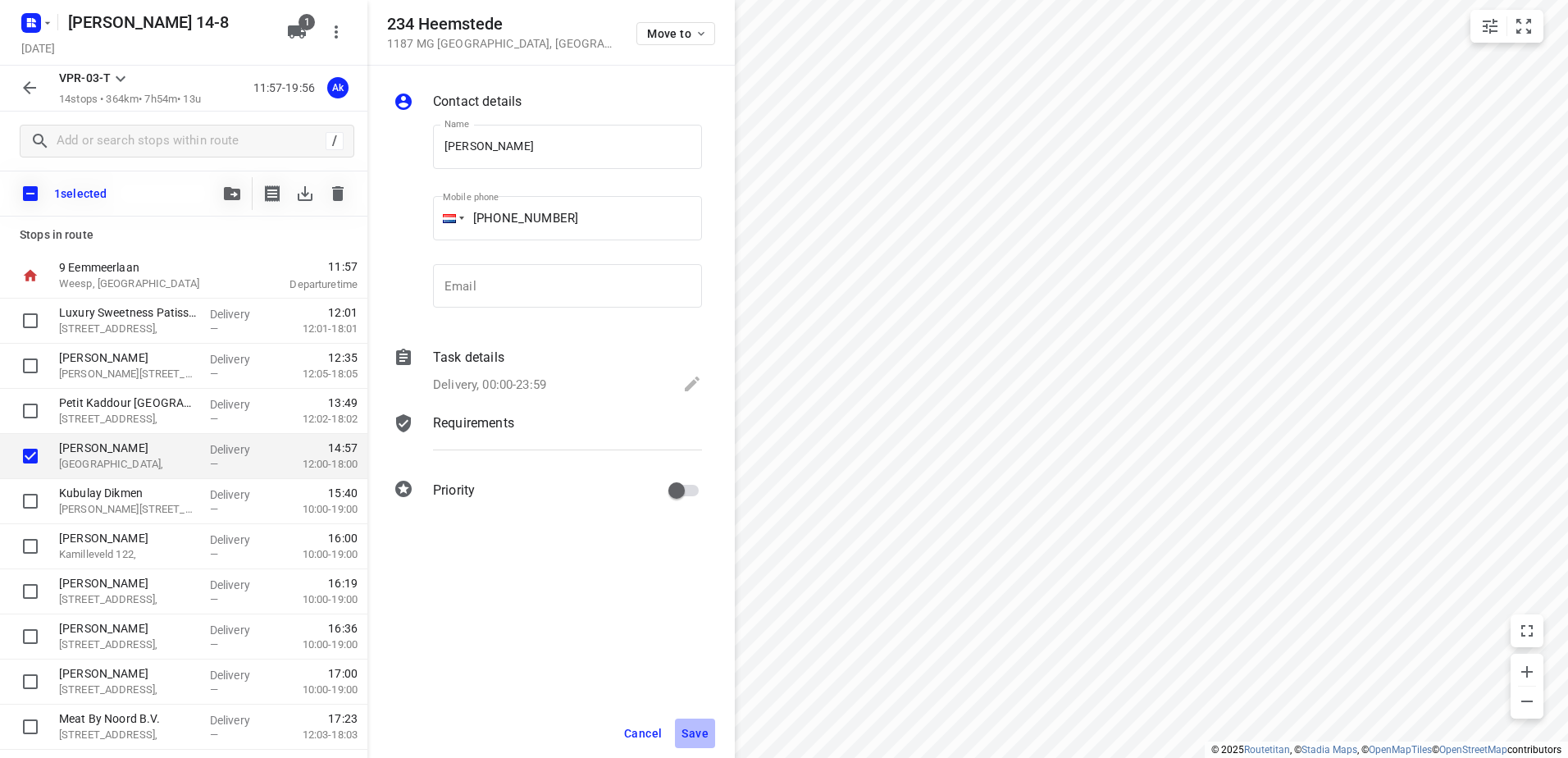
click at [699, 728] on span "Save" at bounding box center [695, 732] width 27 height 13
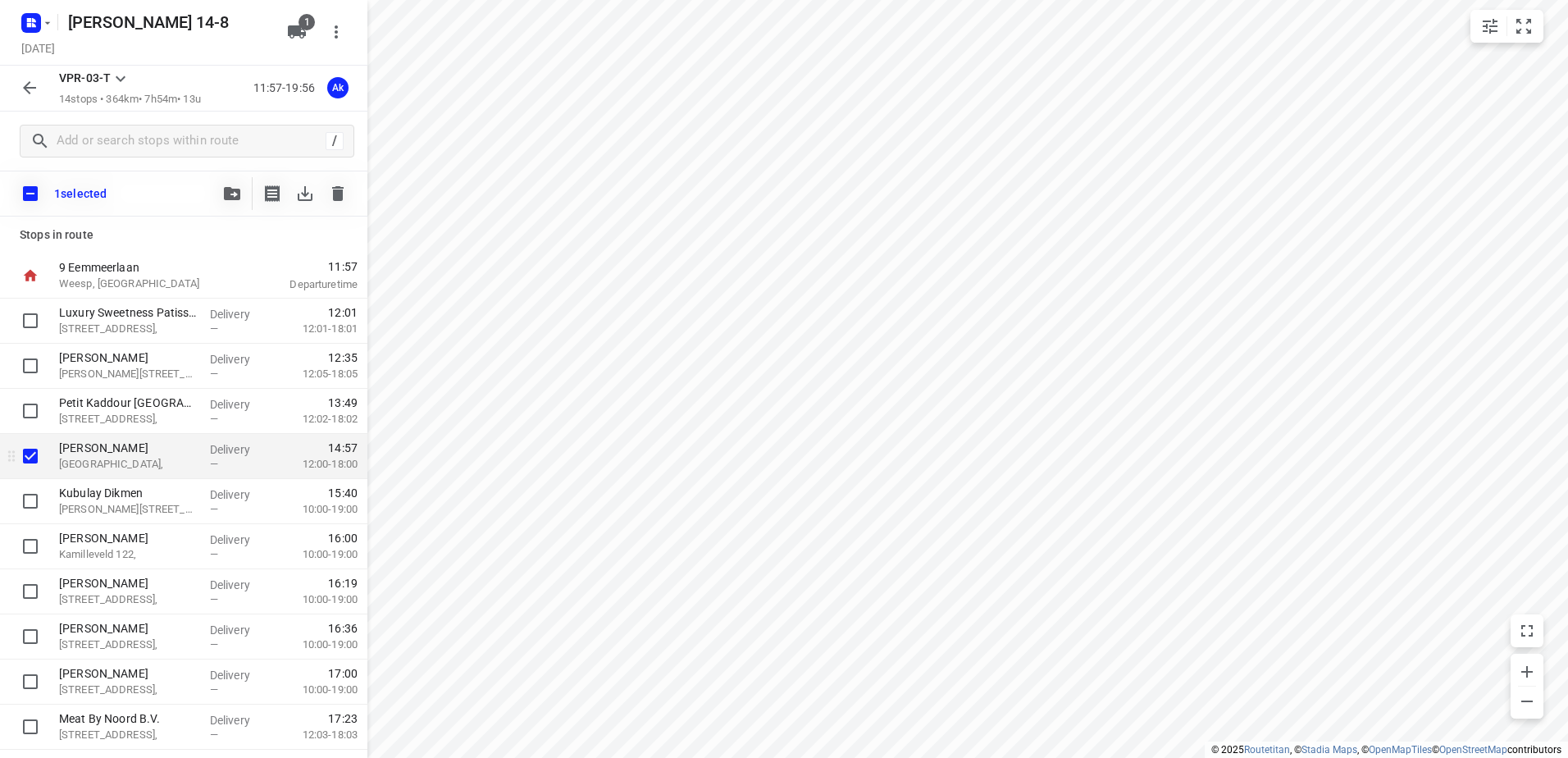
click at [113, 462] on p "[GEOGRAPHIC_DATA]," at bounding box center [127, 464] width 137 height 16
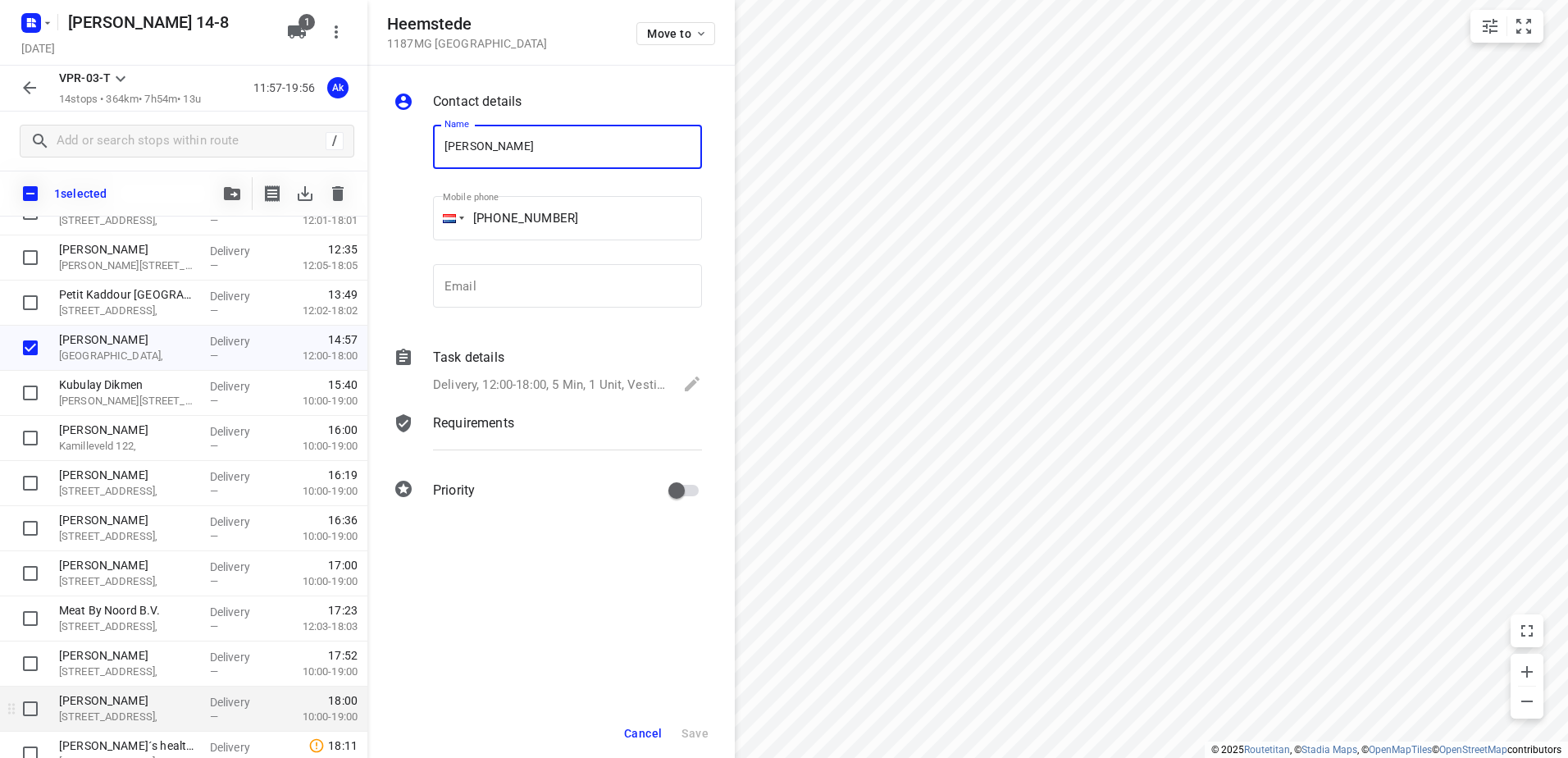
scroll to position [218, 0]
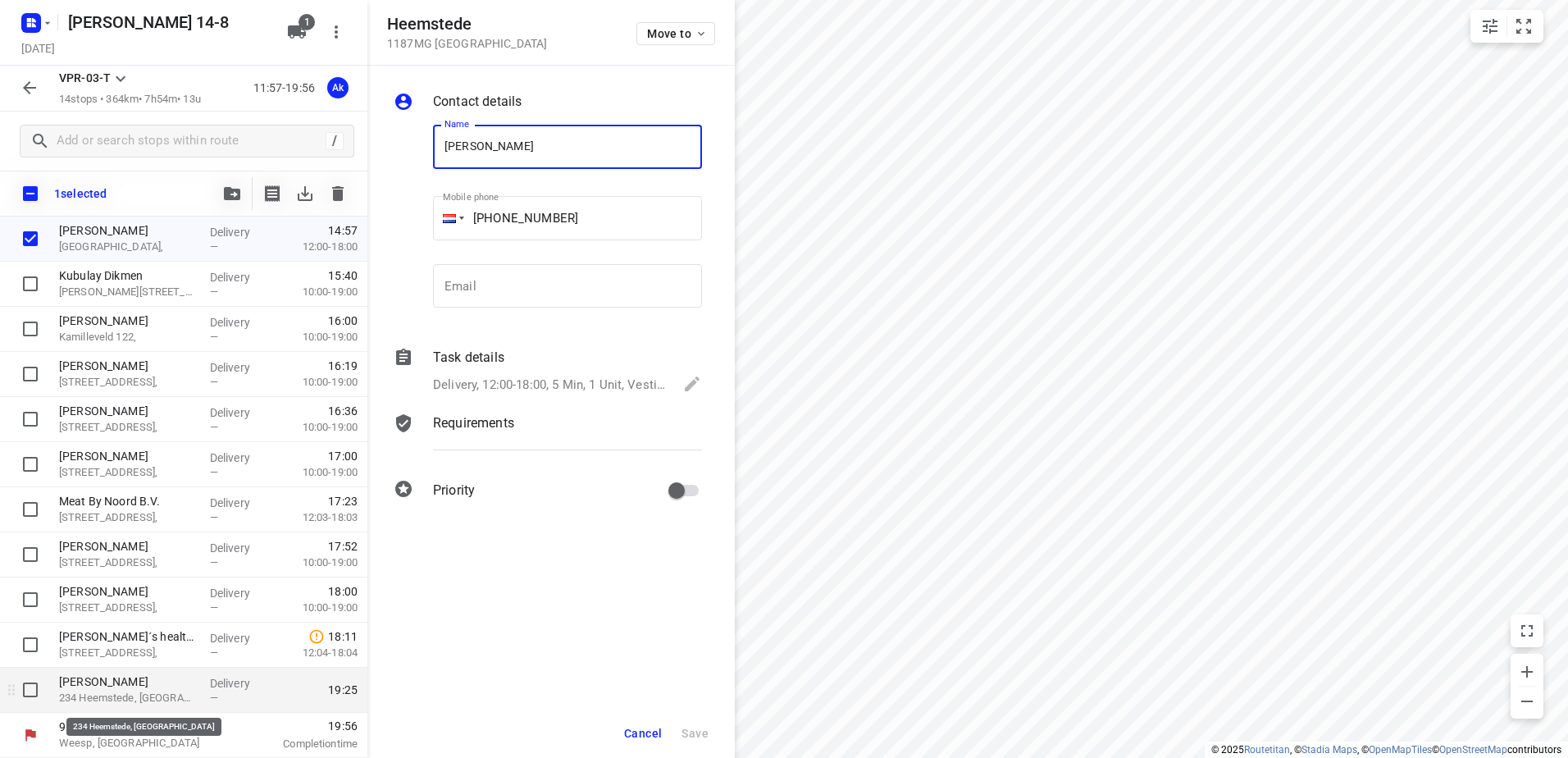
click at [123, 695] on p "234 Heemstede, [GEOGRAPHIC_DATA]" at bounding box center [127, 697] width 137 height 16
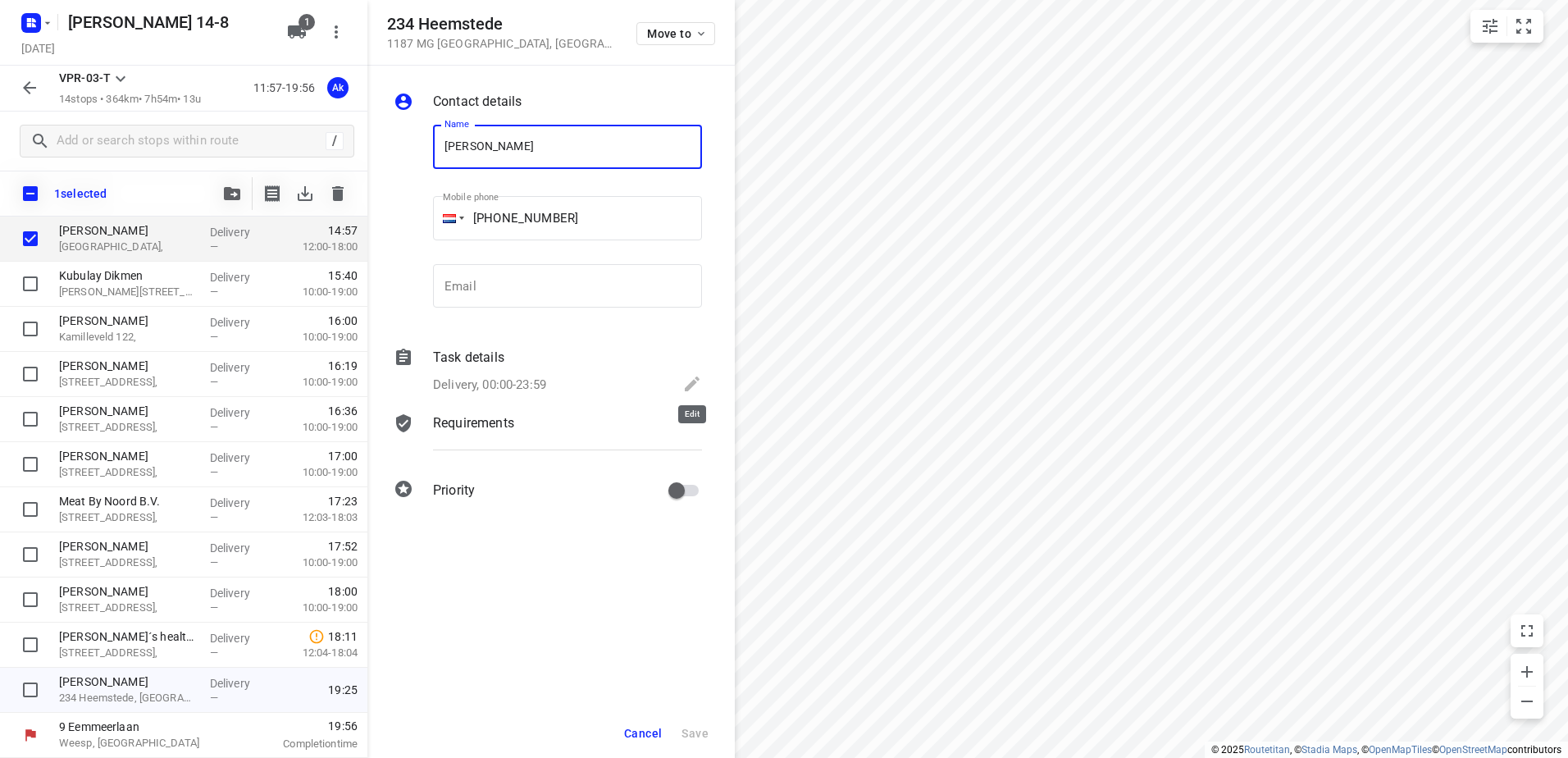
click at [688, 380] on icon at bounding box center [691, 383] width 20 height 20
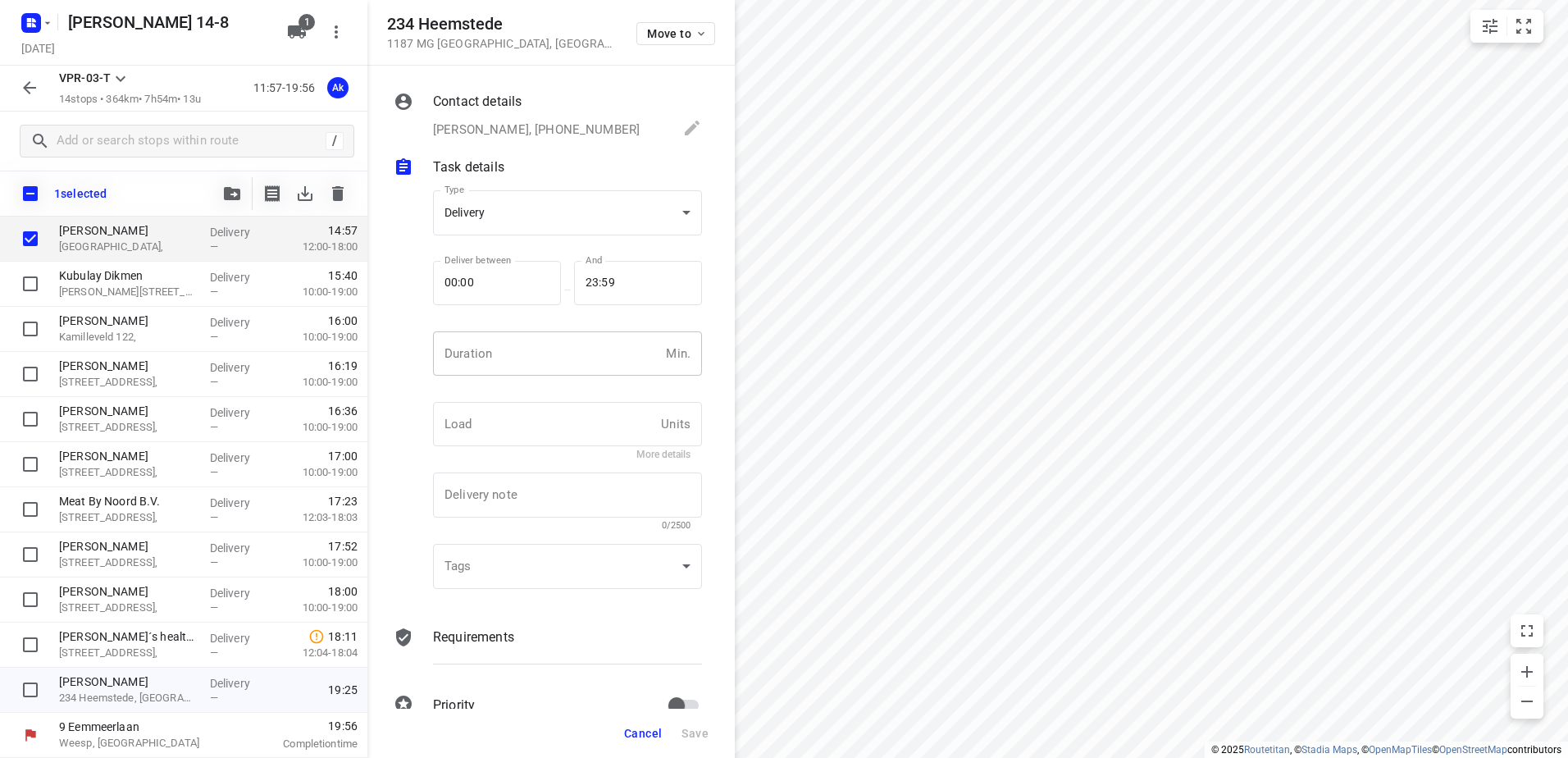
click at [498, 355] on input "number" at bounding box center [545, 353] width 226 height 44
type input "5"
click at [695, 729] on span "Save" at bounding box center [695, 732] width 27 height 13
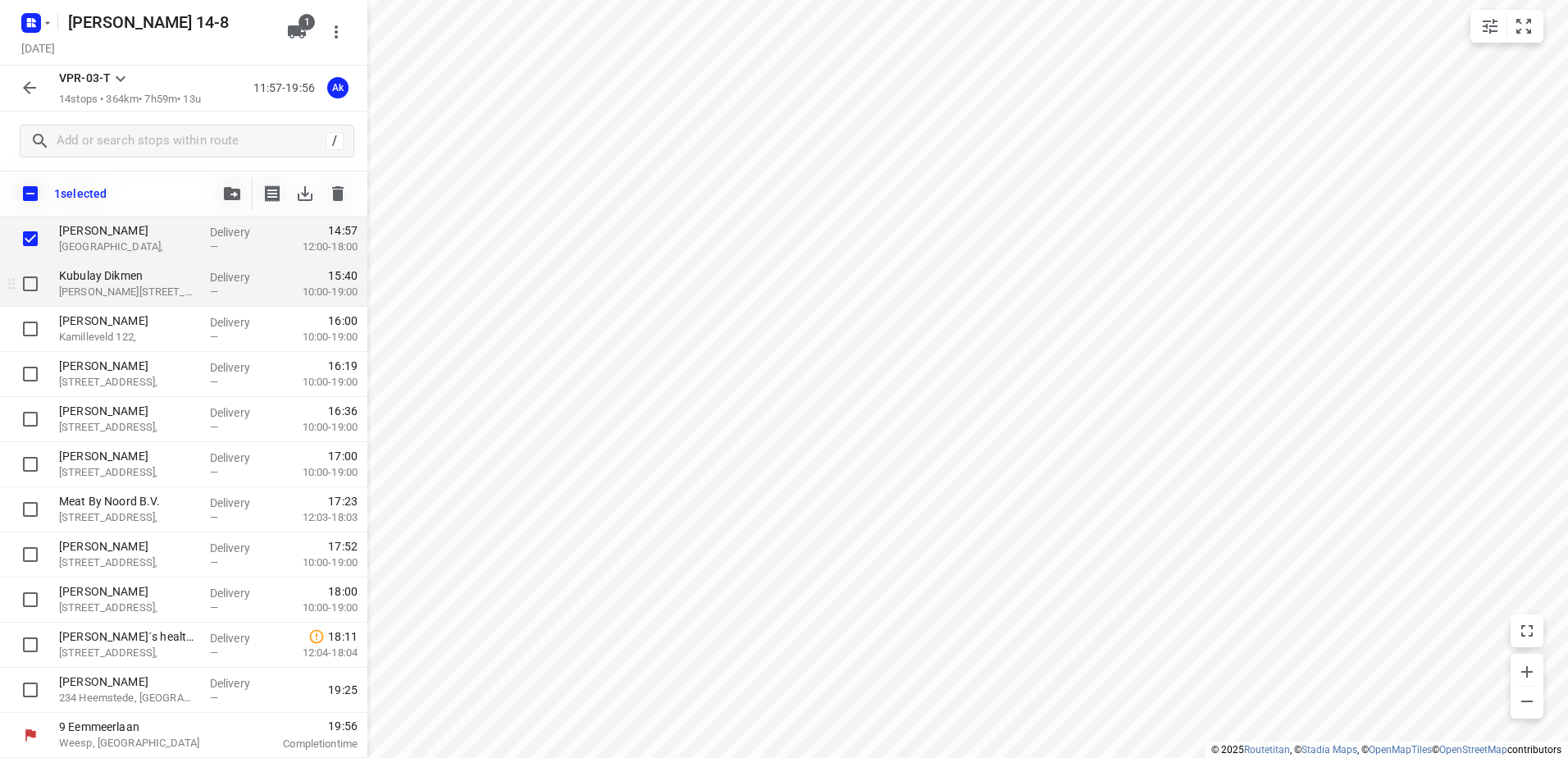
scroll to position [0, 0]
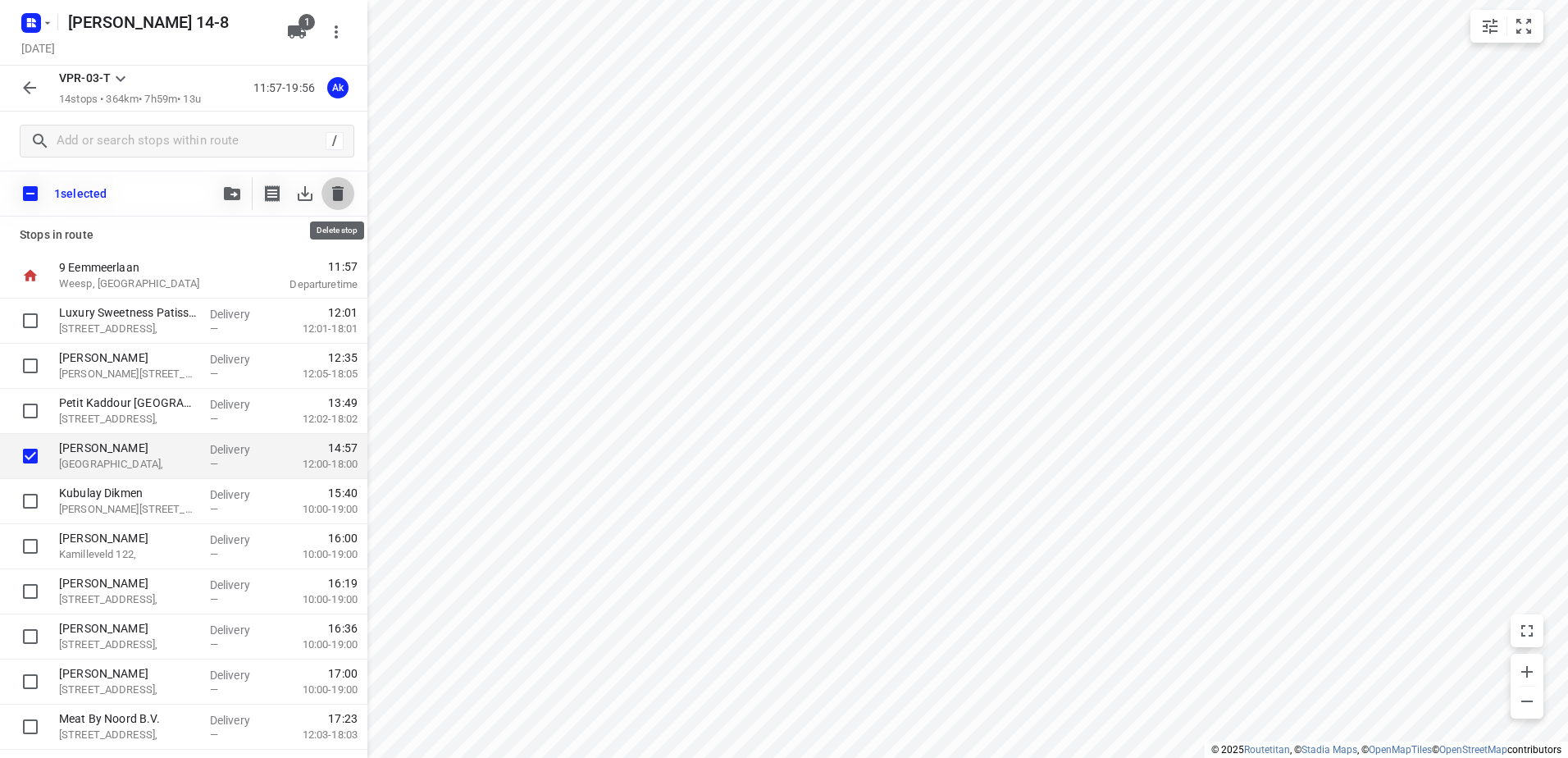
click at [337, 189] on icon "button" at bounding box center [337, 193] width 20 height 20
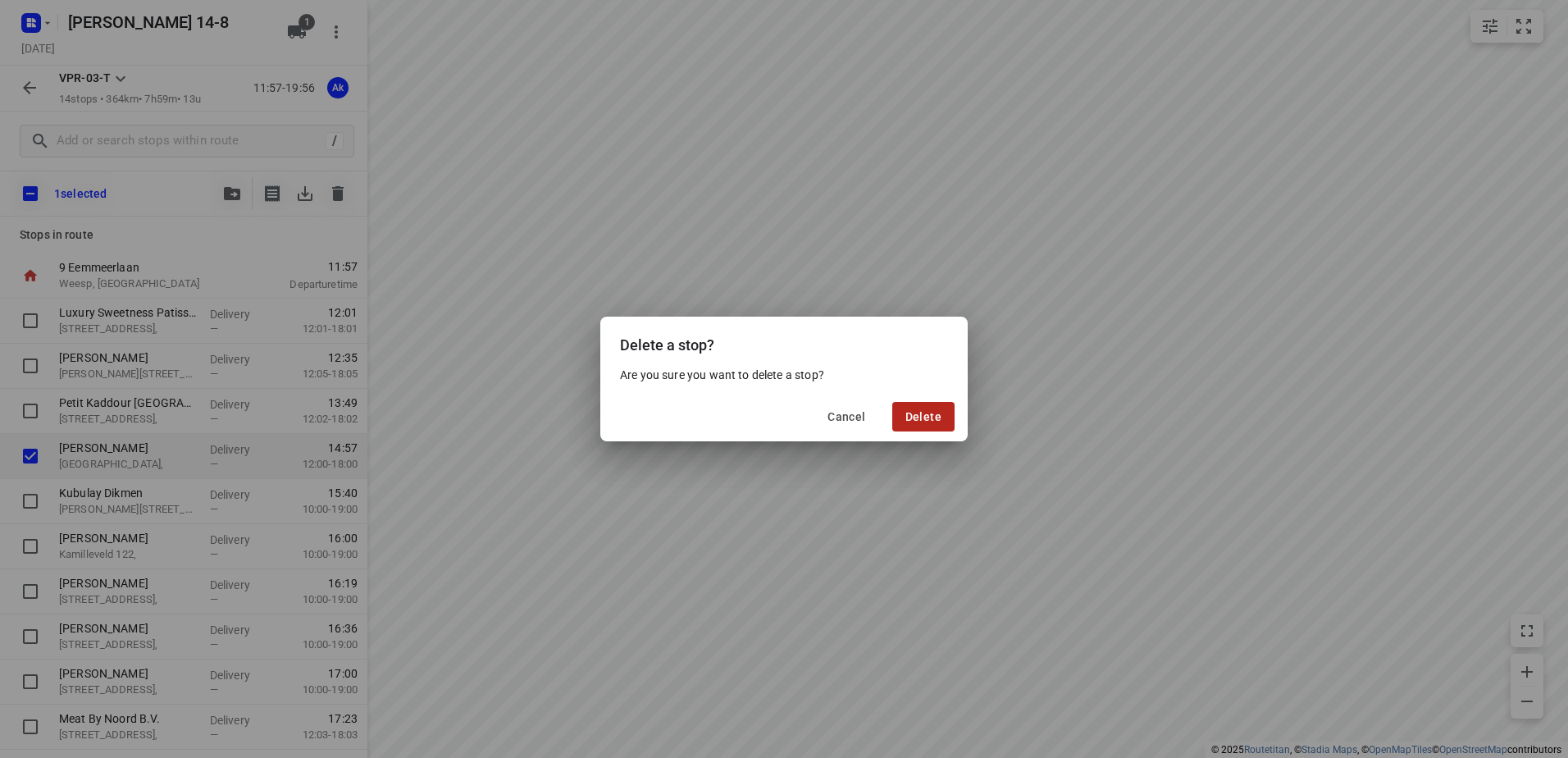
click at [926, 413] on span "Delete" at bounding box center [923, 416] width 36 height 13
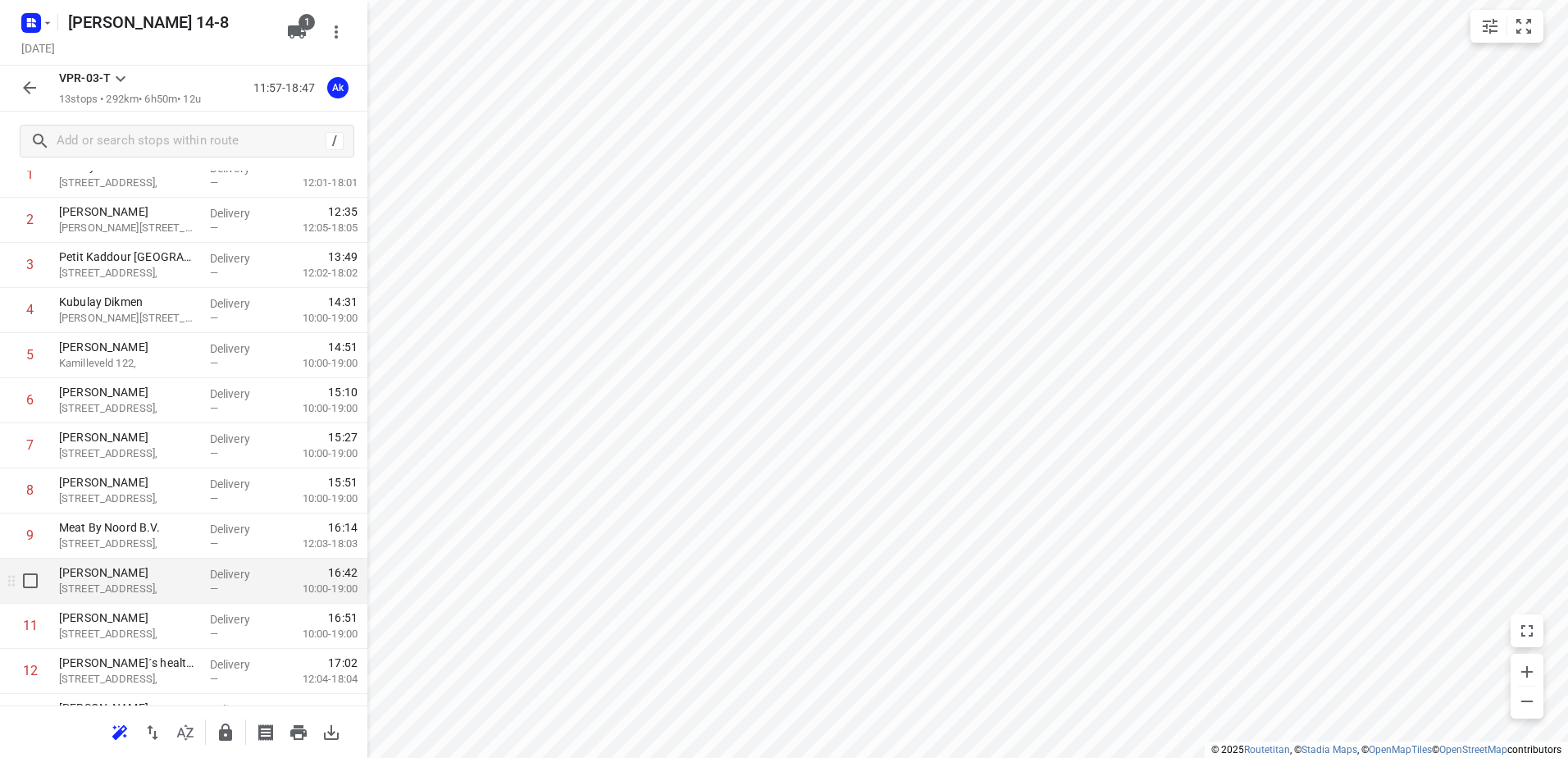
scroll to position [15, 0]
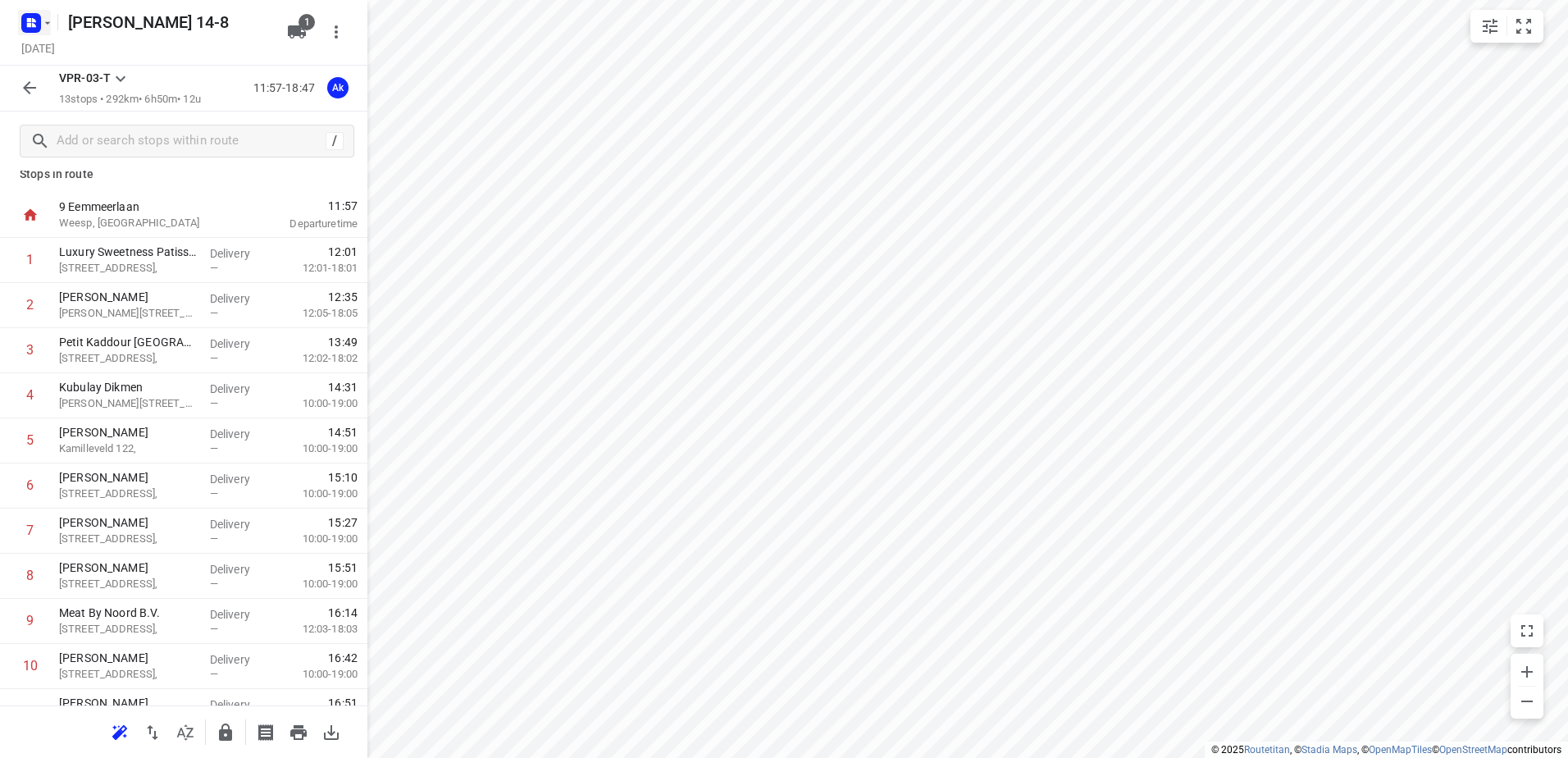
click at [46, 30] on button "button" at bounding box center [34, 23] width 32 height 26
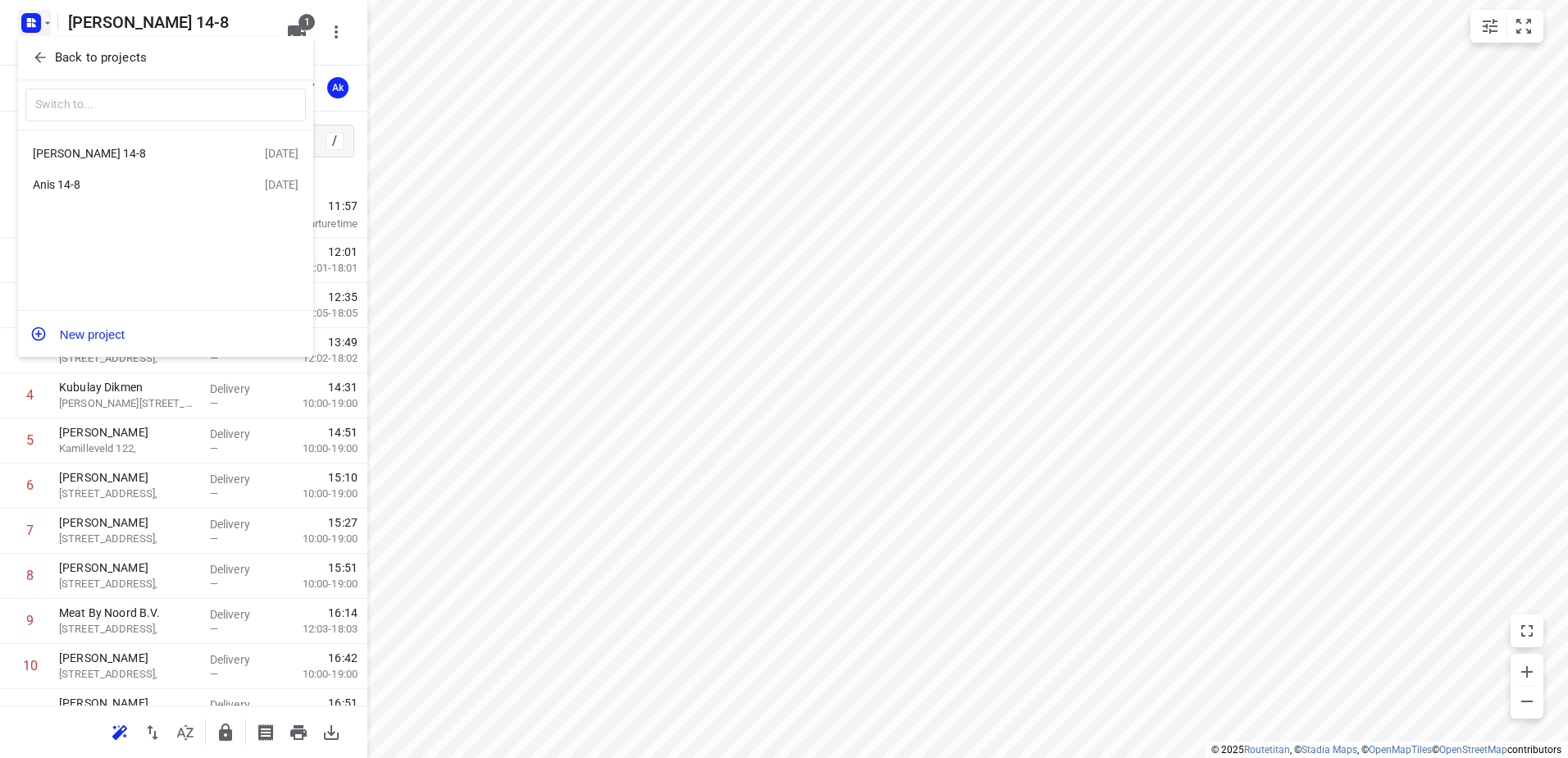
click at [58, 184] on div "Anis 14-8" at bounding box center [126, 184] width 189 height 13
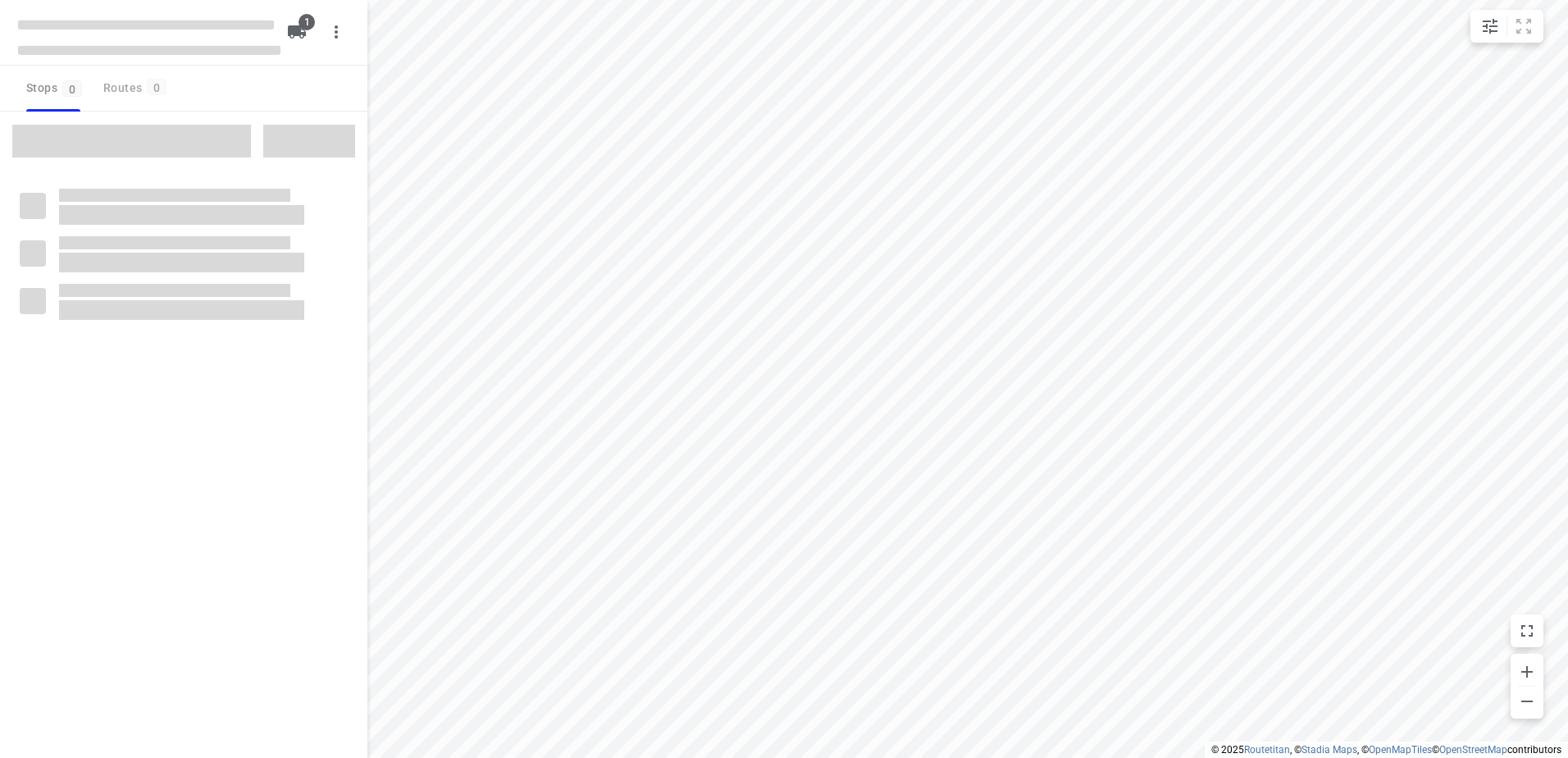
type input "distance"
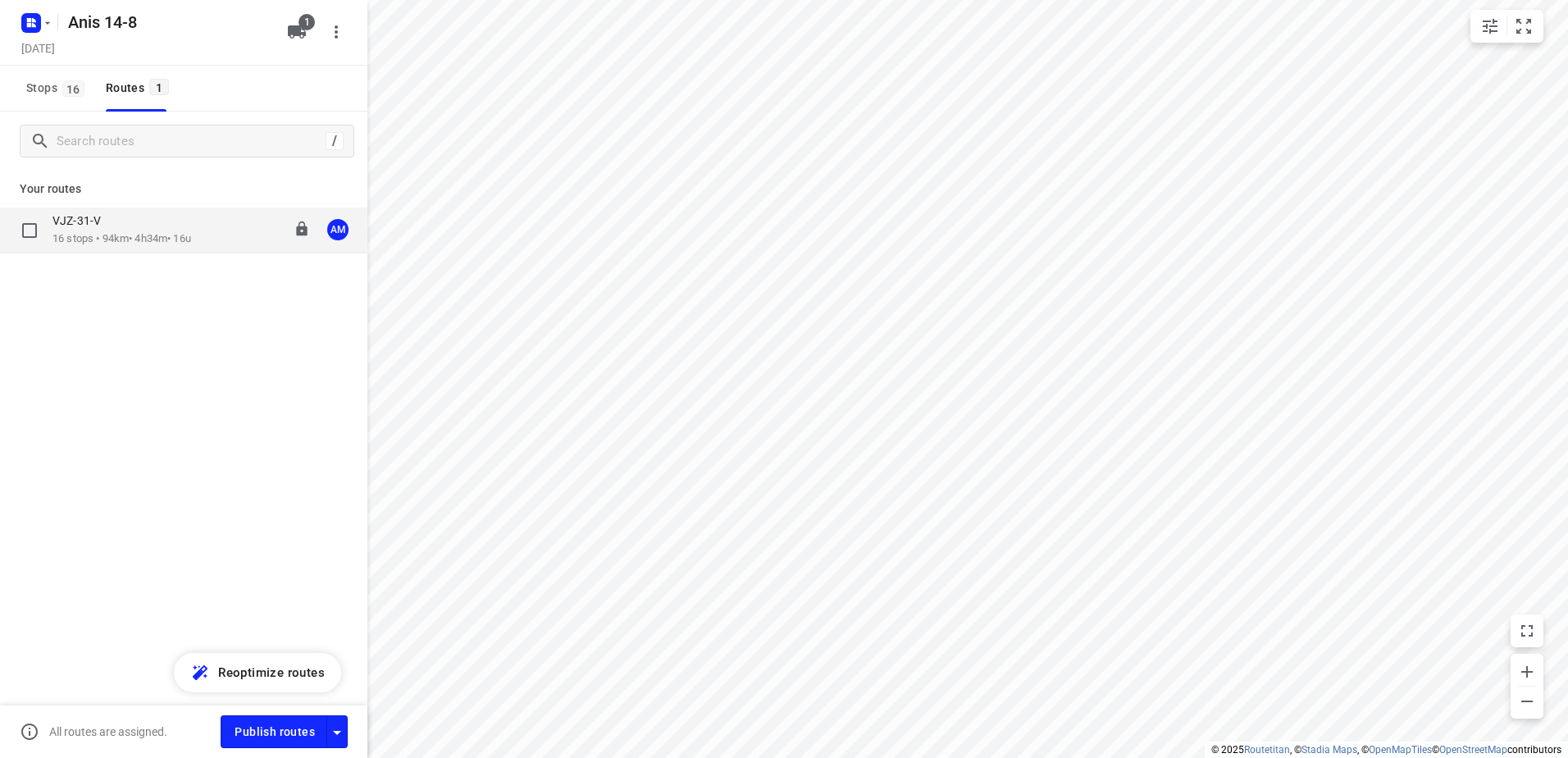
click at [106, 232] on p "16 stops • 94km • 4h34m • 16u" at bounding box center [121, 239] width 138 height 15
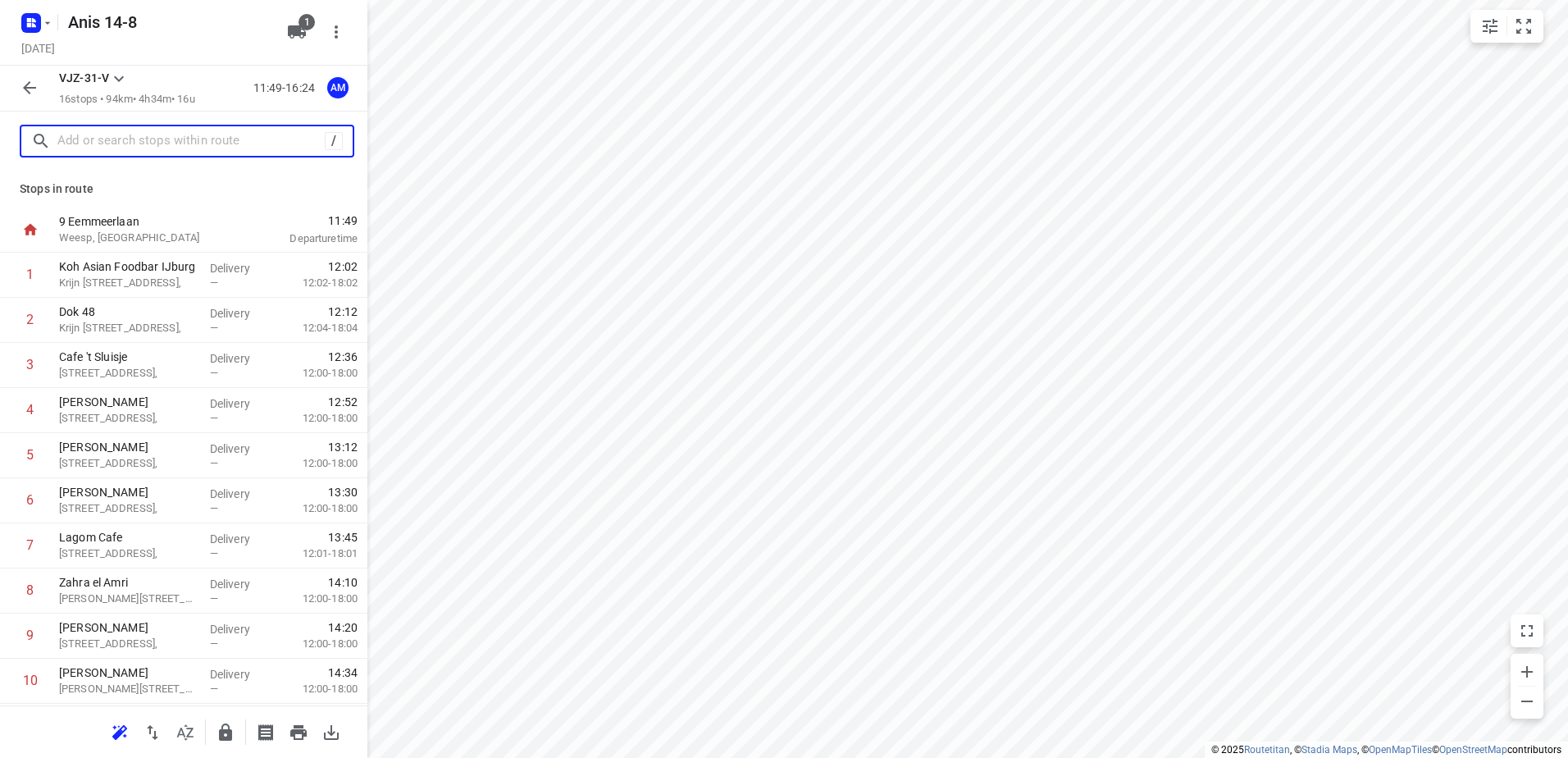
click at [128, 149] on input "text" at bounding box center [190, 142] width 267 height 26
paste input "Selection [GEOGRAPHIC_DATA] Postcode Route [GEOGRAPHIC_DATA] Pakbon Factuur Sta…"
type input "Selection [GEOGRAPHIC_DATA] Postcode Route [GEOGRAPHIC_DATA] Pakbon Factuur Sta…"
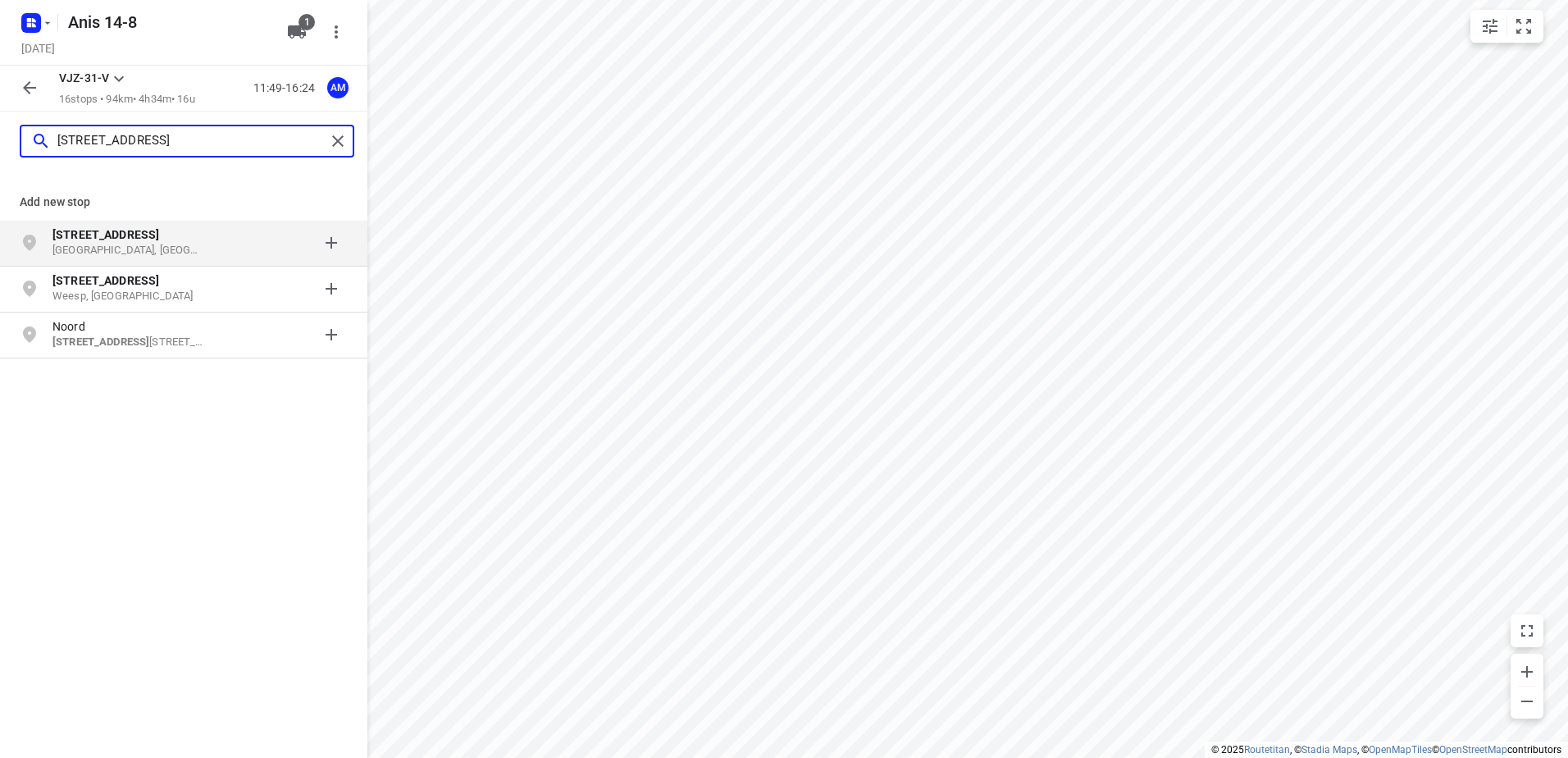
type input "[STREET_ADDRESS]"
click at [154, 251] on p "[GEOGRAPHIC_DATA], [GEOGRAPHIC_DATA]" at bounding box center [127, 250] width 151 height 15
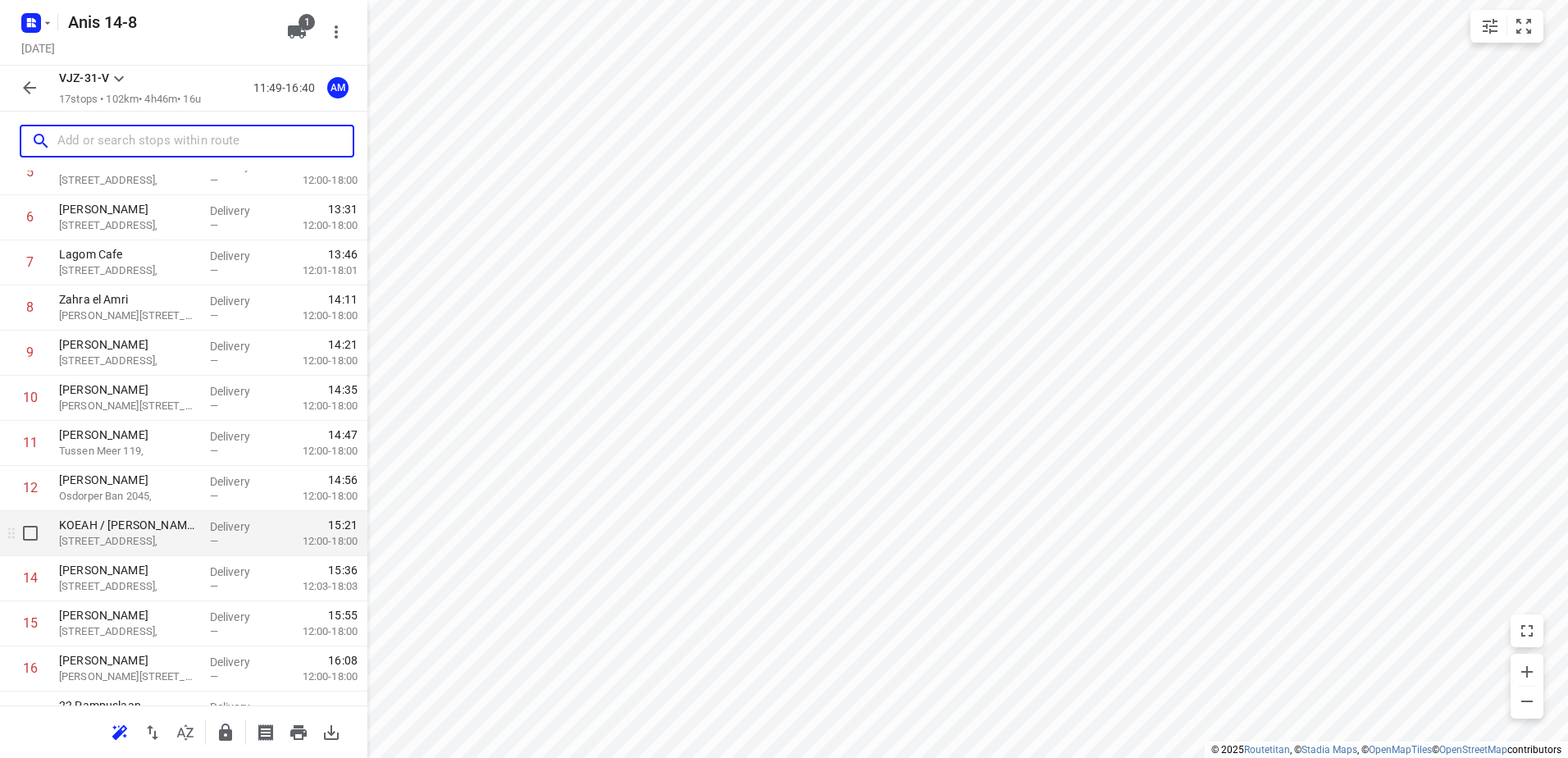
scroll to position [359, 0]
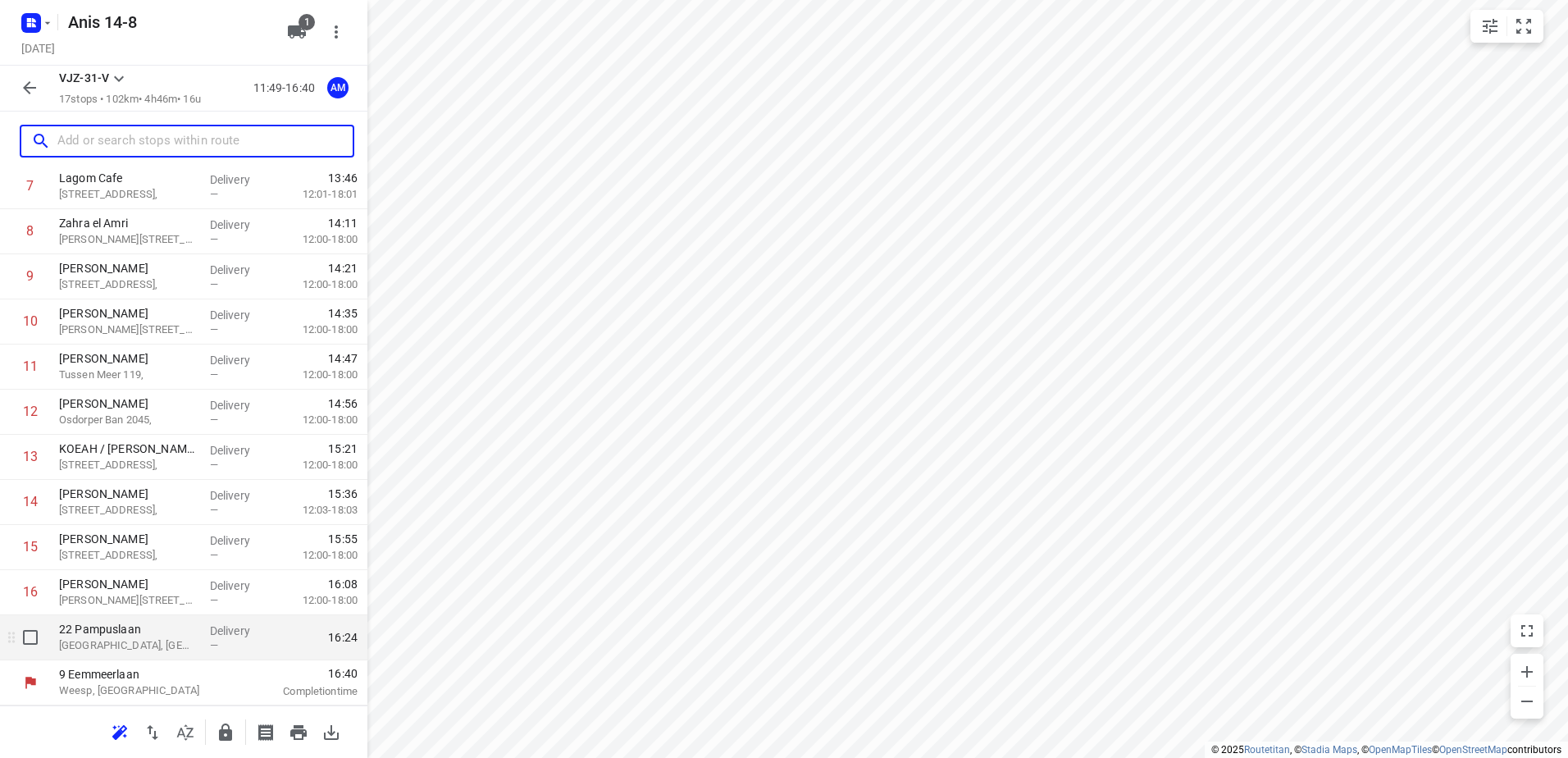
click at [106, 635] on p "22 Pampuslaan" at bounding box center [127, 628] width 137 height 16
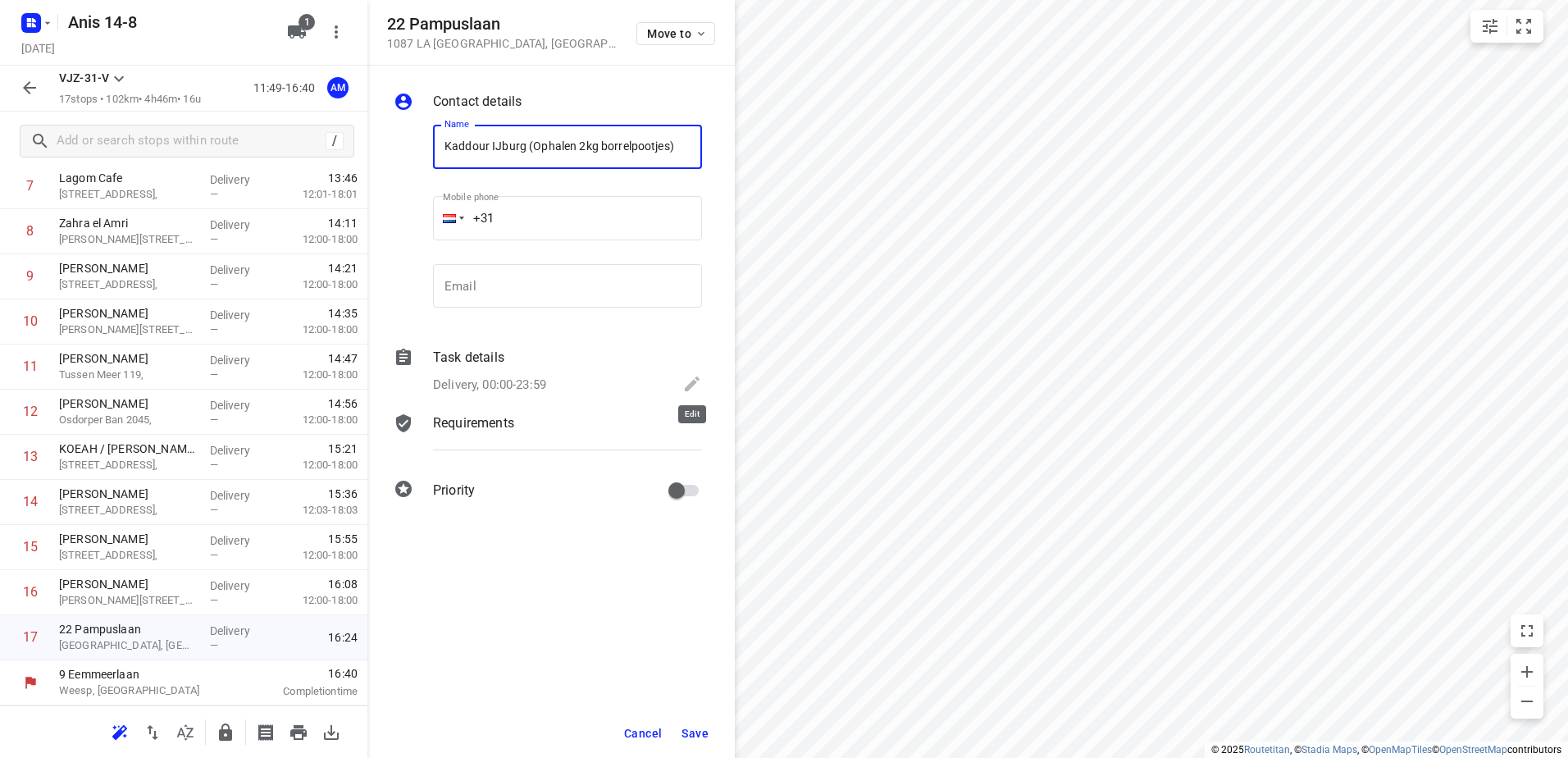
type input "Kaddour IJburg (Ophalen 2kg borrelpootjes)"
click at [689, 382] on icon at bounding box center [691, 383] width 20 height 20
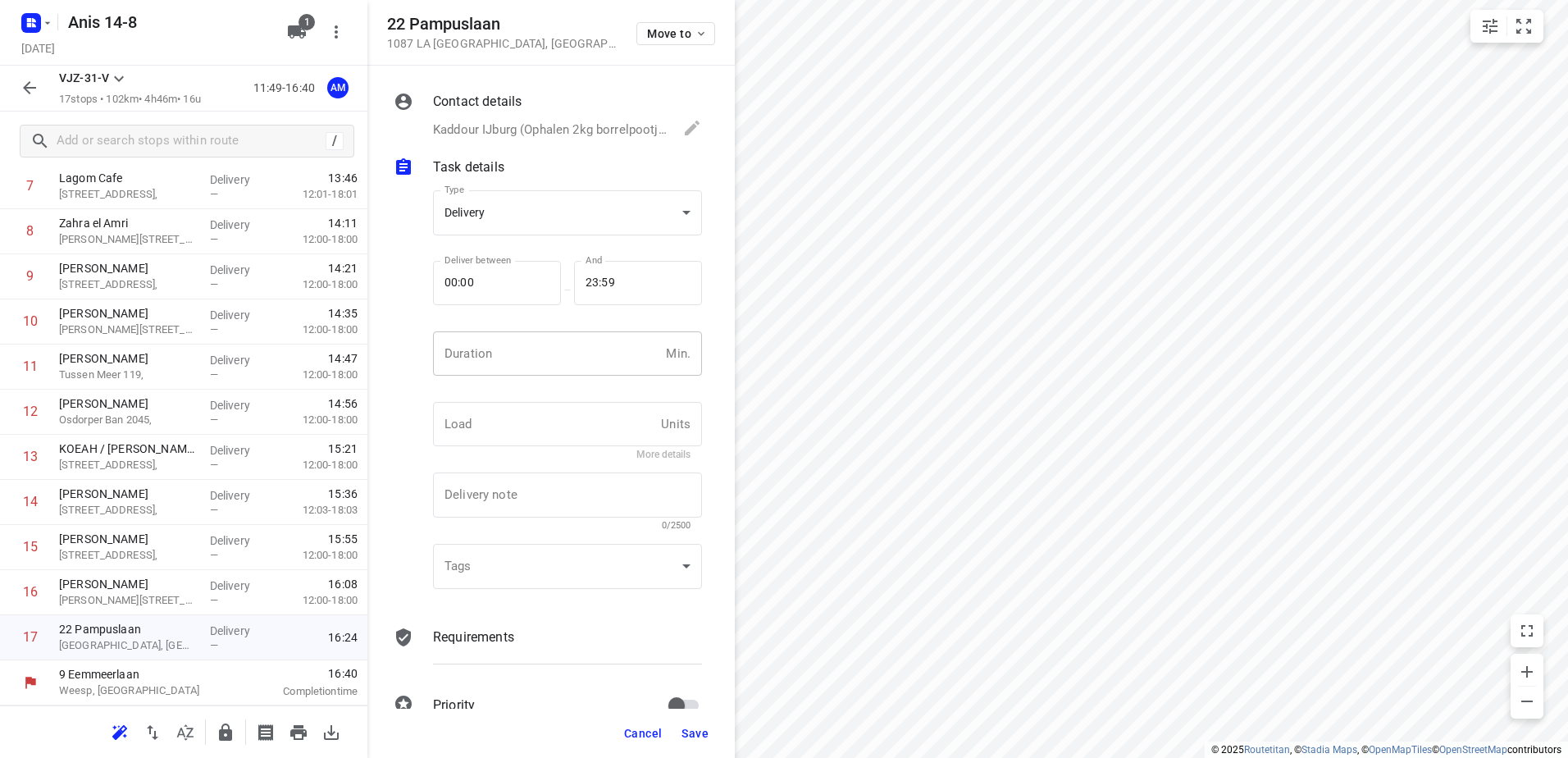
click at [488, 353] on input "number" at bounding box center [545, 353] width 226 height 44
type input "5"
click at [697, 732] on span "Save" at bounding box center [695, 732] width 27 height 13
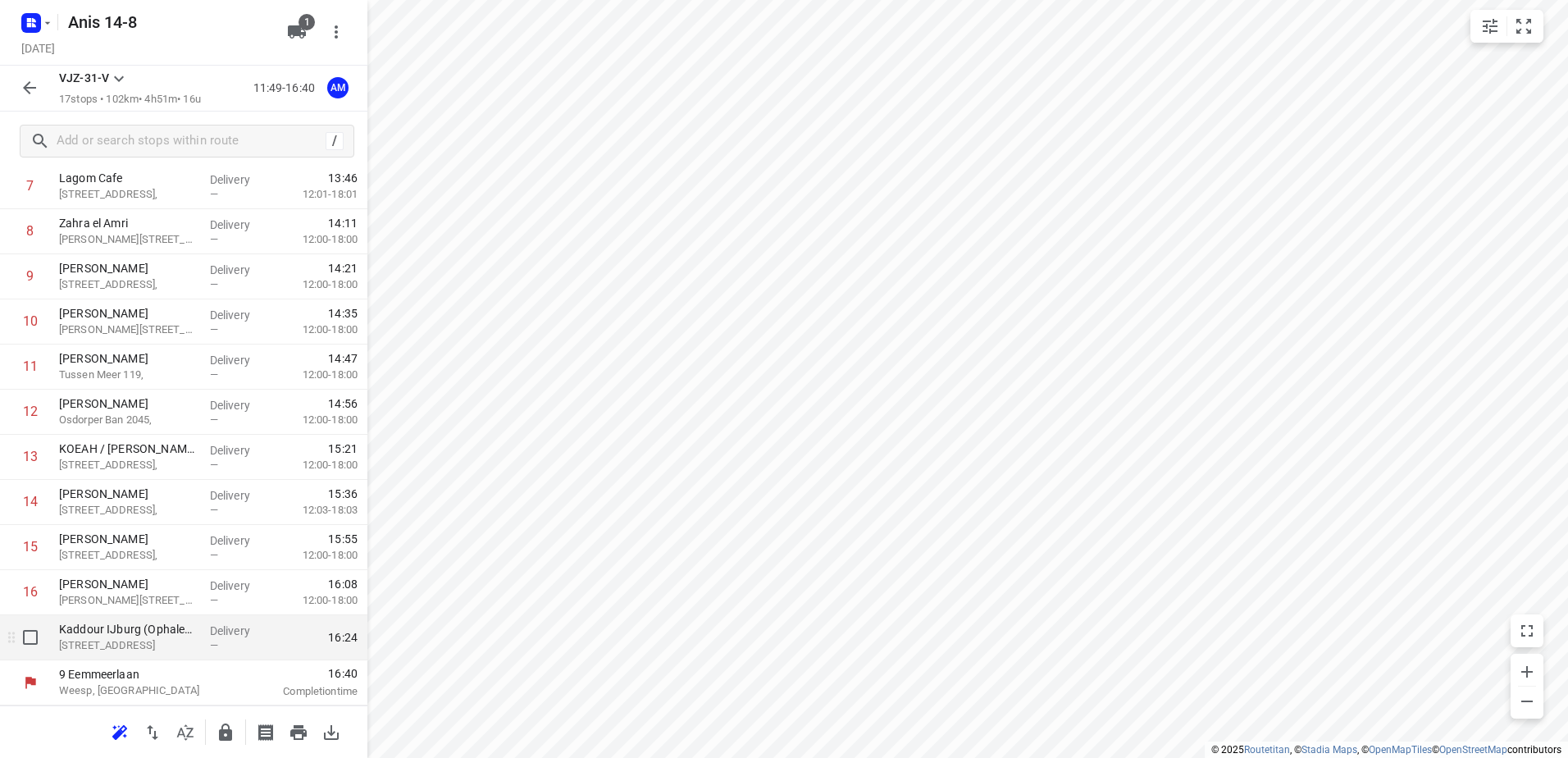
click at [91, 649] on p "[STREET_ADDRESS]" at bounding box center [127, 644] width 137 height 16
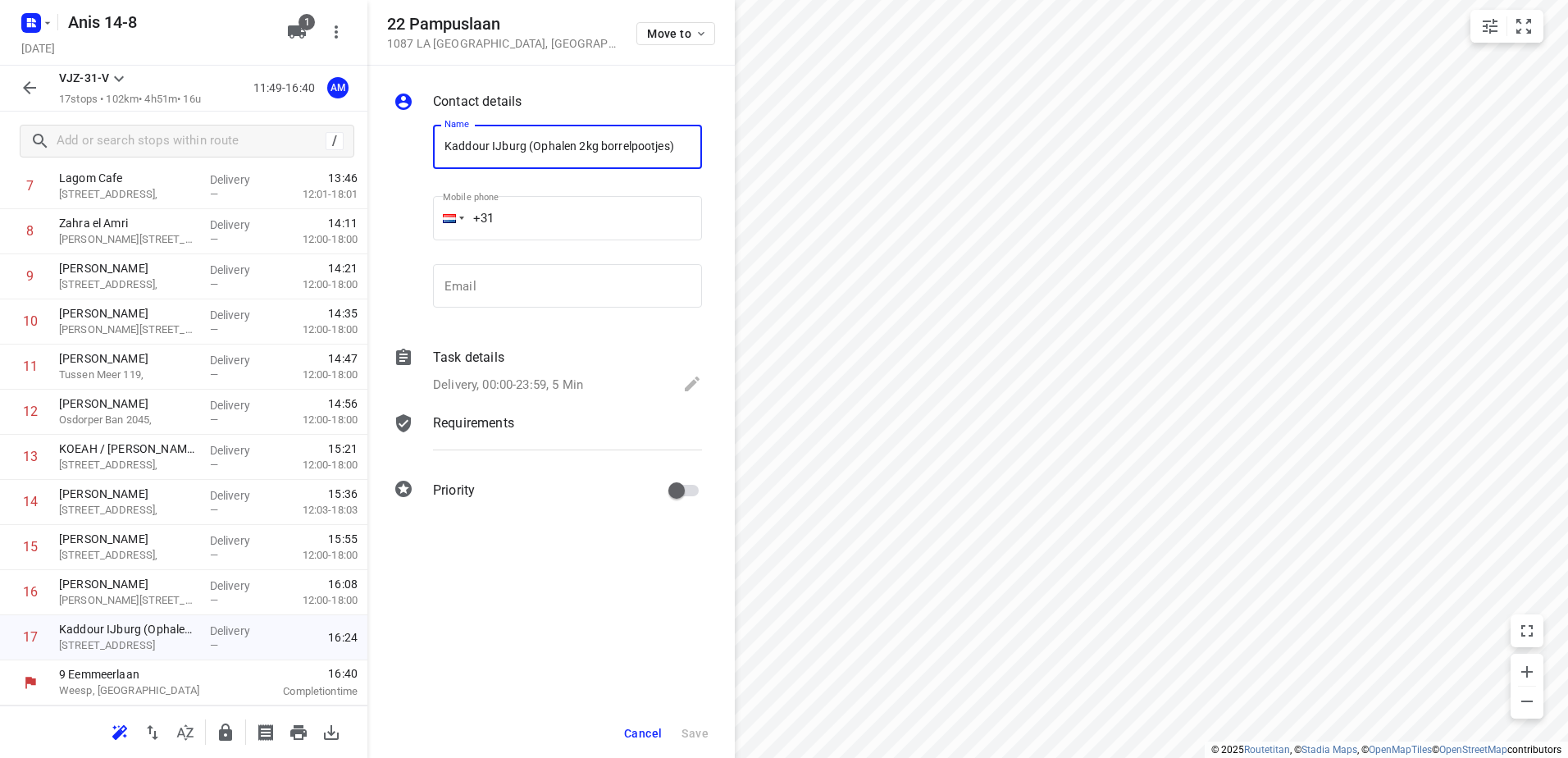
click at [638, 728] on span "Cancel" at bounding box center [643, 732] width 38 height 13
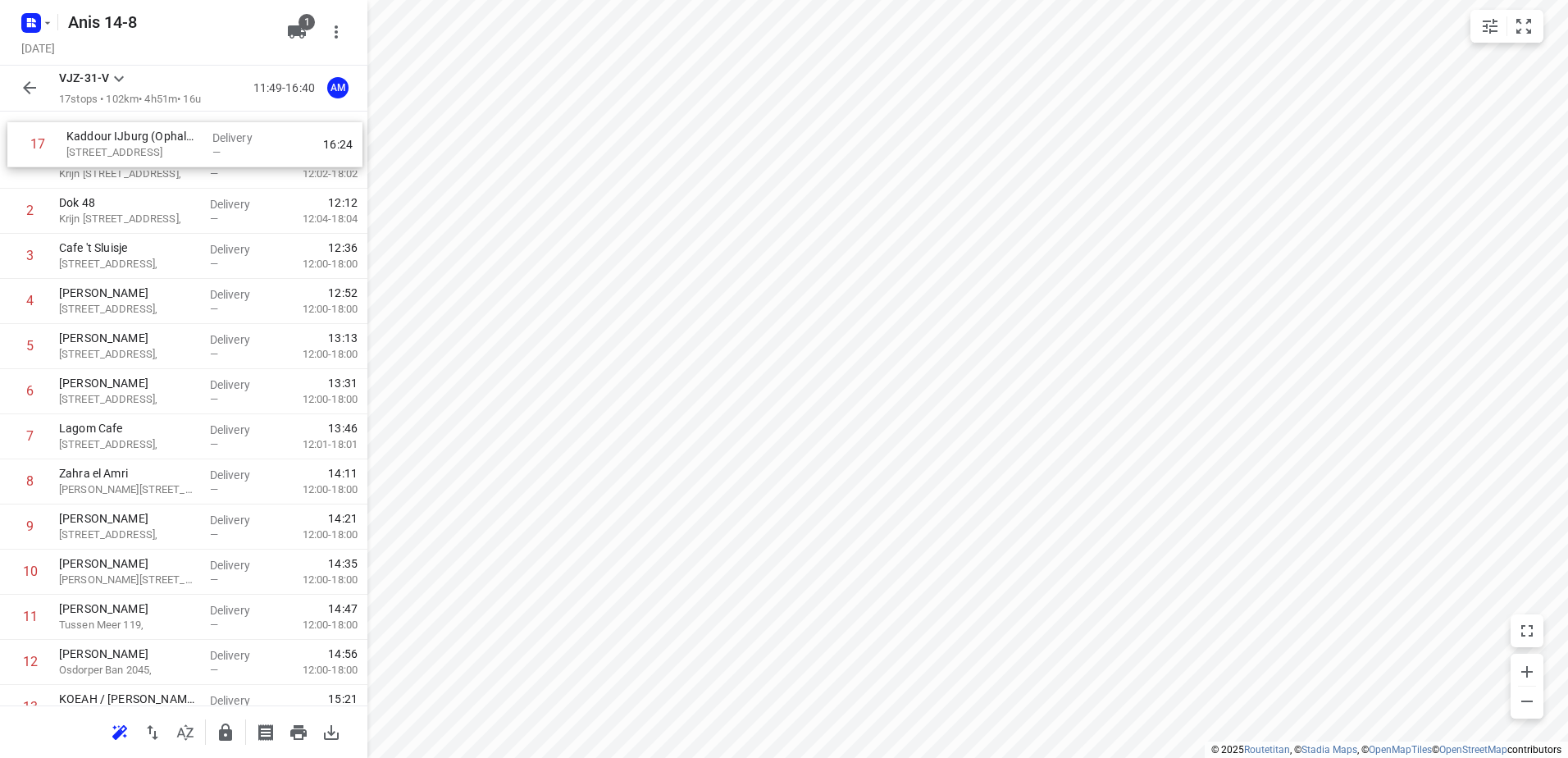
scroll to position [0, 0]
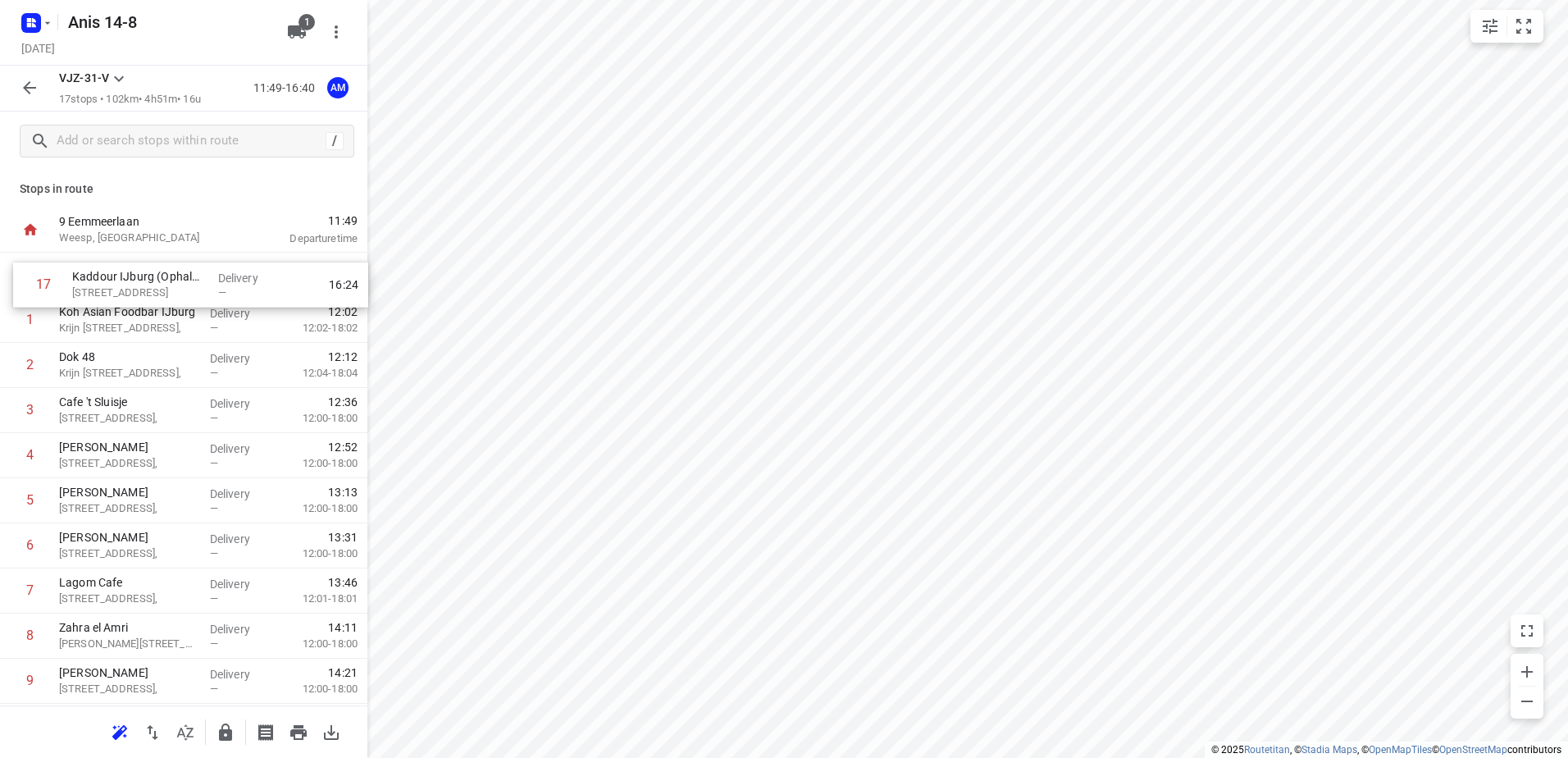
drag, startPoint x: 125, startPoint y: 648, endPoint x: 140, endPoint y: 285, distance: 363.3
click at [140, 285] on div "1 Koh Asian Foodbar IJburg [PERSON_NAME][STREET_ADDRESS], Delivery — 12:02 12:0…" at bounding box center [184, 636] width 367 height 767
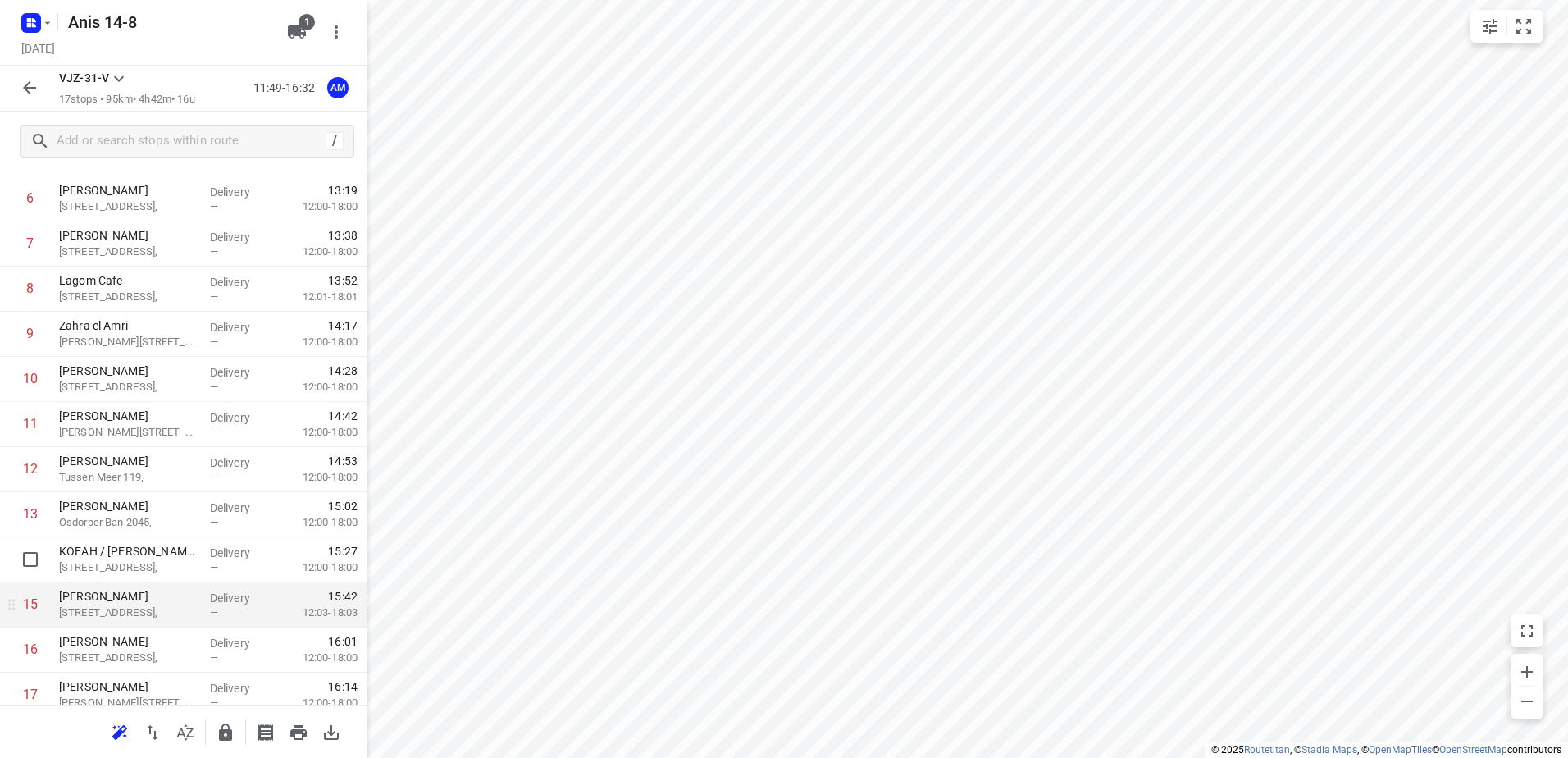
scroll to position [277, 0]
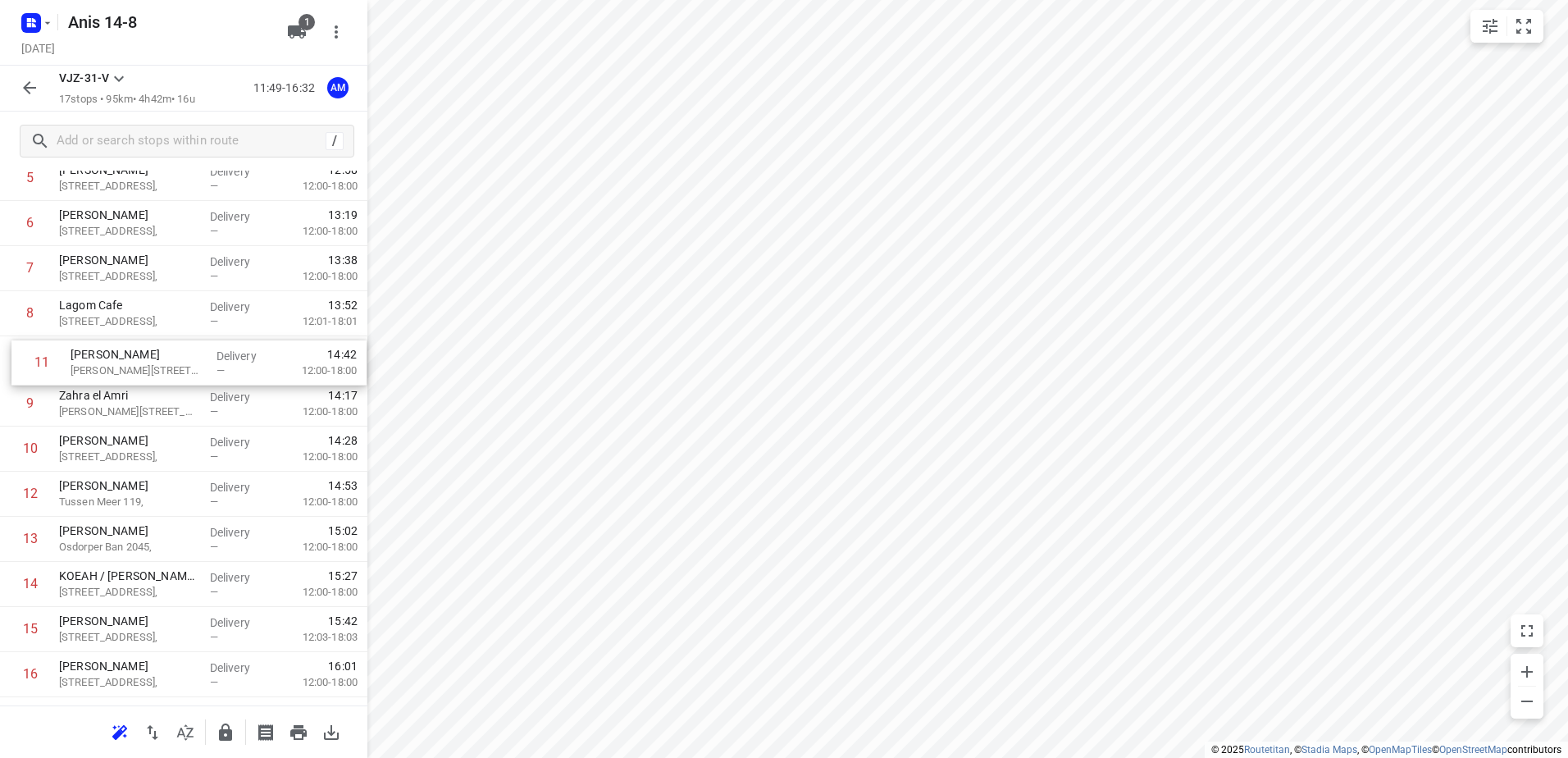
drag, startPoint x: 121, startPoint y: 458, endPoint x: 134, endPoint y: 364, distance: 94.9
click at [134, 364] on div "1 [GEOGRAPHIC_DATA] (Ophalen 2kg borrelpootjes) 22 Pampuslaan, [GEOGRAPHIC_DATA…" at bounding box center [184, 359] width 367 height 767
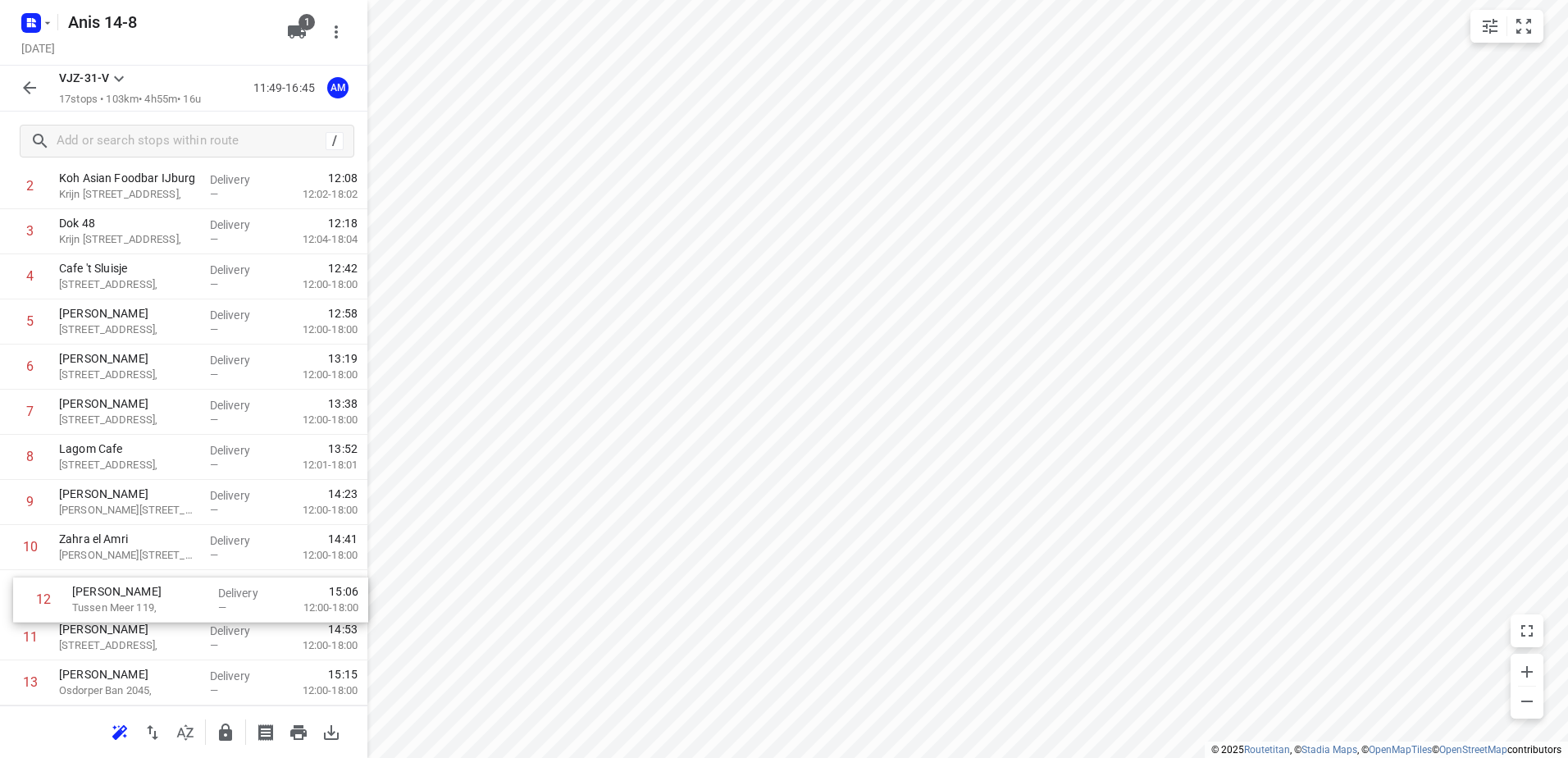
scroll to position [150, 0]
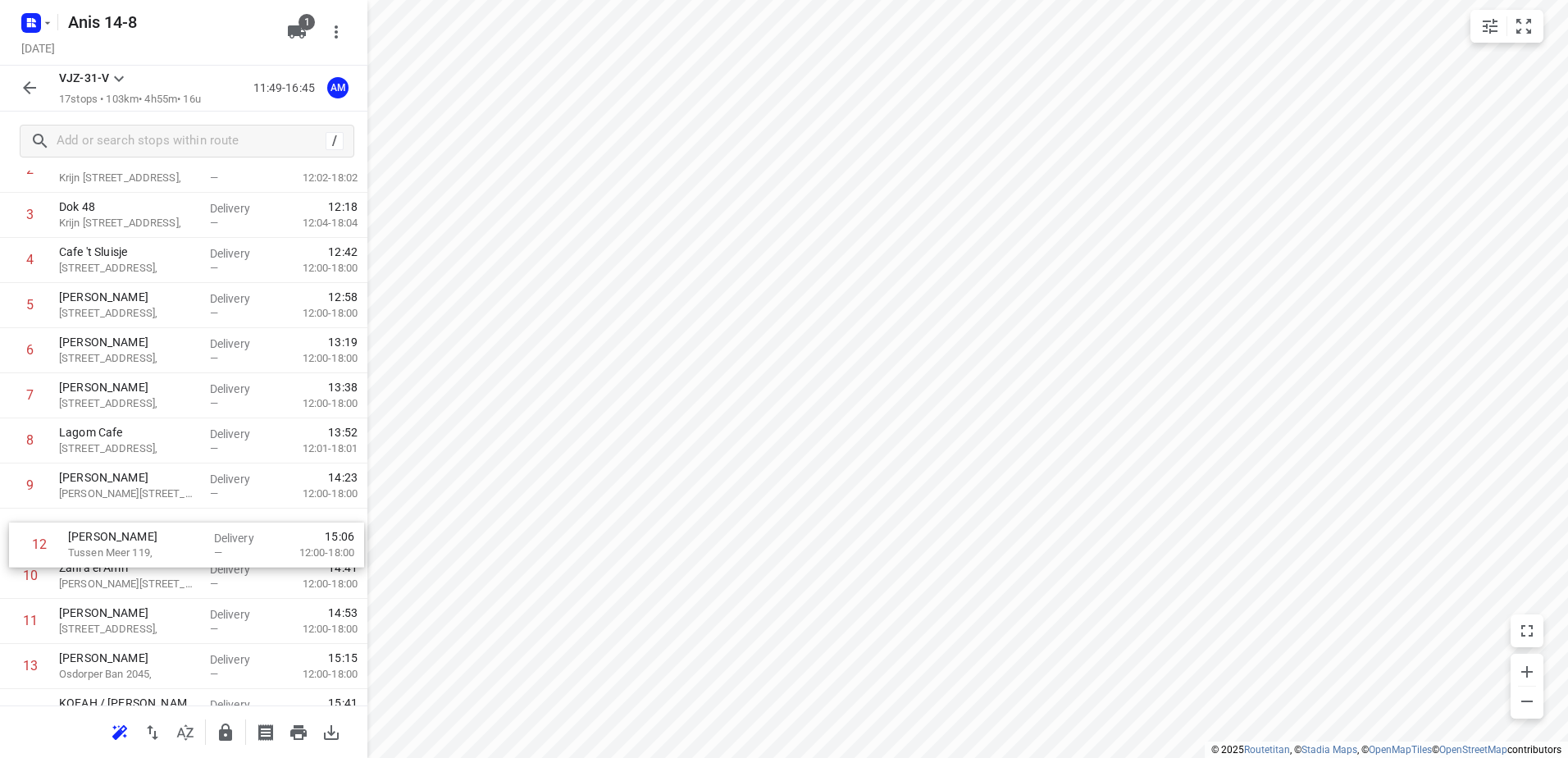
drag, startPoint x: 104, startPoint y: 642, endPoint x: 111, endPoint y: 542, distance: 100.2
click at [111, 542] on div "1 [GEOGRAPHIC_DATA] (Ophalen 2kg borrelpootjes) 22 Pampuslaan, [GEOGRAPHIC_DATA…" at bounding box center [184, 486] width 367 height 767
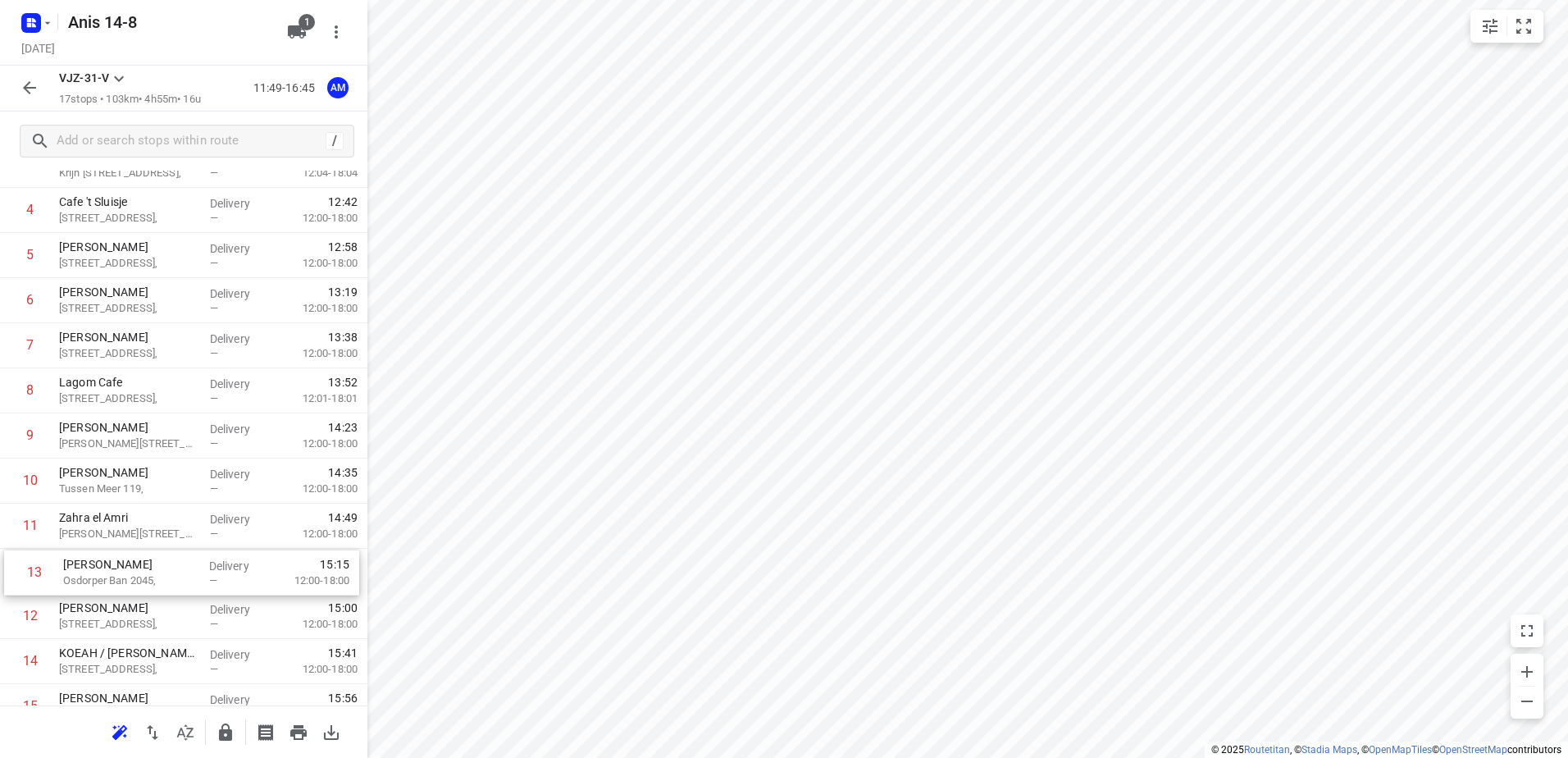
scroll to position [201, 0]
drag, startPoint x: 100, startPoint y: 673, endPoint x: 101, endPoint y: 521, distance: 152.0
click at [101, 521] on div "1 [GEOGRAPHIC_DATA] (Ophalen 2kg borrelpootjes) 22 Pampuslaan, [GEOGRAPHIC_DATA…" at bounding box center [184, 435] width 367 height 767
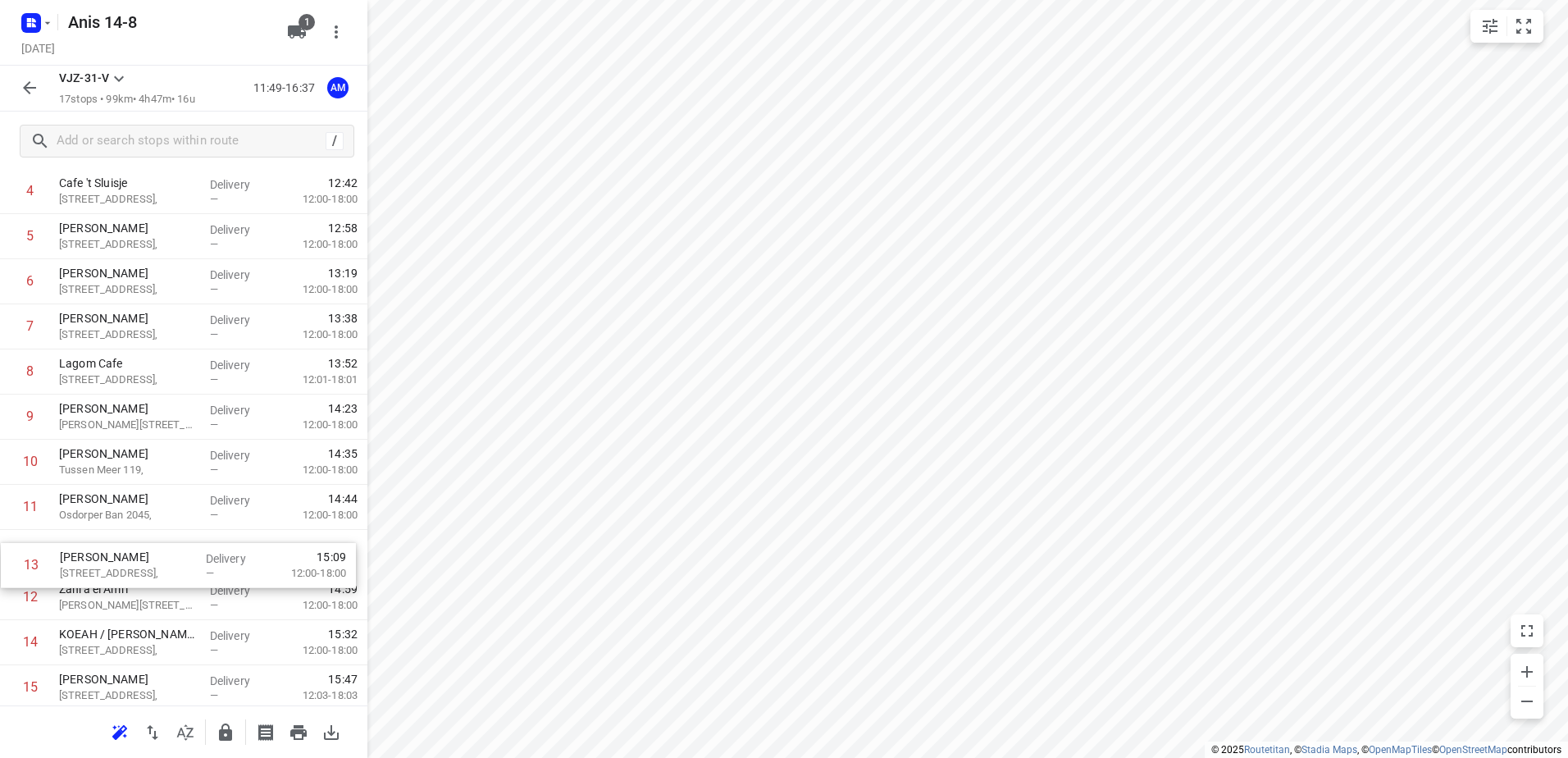
scroll to position [220, 0]
drag, startPoint x: 109, startPoint y: 622, endPoint x: 112, endPoint y: 559, distance: 63.1
click at [111, 560] on div "1 [GEOGRAPHIC_DATA] (Ophalen 2kg borrelpootjes) 22 Pampuslaan, [GEOGRAPHIC_DATA…" at bounding box center [184, 415] width 367 height 767
click at [37, 85] on icon "button" at bounding box center [29, 87] width 20 height 20
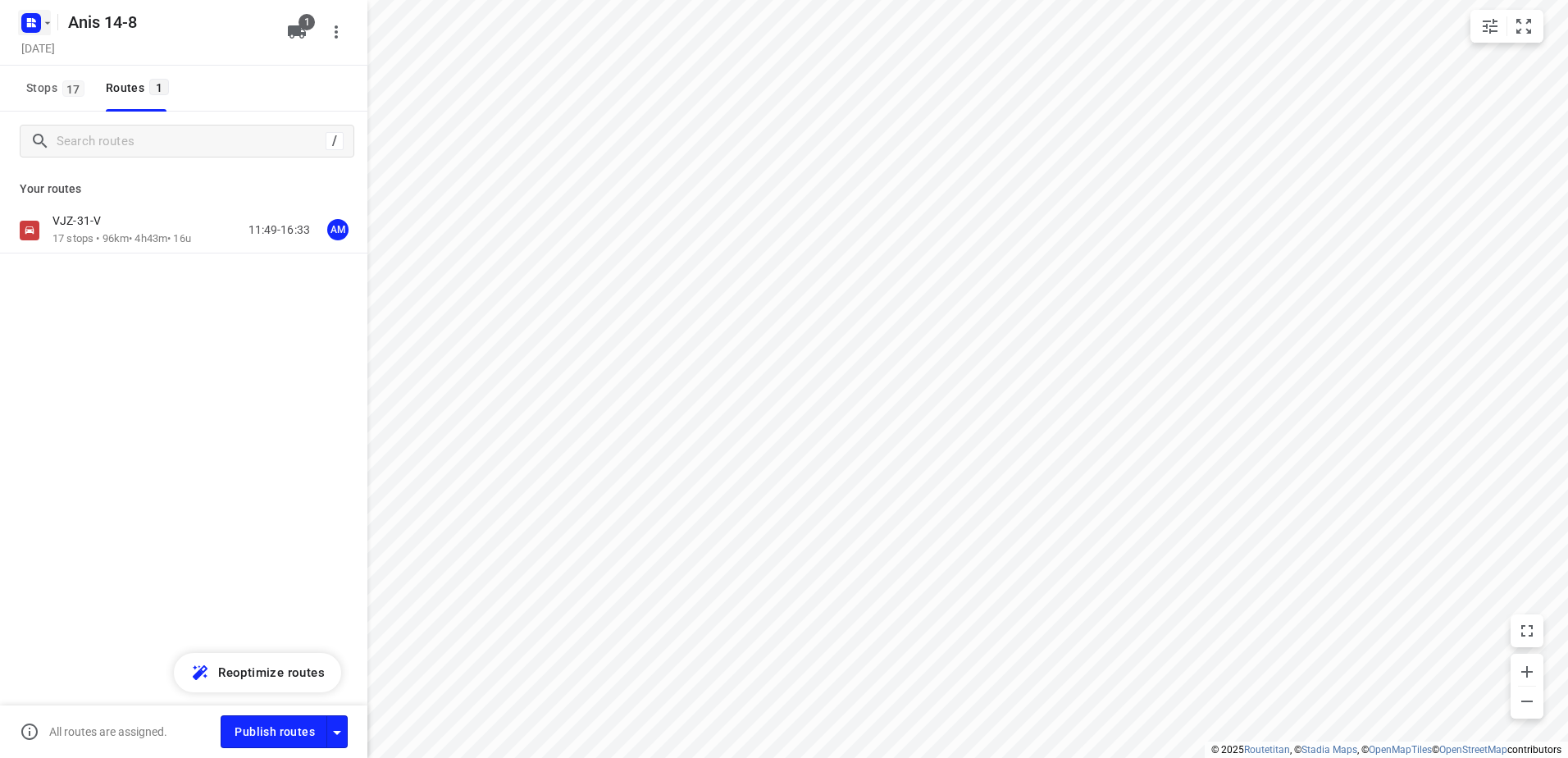
click at [52, 24] on icon "button" at bounding box center [47, 22] width 13 height 13
click at [66, 155] on div "[PERSON_NAME] 14-8" at bounding box center [126, 153] width 189 height 13
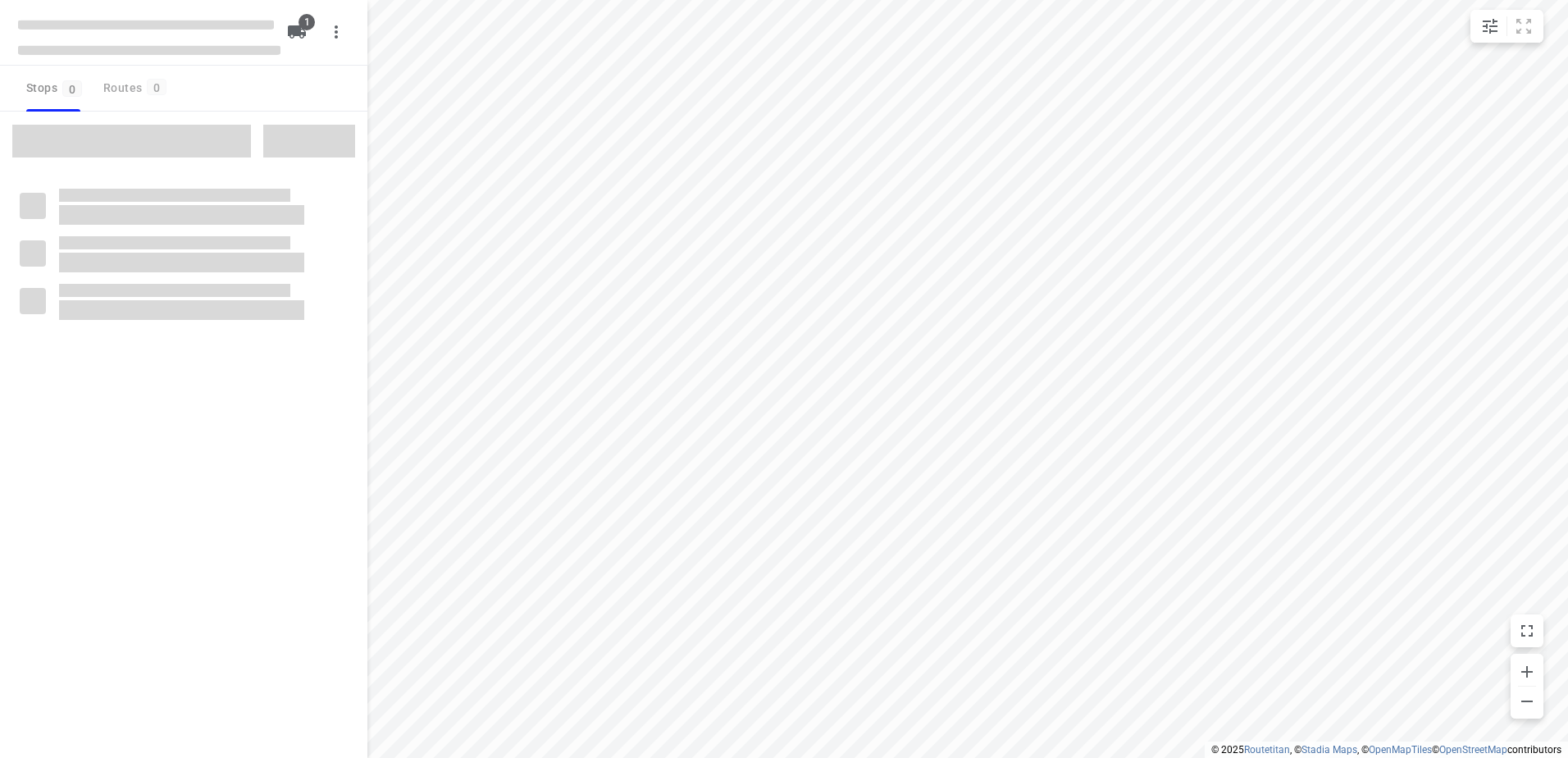
type input "distance"
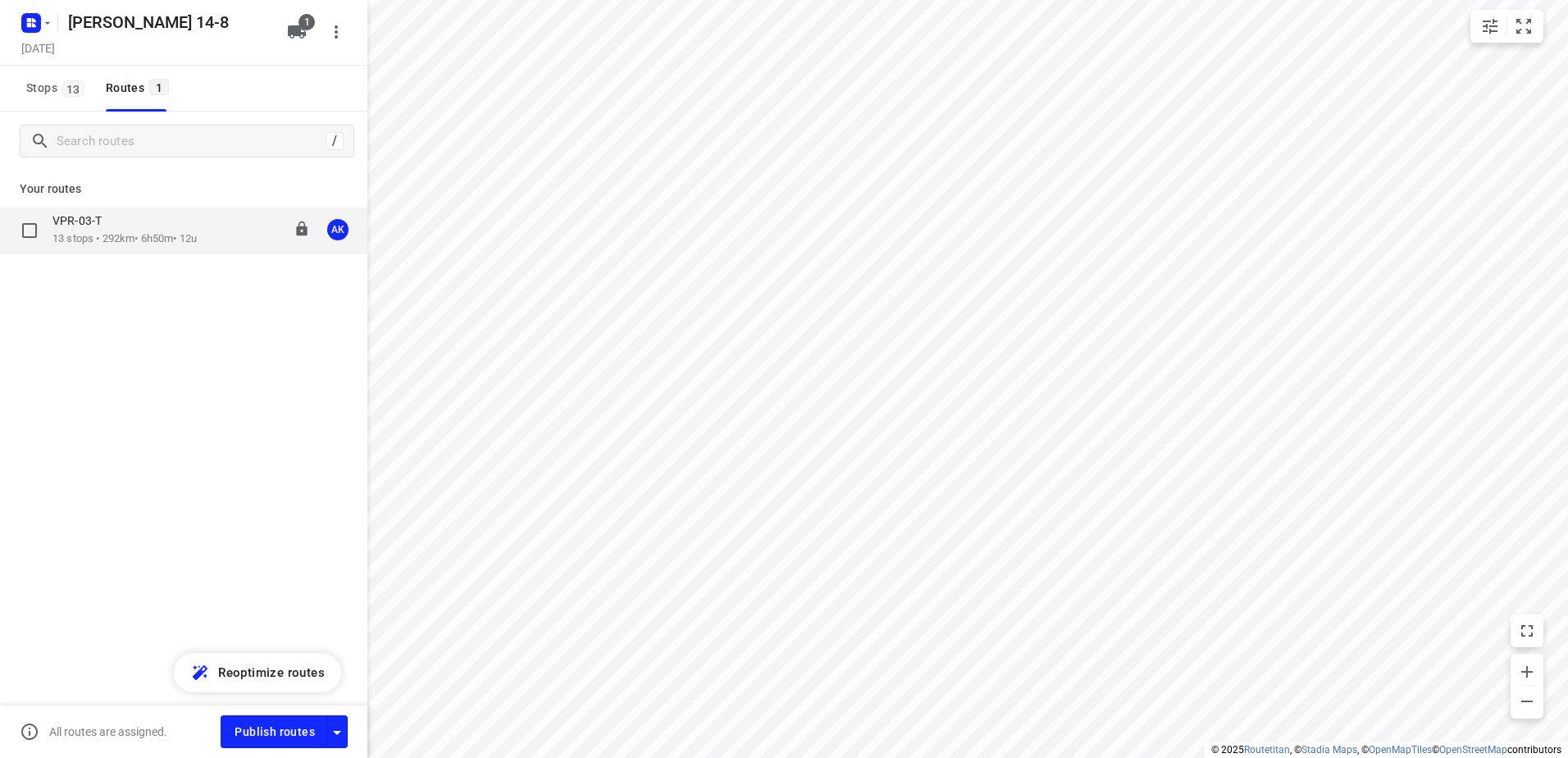
click at [109, 230] on div "VPR-03-T" at bounding box center [124, 222] width 144 height 18
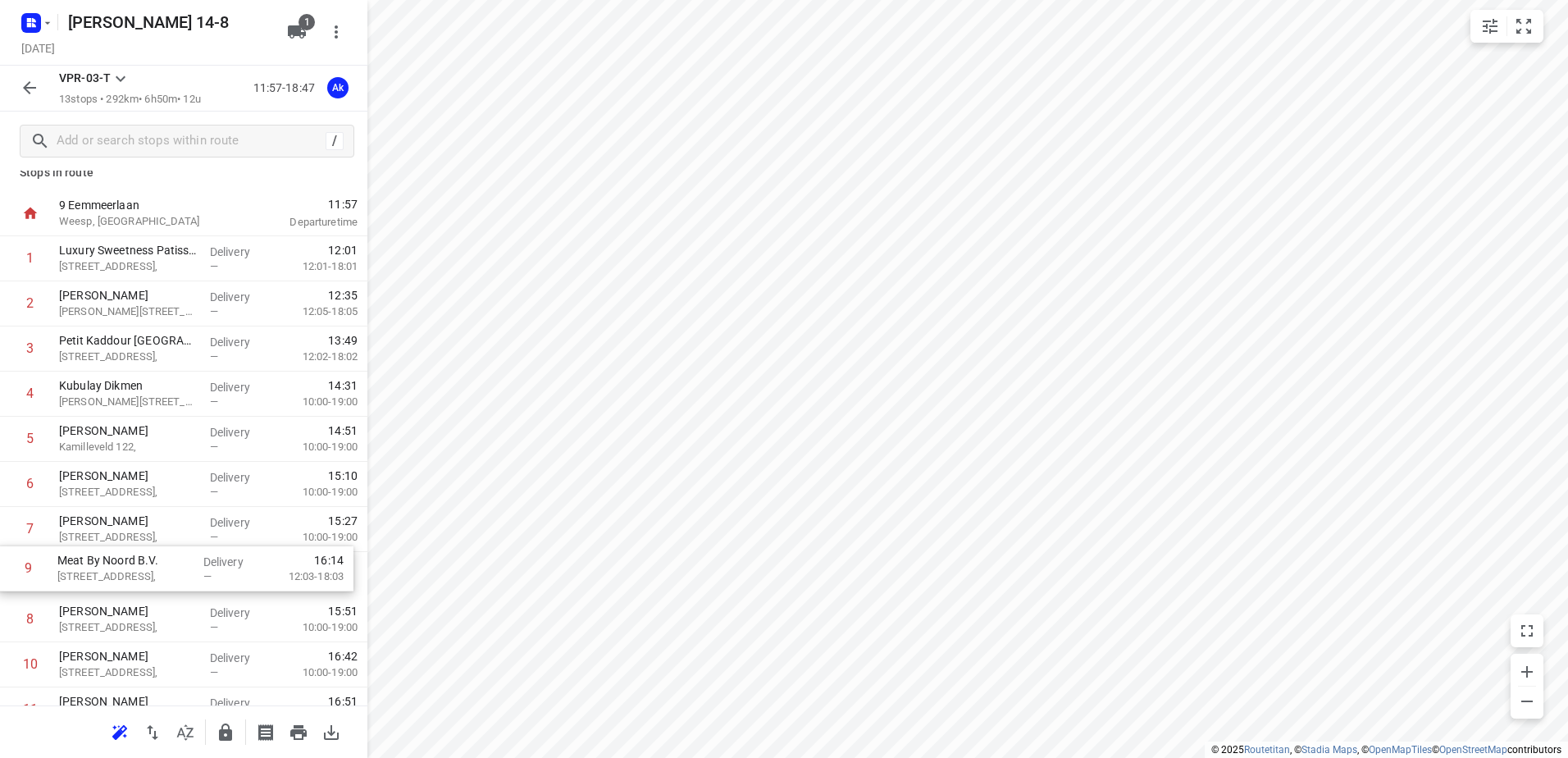
scroll to position [20, 0]
drag, startPoint x: 142, startPoint y: 644, endPoint x: 139, endPoint y: 399, distance: 245.0
click at [139, 399] on div "1 Luxury Sweetness Patisserie [STREET_ADDRESS], Delivery — 12:01 12:01-18:01 2 …" at bounding box center [184, 525] width 367 height 586
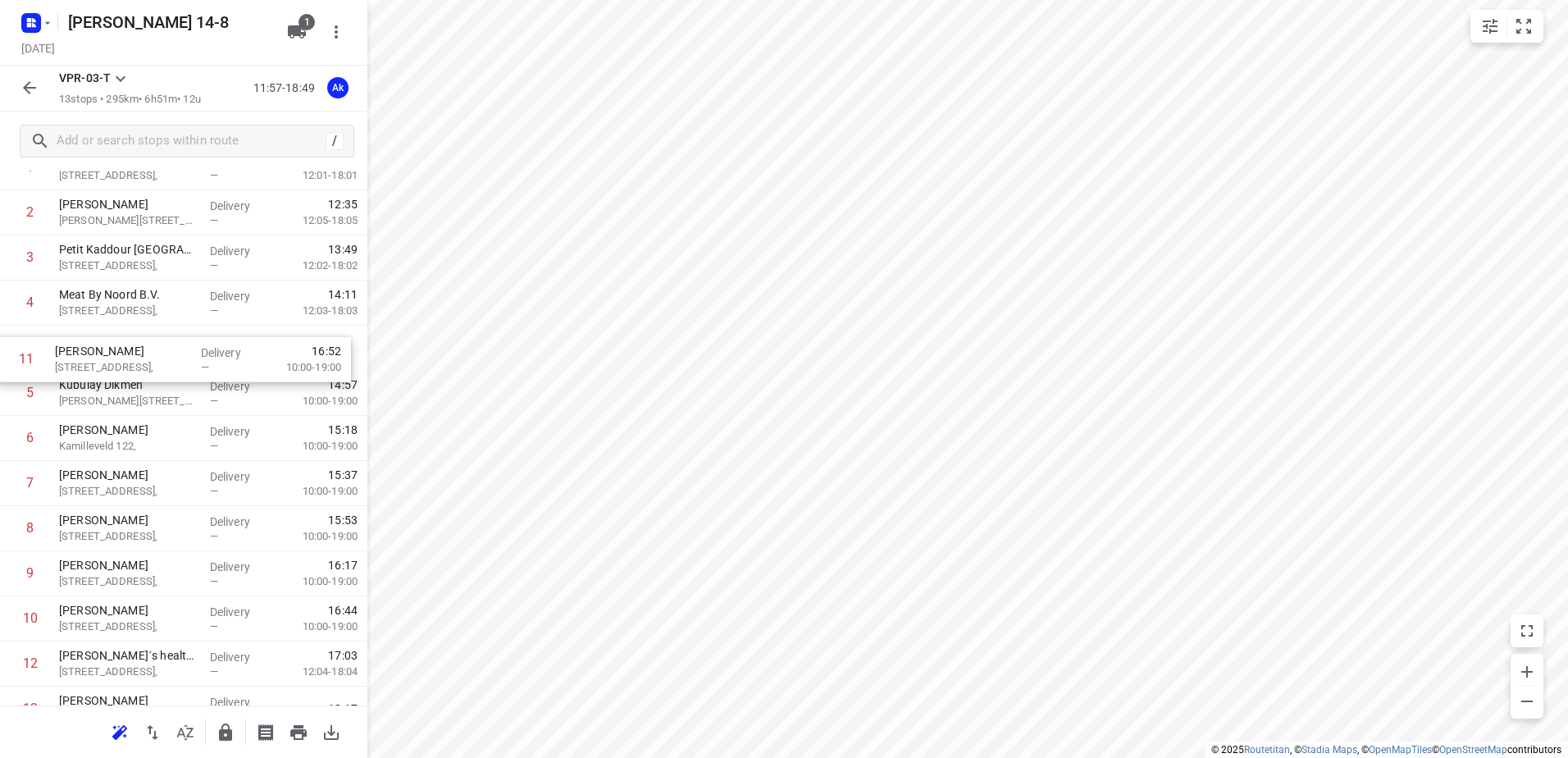
drag, startPoint x: 123, startPoint y: 628, endPoint x: 120, endPoint y: 356, distance: 272.0
click at [119, 356] on div "1 Luxury Sweetness Patisserie [STREET_ADDRESS], Delivery — 12:01 12:01-18:01 2 …" at bounding box center [184, 438] width 367 height 586
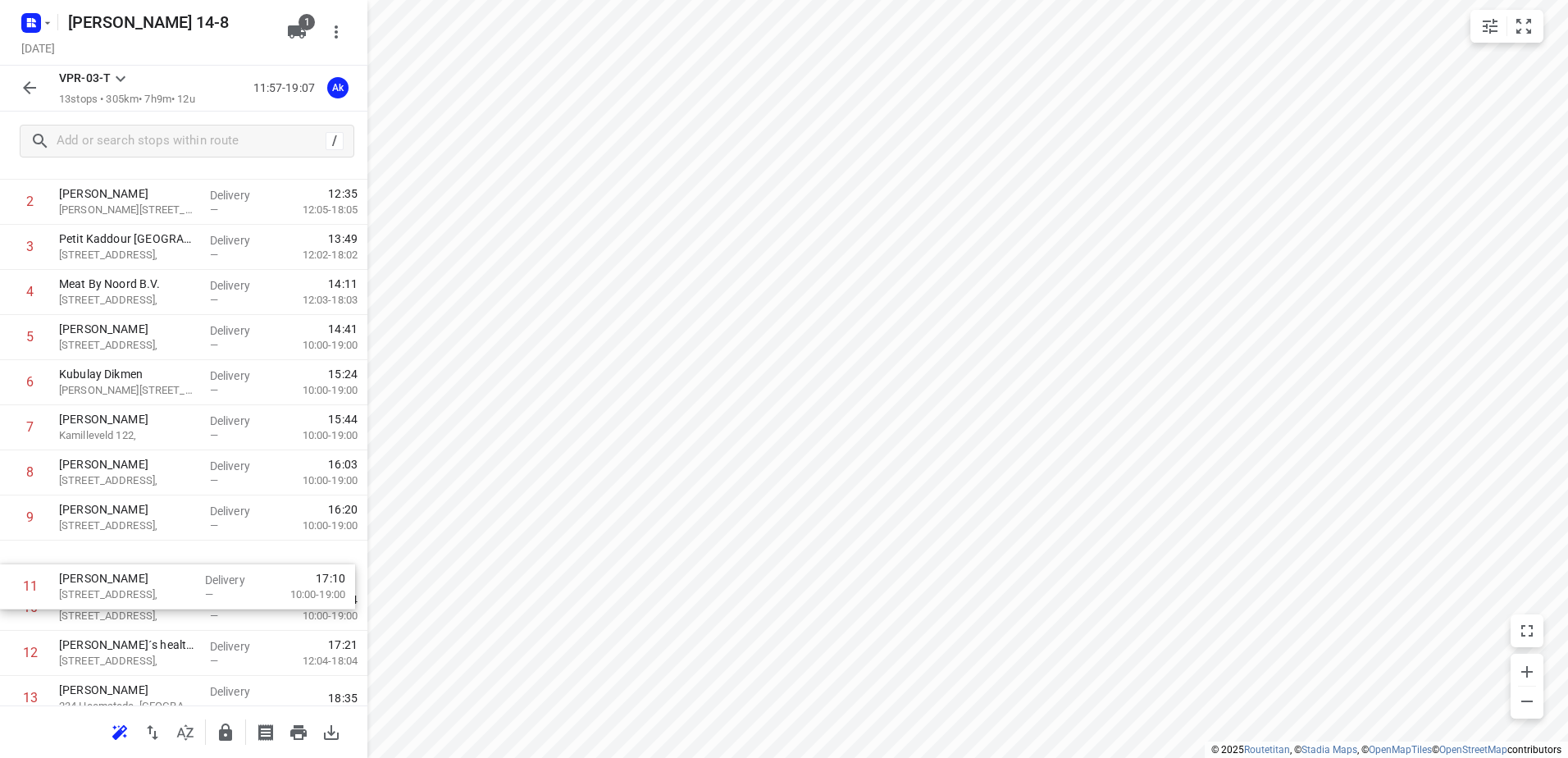
scroll to position [119, 0]
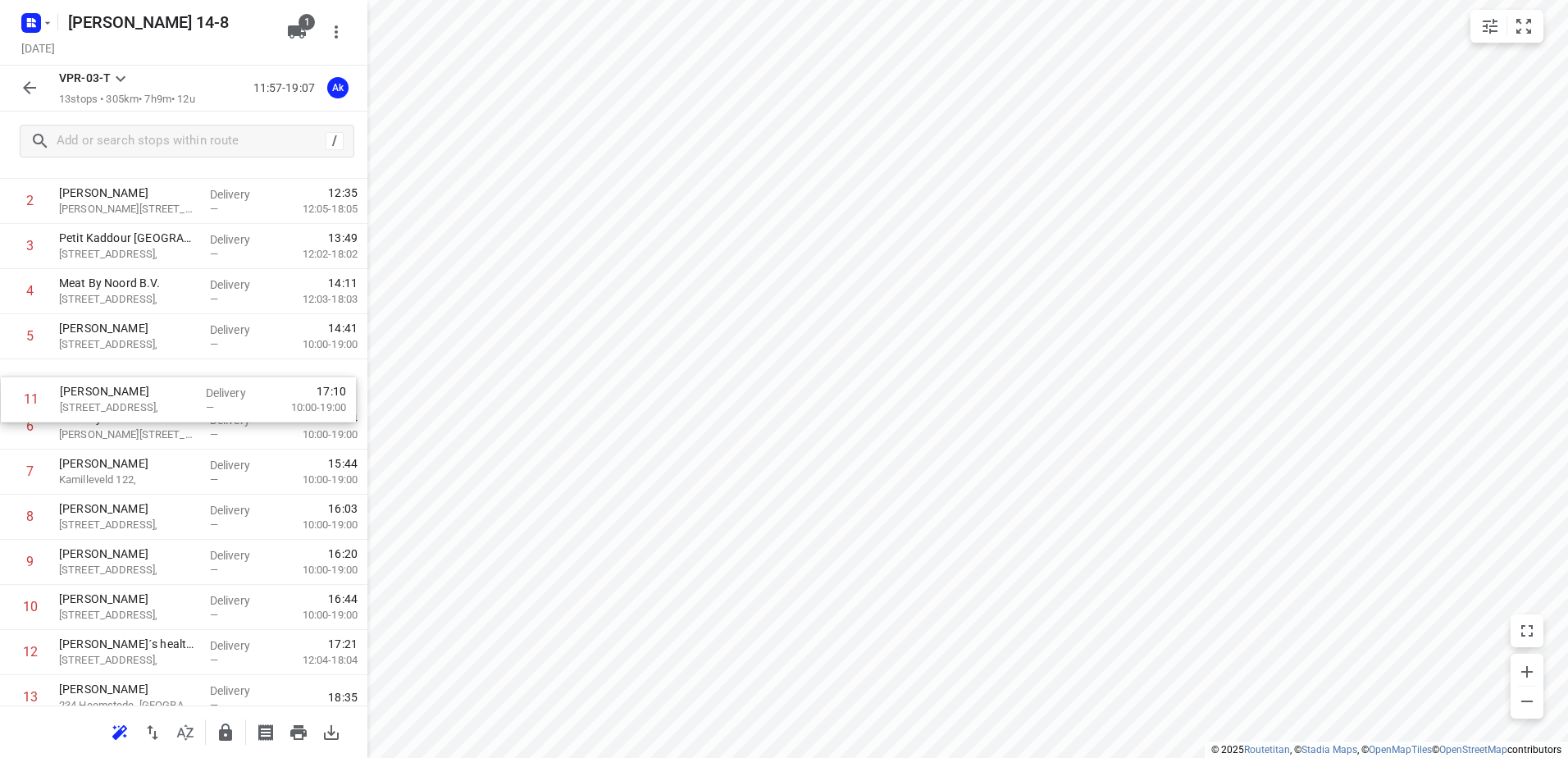
drag, startPoint x: 107, startPoint y: 627, endPoint x: 108, endPoint y: 404, distance: 223.0
click at [108, 404] on div "1 Luxury Sweetness Patisserie [STREET_ADDRESS], Delivery — 12:01 12:01-18:01 2 …" at bounding box center [184, 427] width 367 height 586
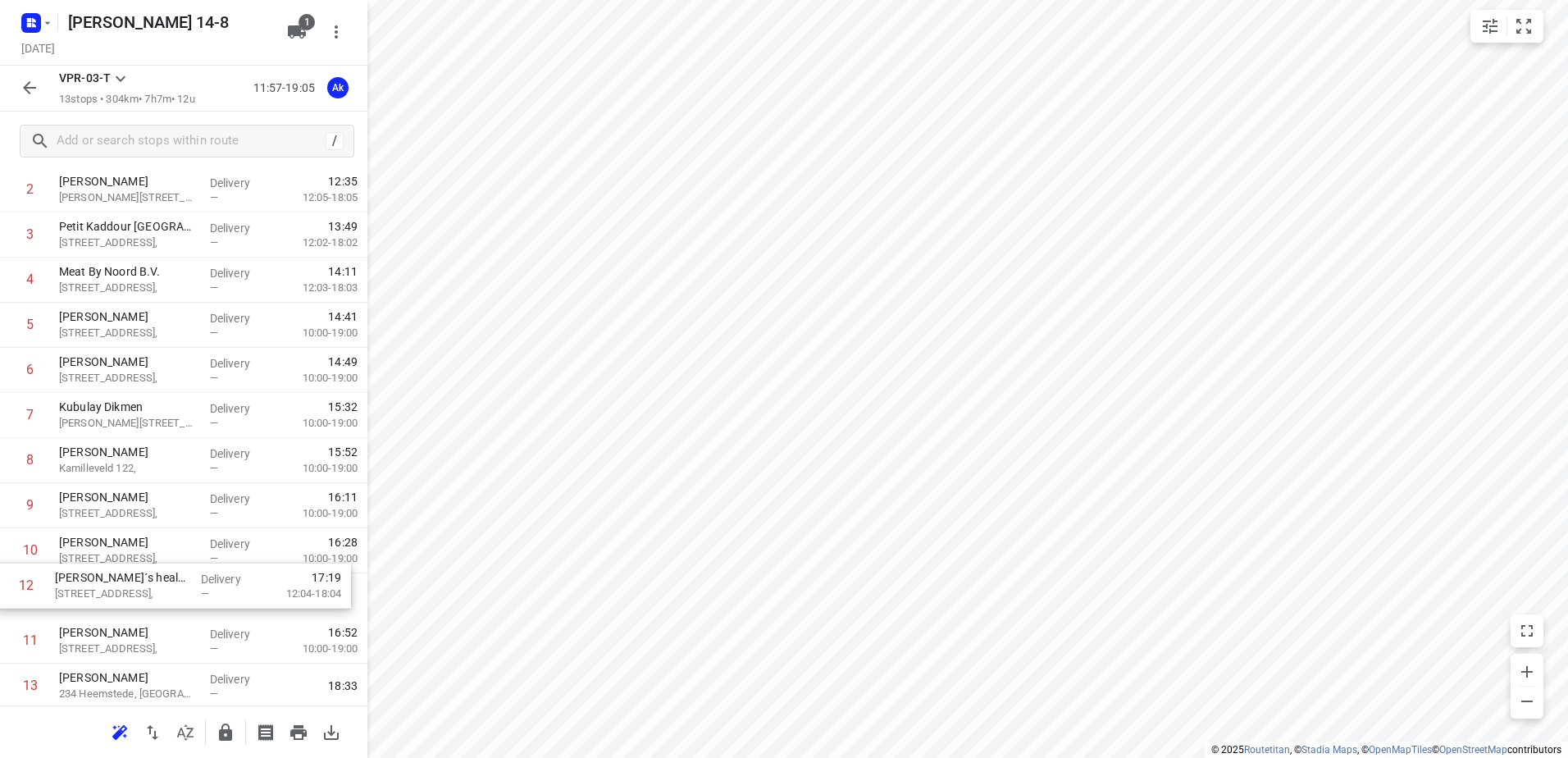
scroll to position [132, 0]
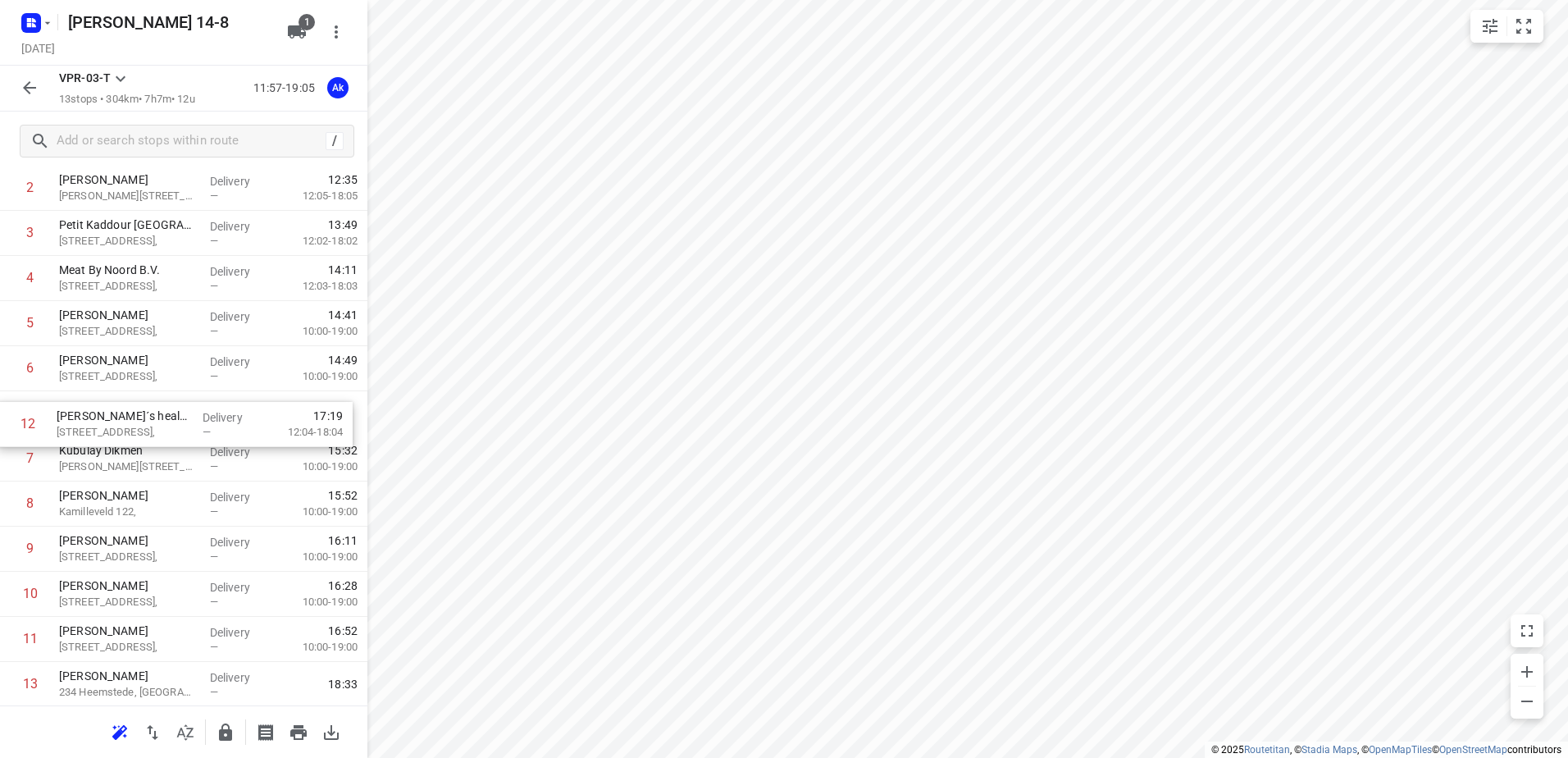
drag, startPoint x: 94, startPoint y: 657, endPoint x: 94, endPoint y: 423, distance: 234.0
click at [94, 423] on div "1 Luxury Sweetness Patisserie [STREET_ADDRESS], Delivery — 12:01 12:01-18:01 2 …" at bounding box center [184, 413] width 367 height 586
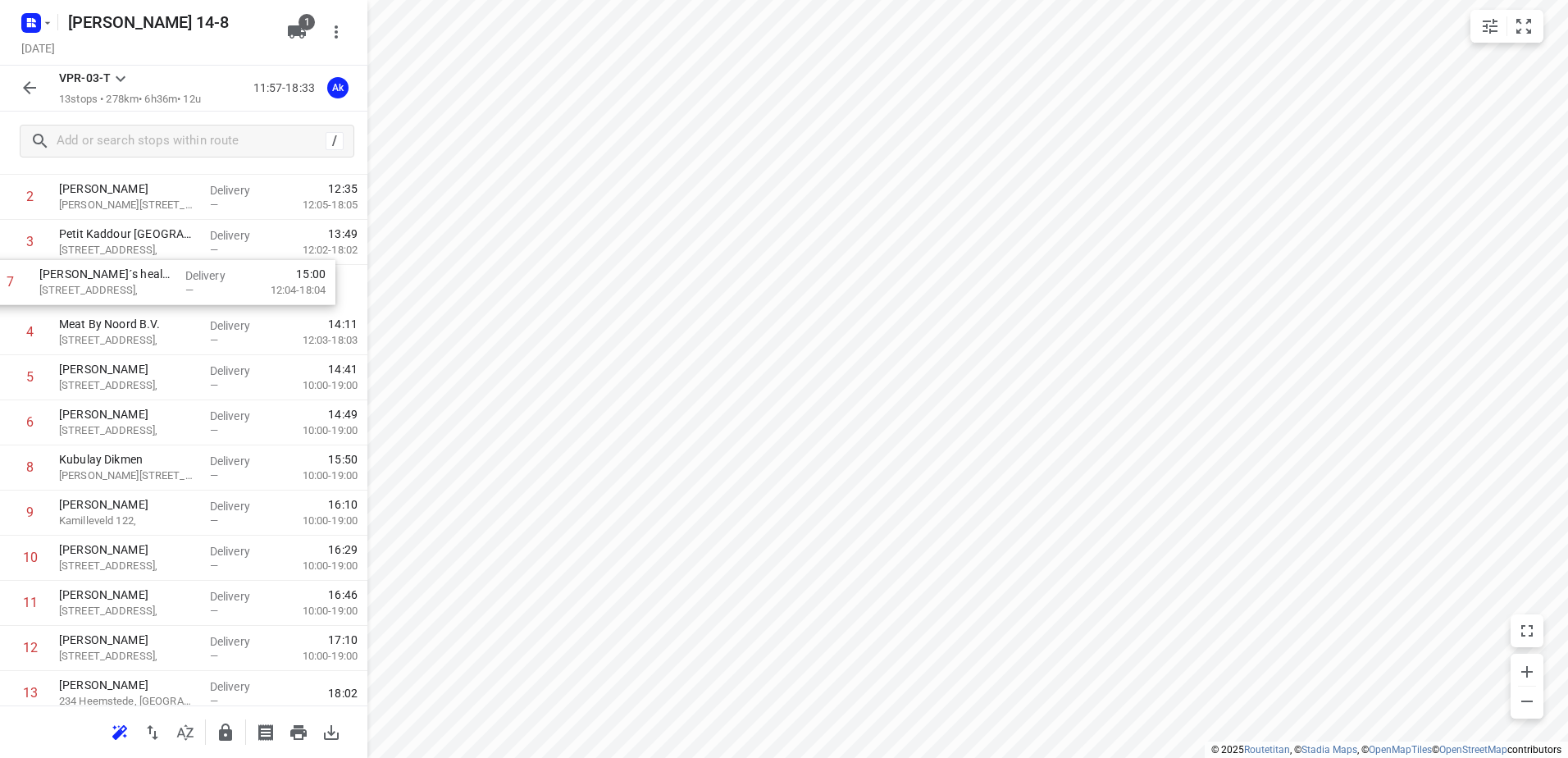
scroll to position [107, 0]
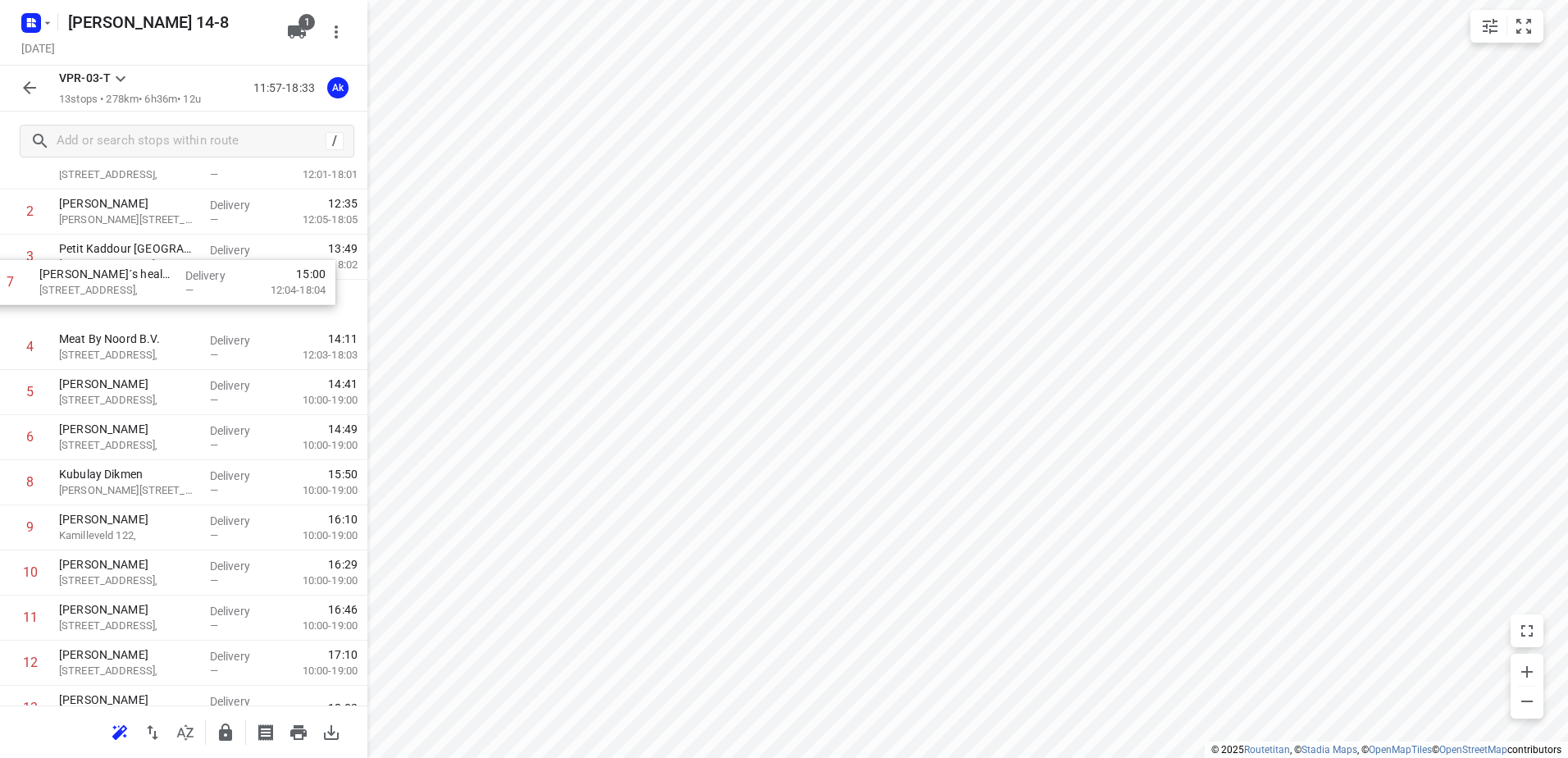
drag, startPoint x: 139, startPoint y: 414, endPoint x: 119, endPoint y: 274, distance: 141.4
click at [119, 274] on div "1 Luxury Sweetness Patisserie [STREET_ADDRESS], Delivery — 12:01 12:01-18:01 2 …" at bounding box center [184, 437] width 367 height 586
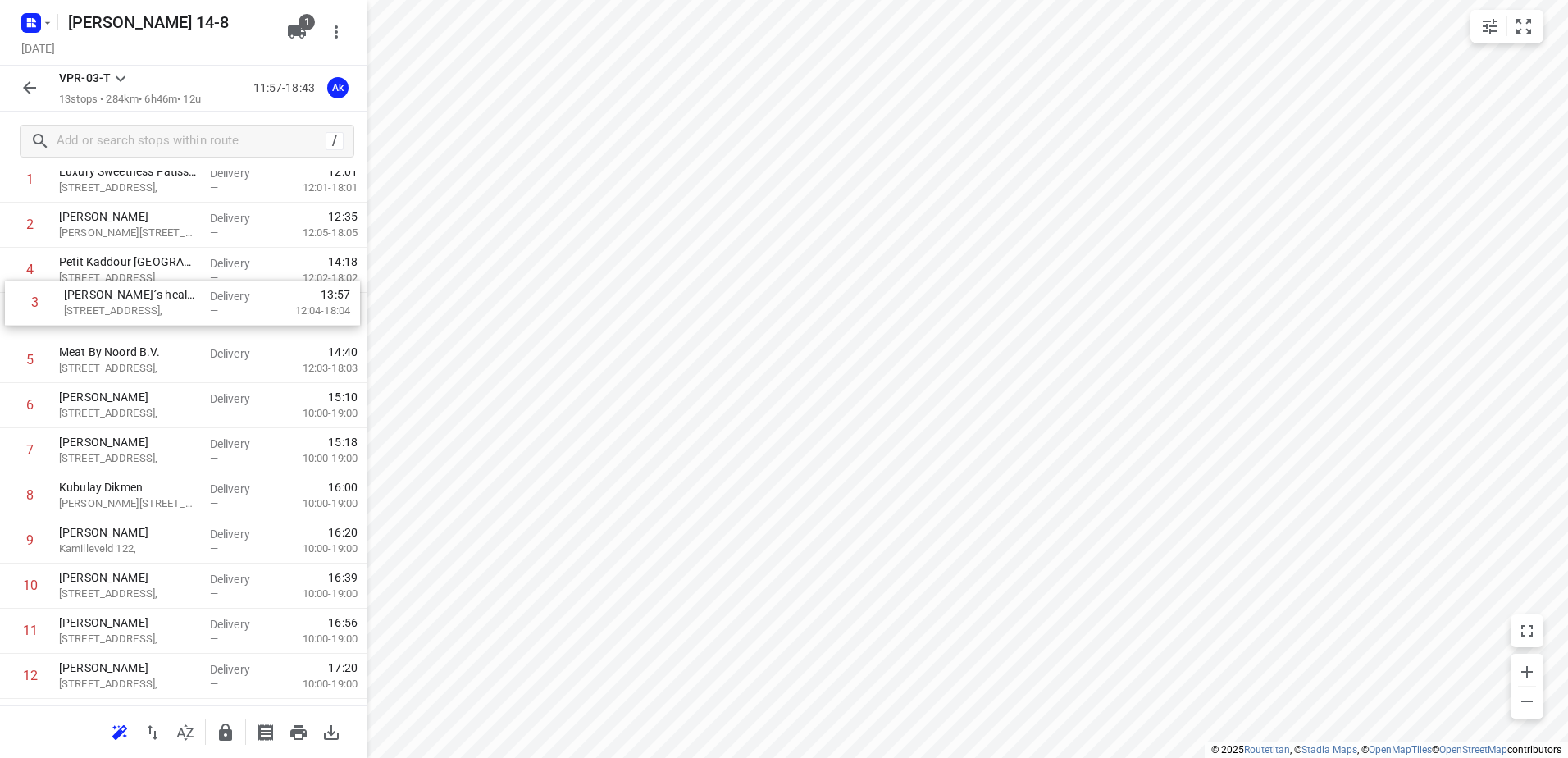
scroll to position [94, 0]
drag, startPoint x: 117, startPoint y: 266, endPoint x: 123, endPoint y: 317, distance: 51.4
click at [123, 317] on div "1 Luxury Sweetness Patisserie [STREET_ADDRESS], Delivery — 12:01 12:01-18:01 2 …" at bounding box center [184, 451] width 367 height 586
drag, startPoint x: 112, startPoint y: 455, endPoint x: 114, endPoint y: 376, distance: 79.0
click at [114, 376] on div "1 Luxury Sweetness Patisserie [STREET_ADDRESS], Delivery — 12:01 12:01-18:01 2 …" at bounding box center [184, 451] width 367 height 586
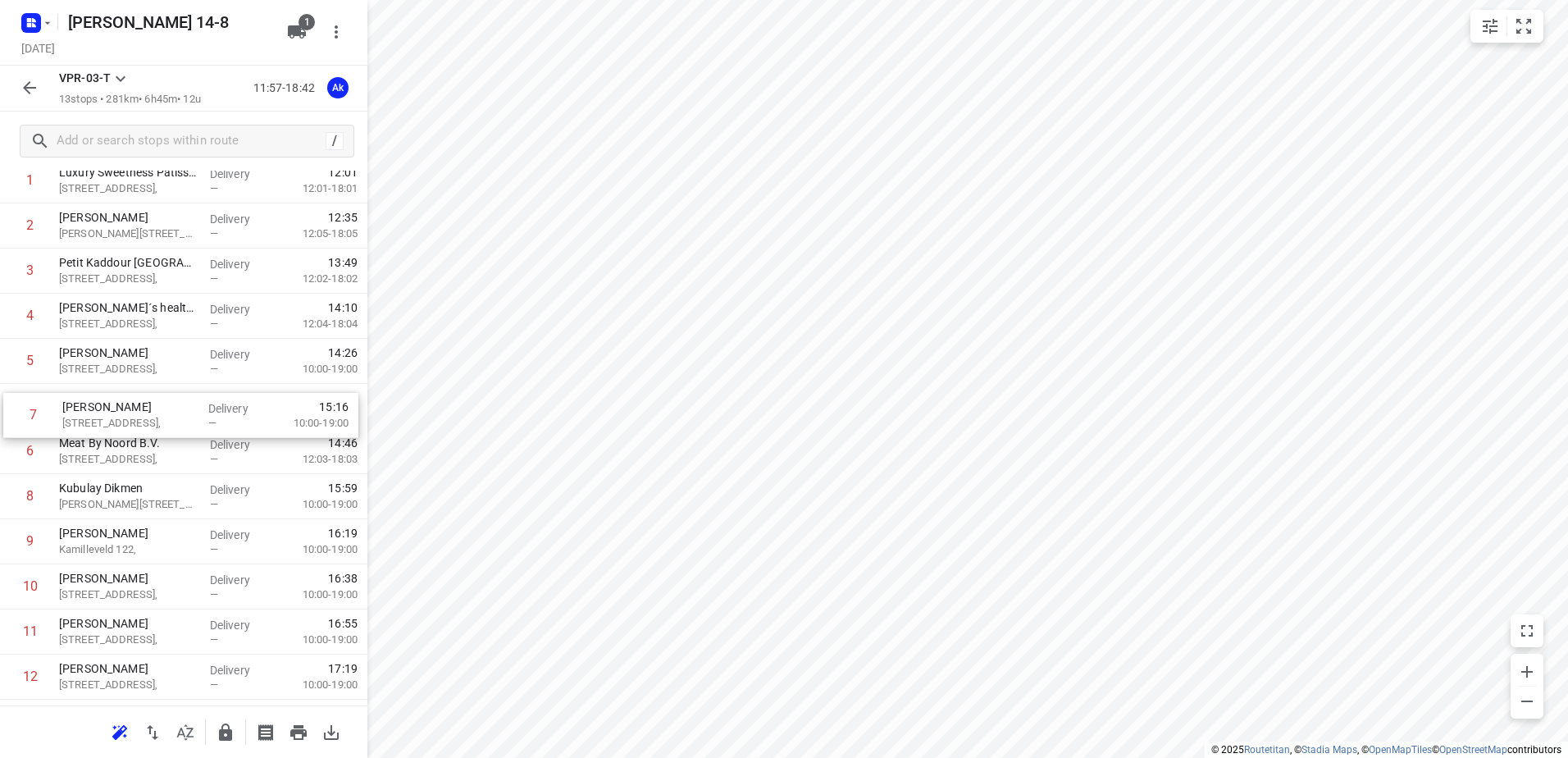
drag, startPoint x: 100, startPoint y: 463, endPoint x: 103, endPoint y: 420, distance: 43.1
click at [103, 420] on div "1 Luxury Sweetness Patisserie [STREET_ADDRESS], Delivery — 12:01 12:01-18:01 2 …" at bounding box center [184, 451] width 367 height 586
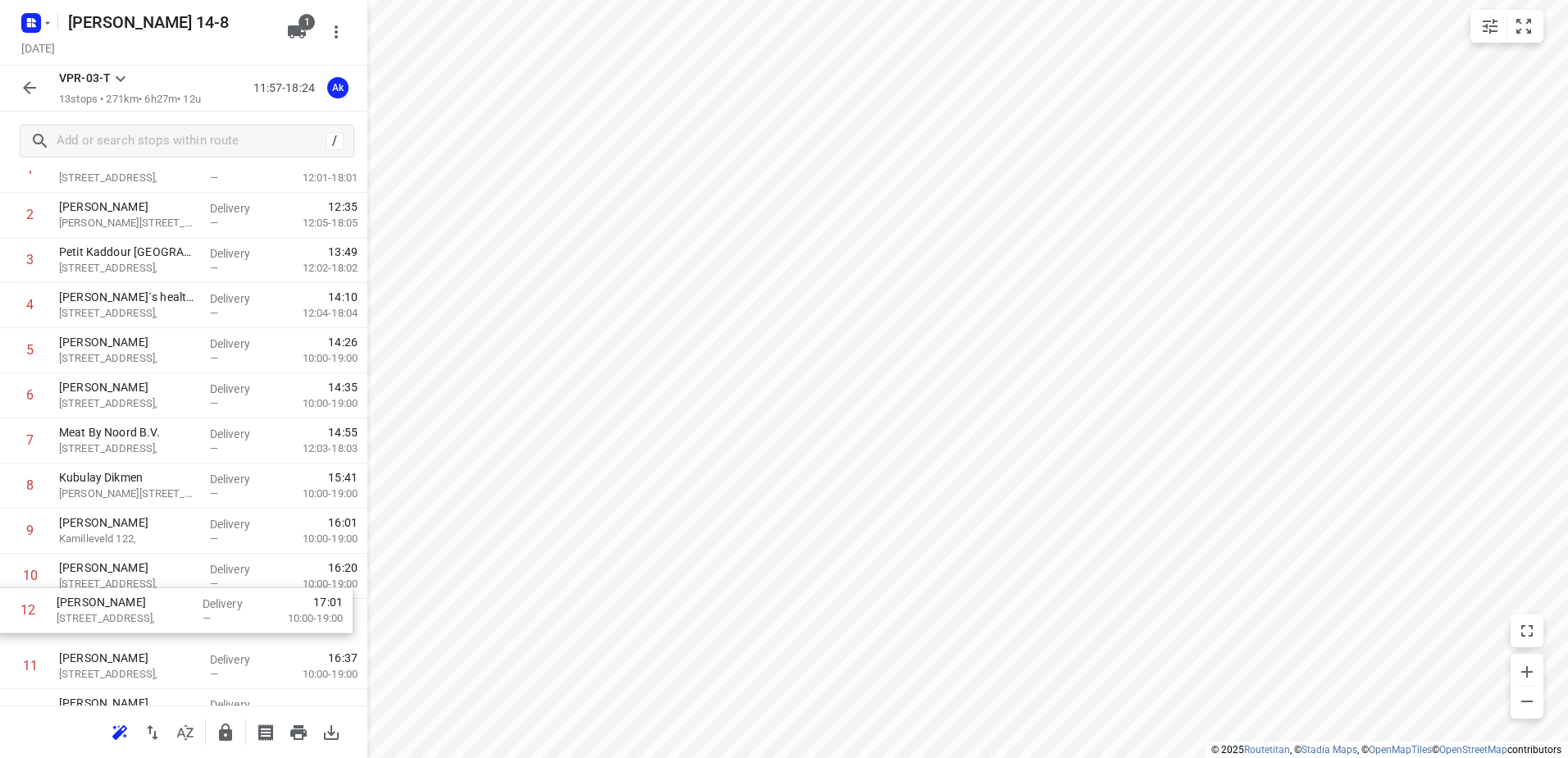
scroll to position [109, 0]
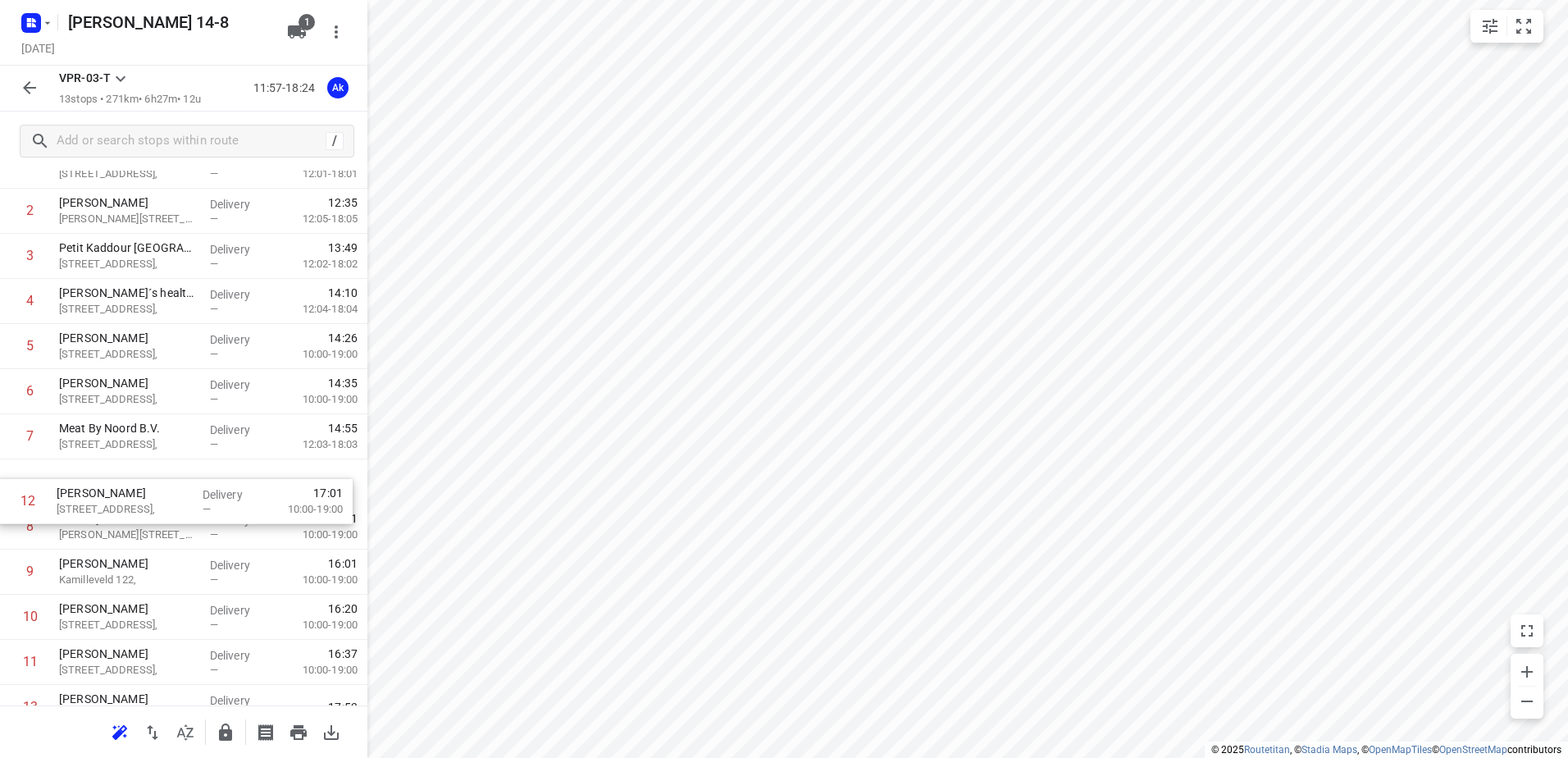
drag, startPoint x: 119, startPoint y: 684, endPoint x: 117, endPoint y: 501, distance: 183.0
click at [117, 501] on div "1 Luxury Sweetness Patisserie [STREET_ADDRESS], Delivery — 12:01 12:01-18:01 2 …" at bounding box center [184, 436] width 367 height 586
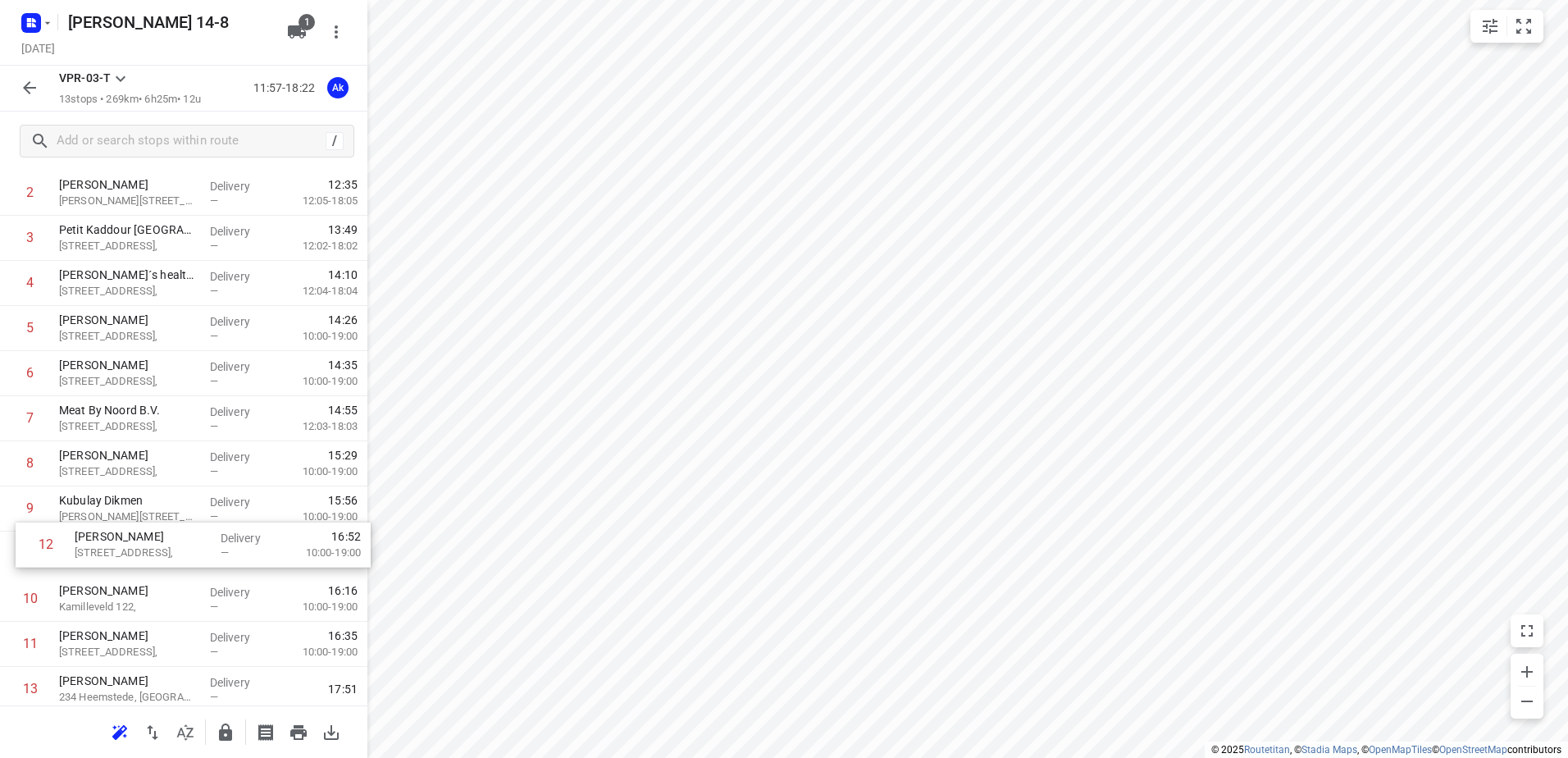
scroll to position [127, 0]
drag, startPoint x: 102, startPoint y: 673, endPoint x: 113, endPoint y: 521, distance: 152.4
click at [113, 521] on div "1 Luxury Sweetness Patisserie [STREET_ADDRESS], Delivery — 12:01 12:01-18:01 2 …" at bounding box center [184, 418] width 367 height 586
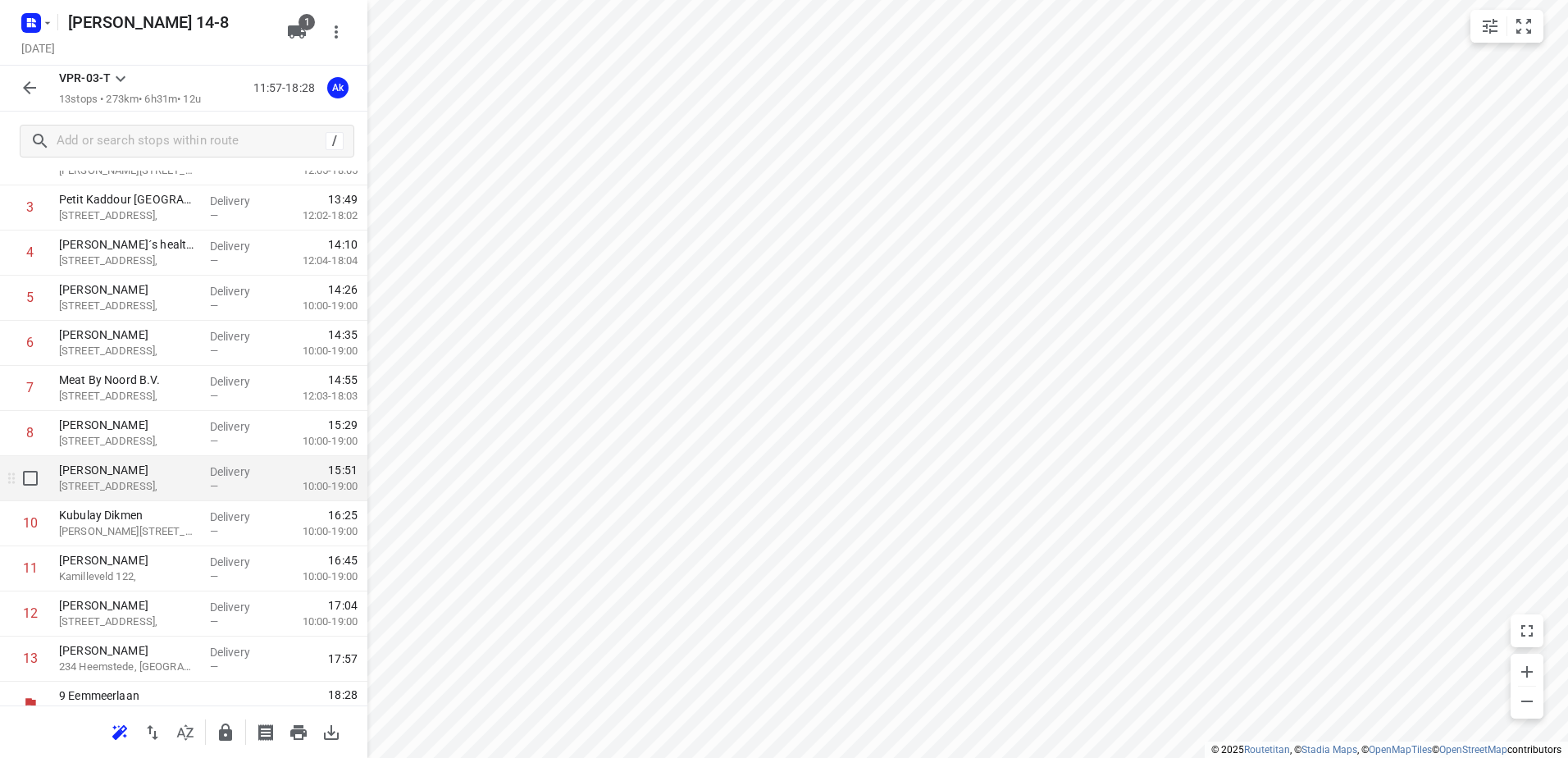
scroll to position [178, 0]
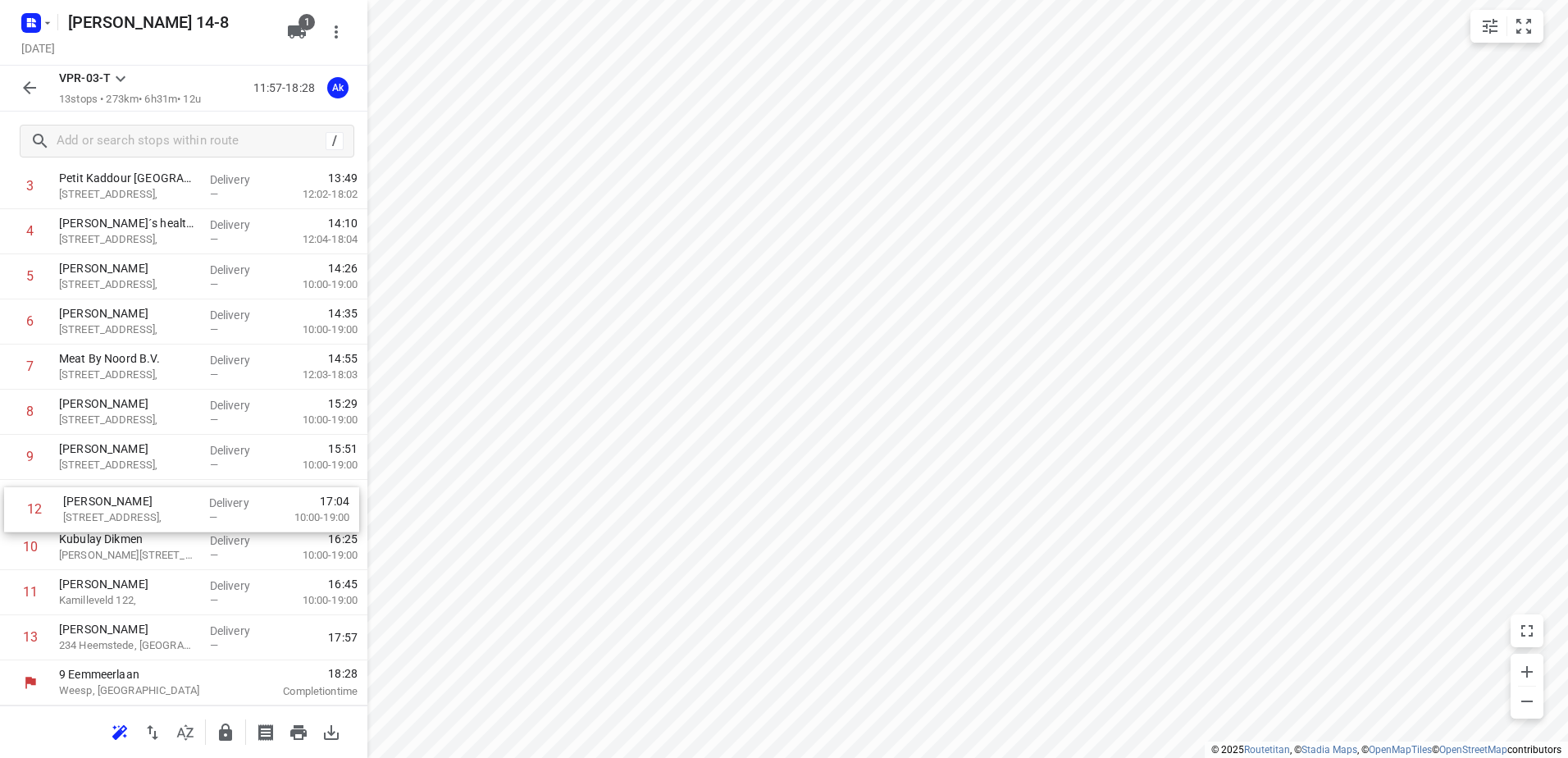
drag, startPoint x: 95, startPoint y: 605, endPoint x: 99, endPoint y: 513, distance: 92.1
click at [99, 513] on div "1 Luxury Sweetness Patisserie [STREET_ADDRESS], Delivery — 12:01 12:01-18:01 2 …" at bounding box center [184, 366] width 367 height 586
drag, startPoint x: 70, startPoint y: 592, endPoint x: 79, endPoint y: 543, distance: 49.8
click at [79, 543] on div "1 Luxury Sweetness Patisserie [STREET_ADDRESS], Delivery — 12:01 12:01-18:01 2 …" at bounding box center [184, 366] width 367 height 586
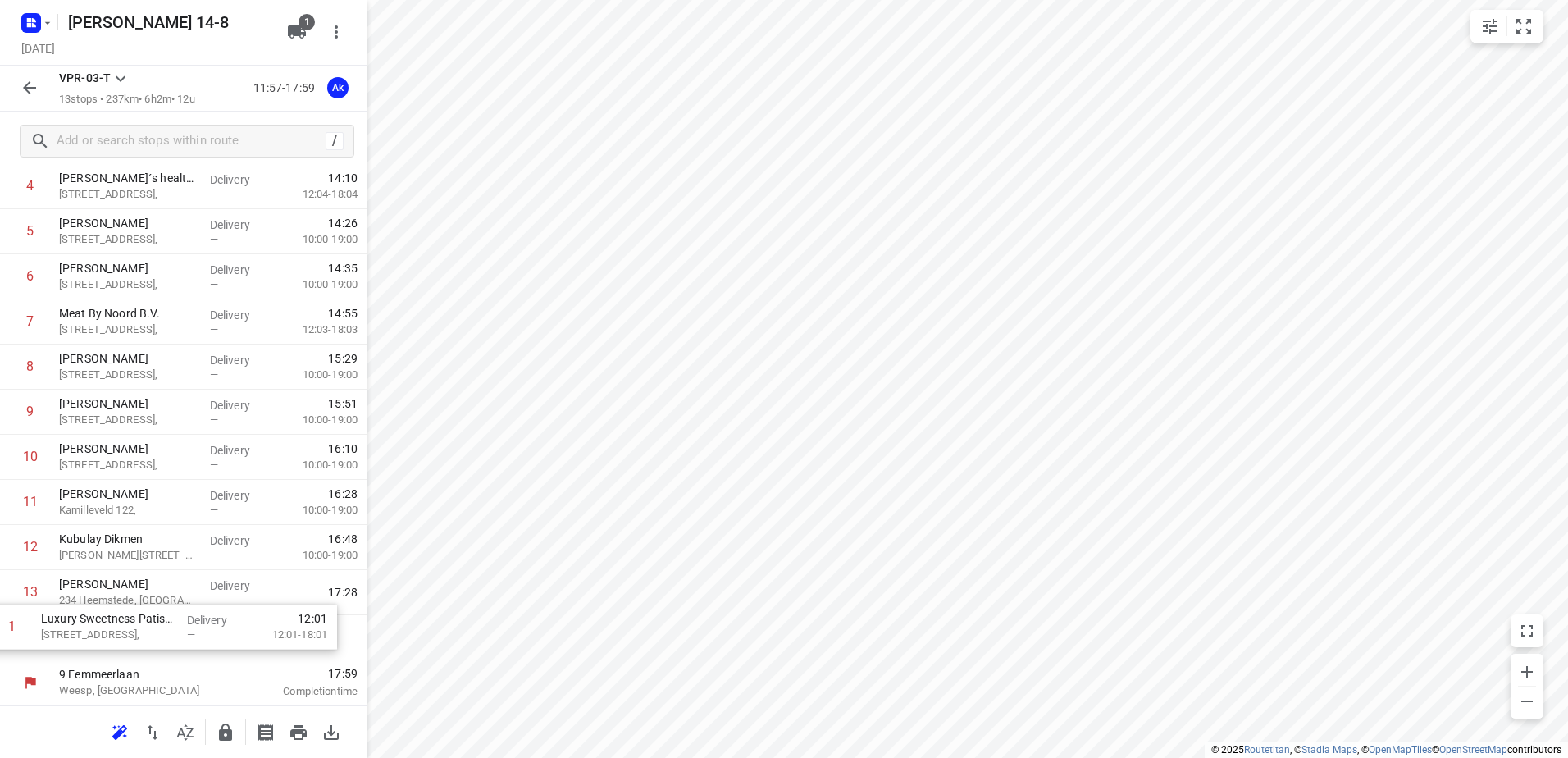
drag, startPoint x: 134, startPoint y: 281, endPoint x: 115, endPoint y: 636, distance: 355.5
click at [115, 636] on div "1 Luxury Sweetness Patisserie [STREET_ADDRESS], Delivery — 12:01 12:01-18:01 2 …" at bounding box center [184, 366] width 367 height 586
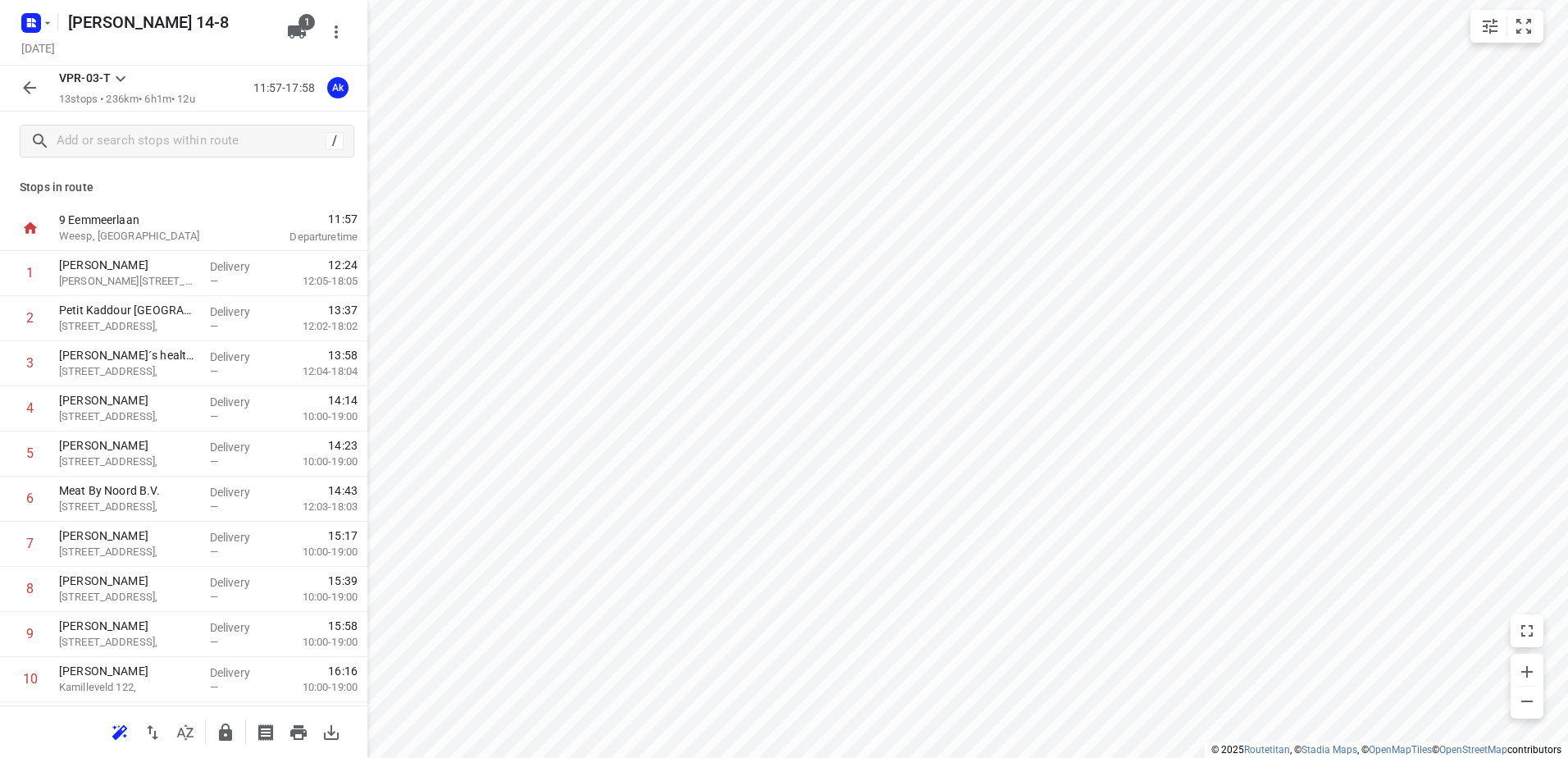
scroll to position [0, 0]
click at [28, 83] on icon "button" at bounding box center [29, 87] width 20 height 20
